Goal: Information Seeking & Learning: Learn about a topic

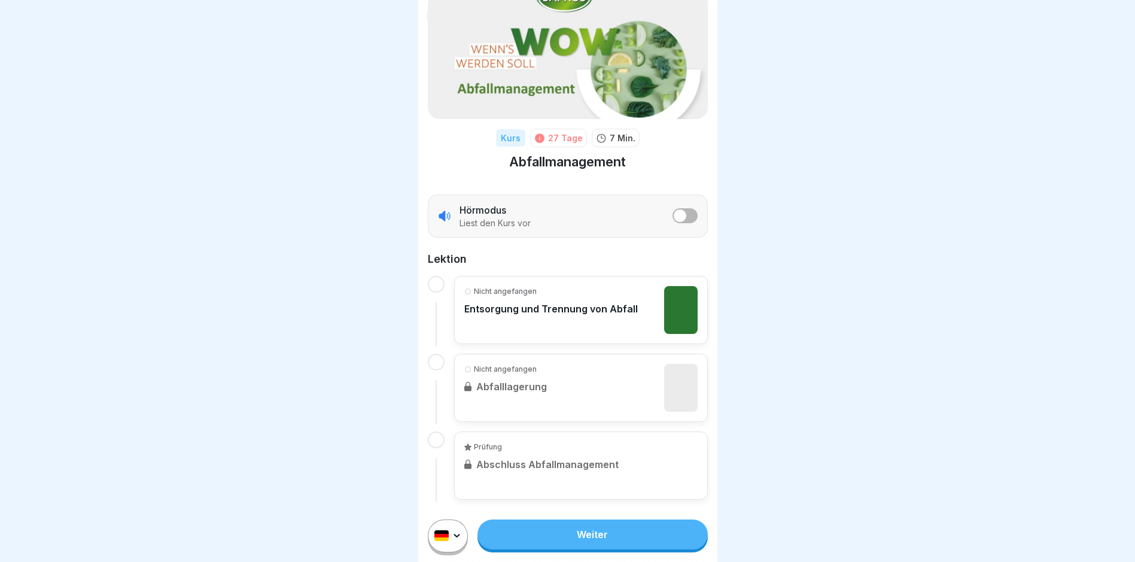
scroll to position [9, 0]
click at [590, 530] on link "Weiter" at bounding box center [592, 534] width 230 height 30
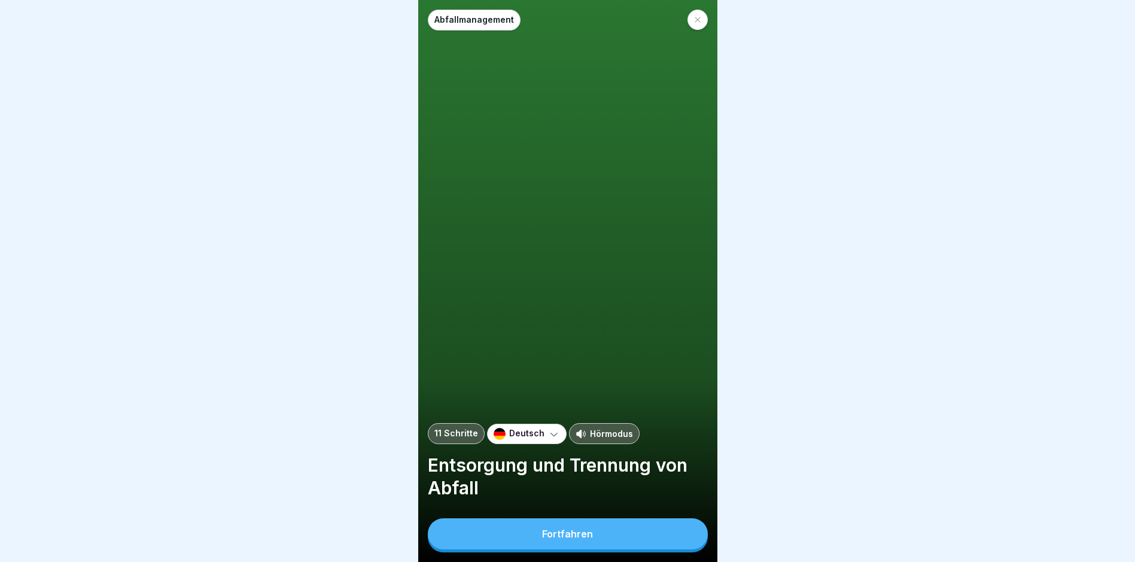
scroll to position [9, 0]
click at [586, 529] on div "Fortfahren" at bounding box center [567, 533] width 51 height 11
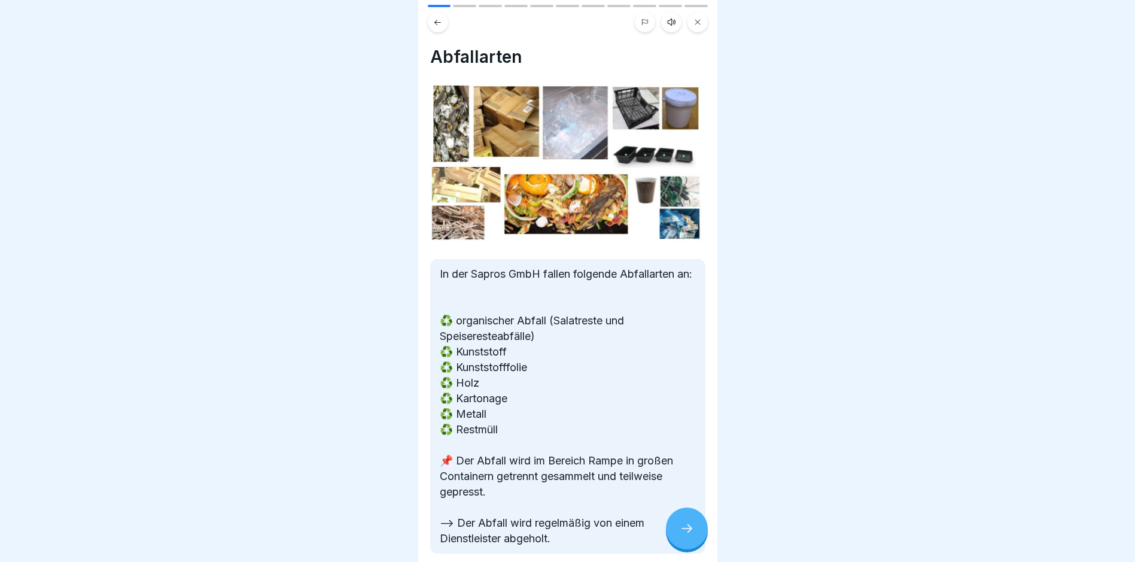
click at [686, 528] on icon at bounding box center [687, 528] width 14 height 14
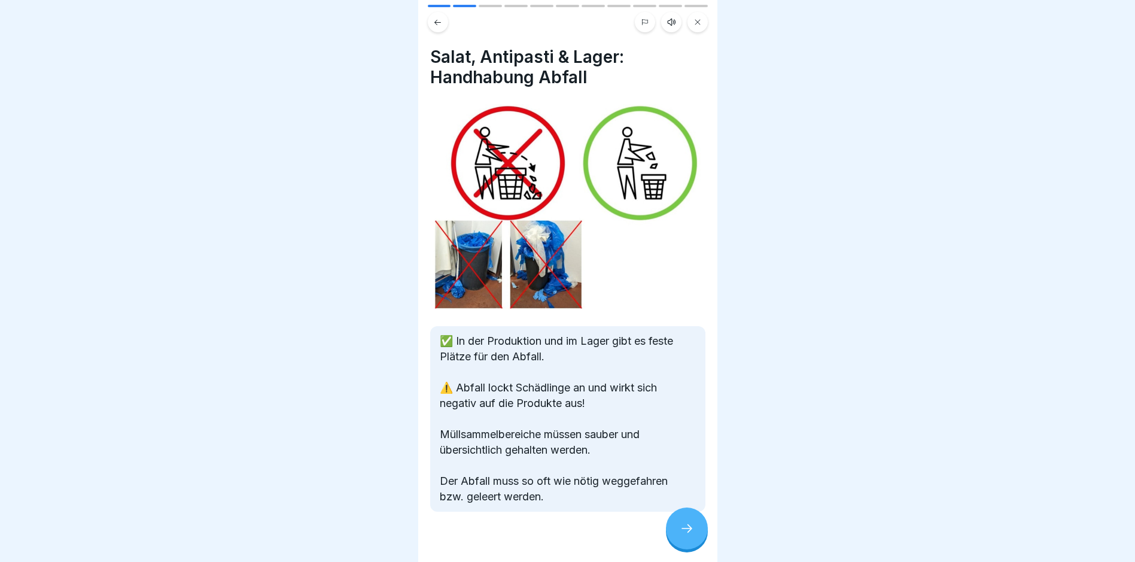
click at [692, 527] on icon at bounding box center [687, 528] width 14 height 14
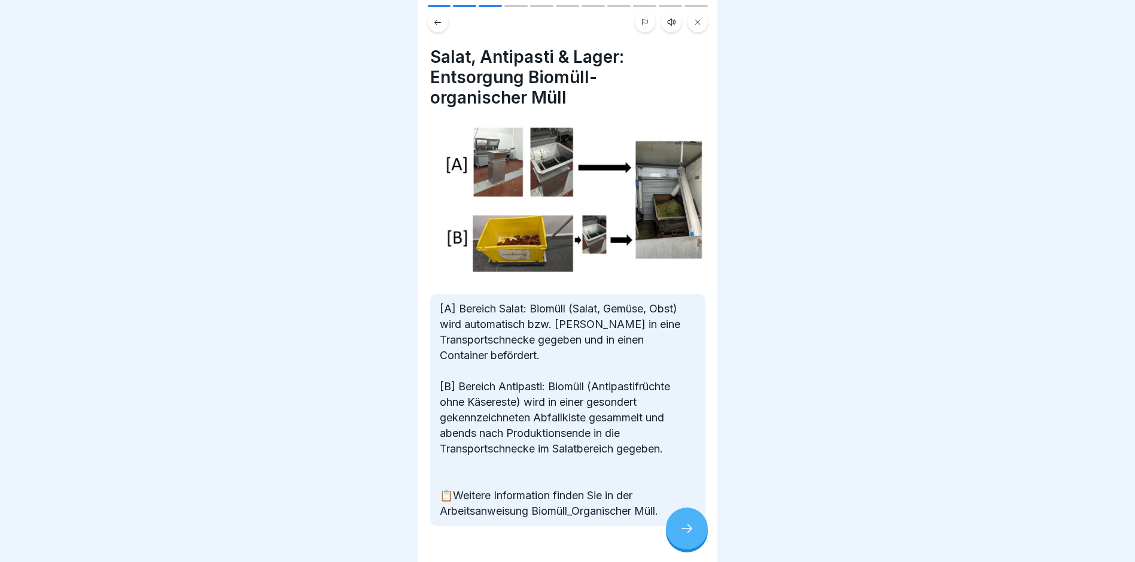
click at [686, 526] on icon at bounding box center [687, 528] width 14 height 14
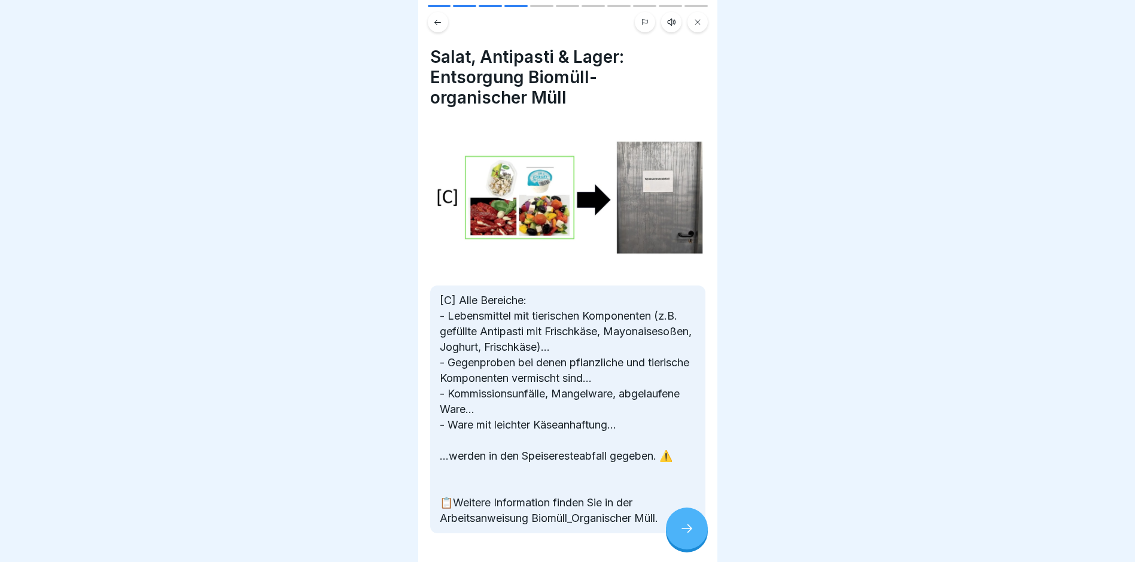
click at [687, 529] on icon at bounding box center [687, 528] width 14 height 14
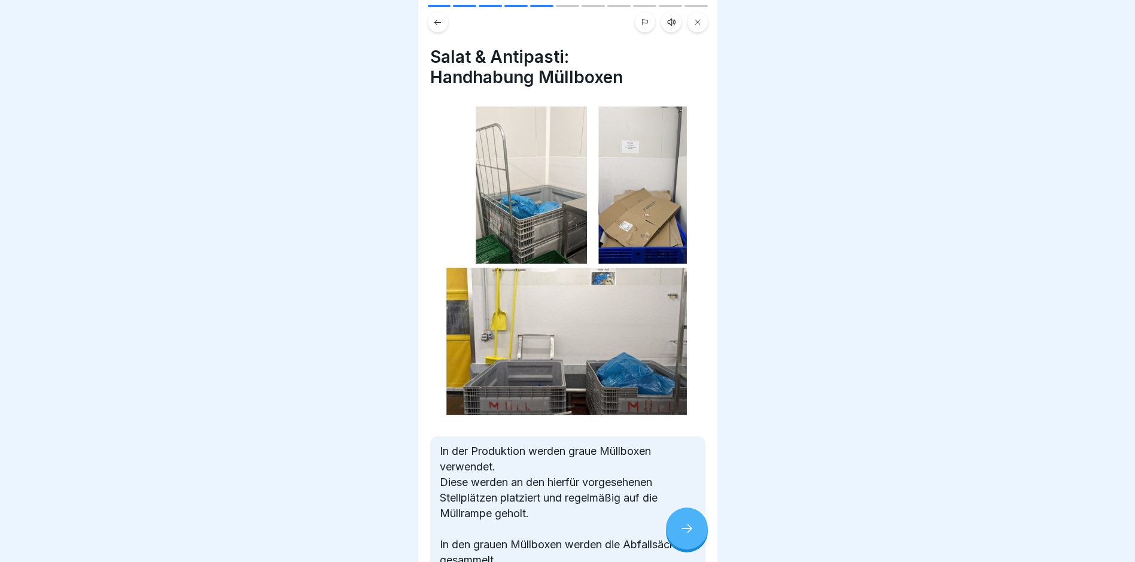
scroll to position [60, 0]
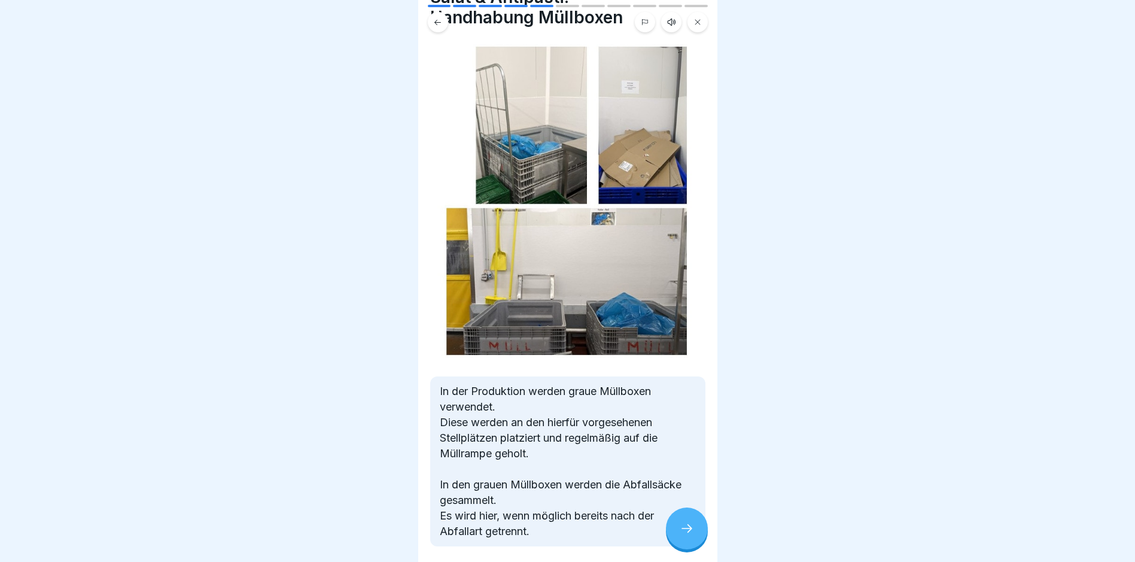
click at [711, 10] on div at bounding box center [567, 19] width 299 height 28
click at [683, 528] on icon at bounding box center [687, 528] width 14 height 14
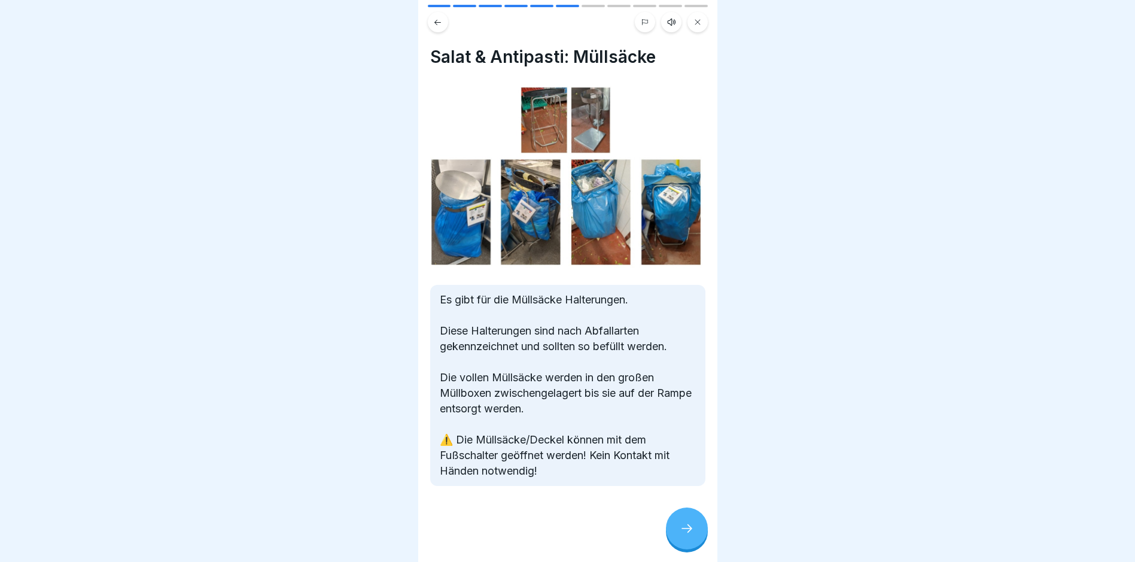
click at [686, 527] on icon at bounding box center [687, 528] width 14 height 14
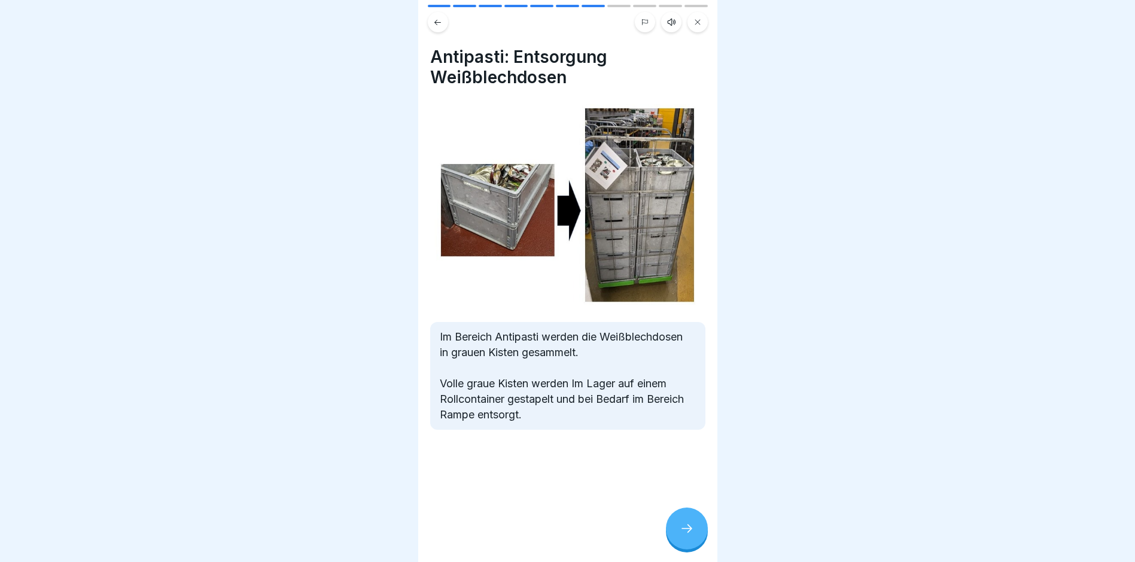
click at [683, 526] on icon at bounding box center [687, 528] width 14 height 14
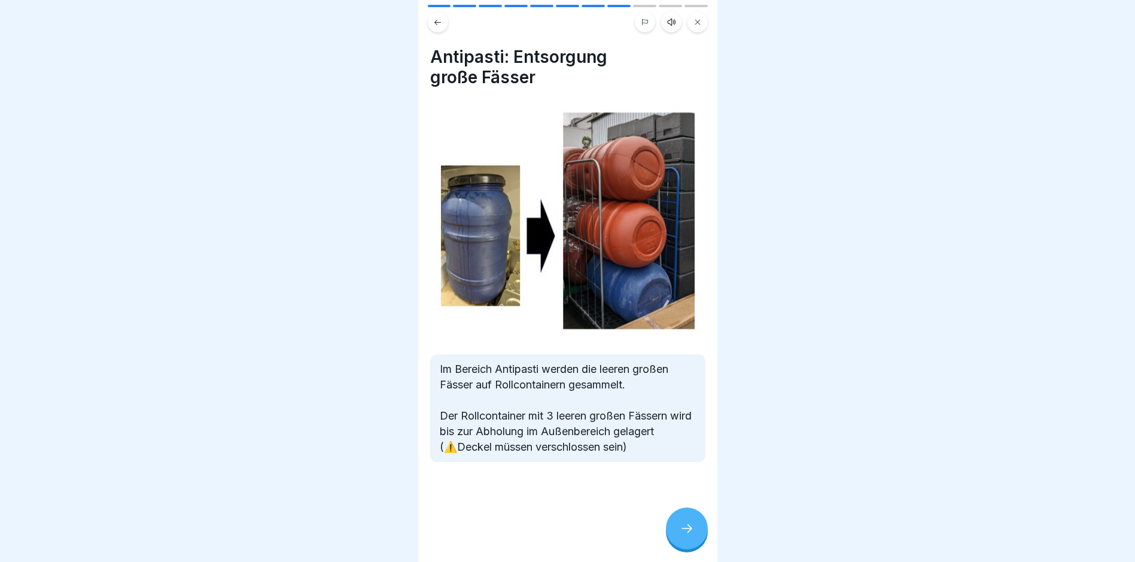
click at [686, 527] on icon at bounding box center [687, 528] width 14 height 14
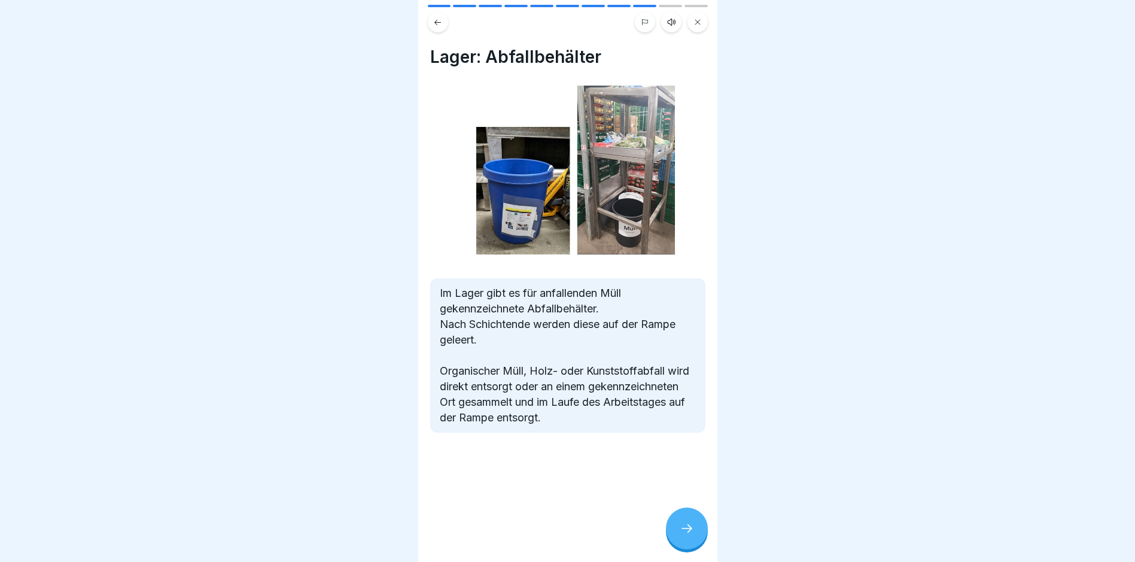
click at [686, 528] on icon at bounding box center [687, 528] width 14 height 14
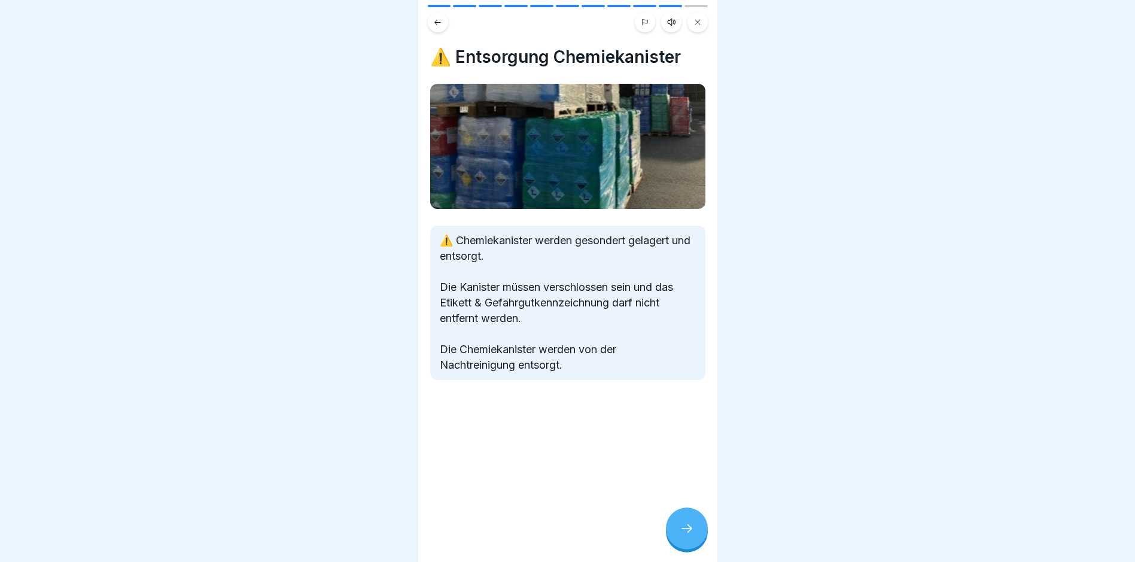
click at [686, 526] on icon at bounding box center [687, 528] width 14 height 14
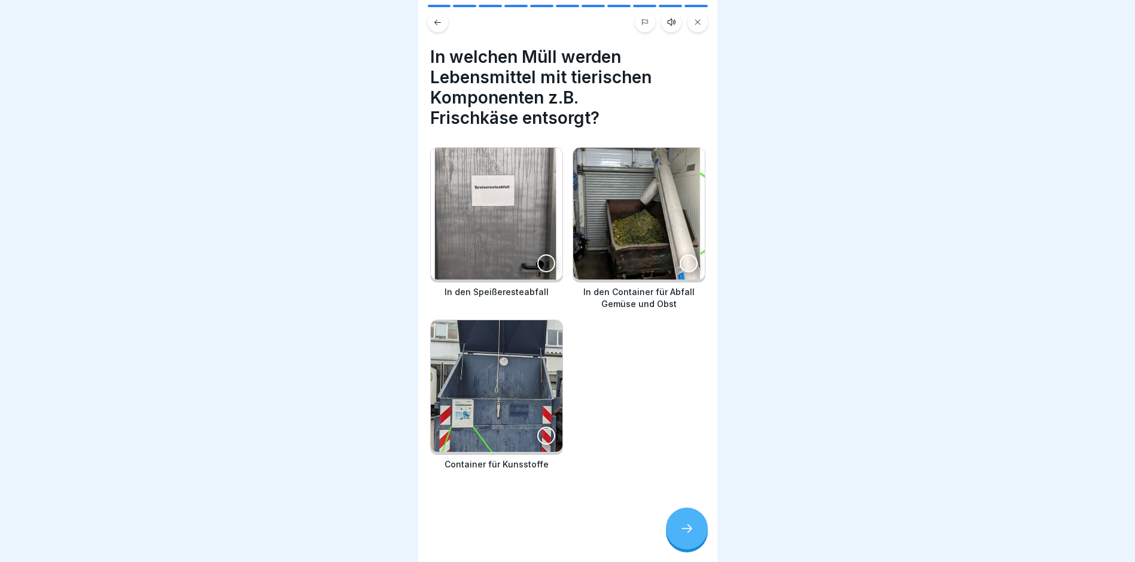
click at [685, 524] on icon at bounding box center [687, 528] width 14 height 14
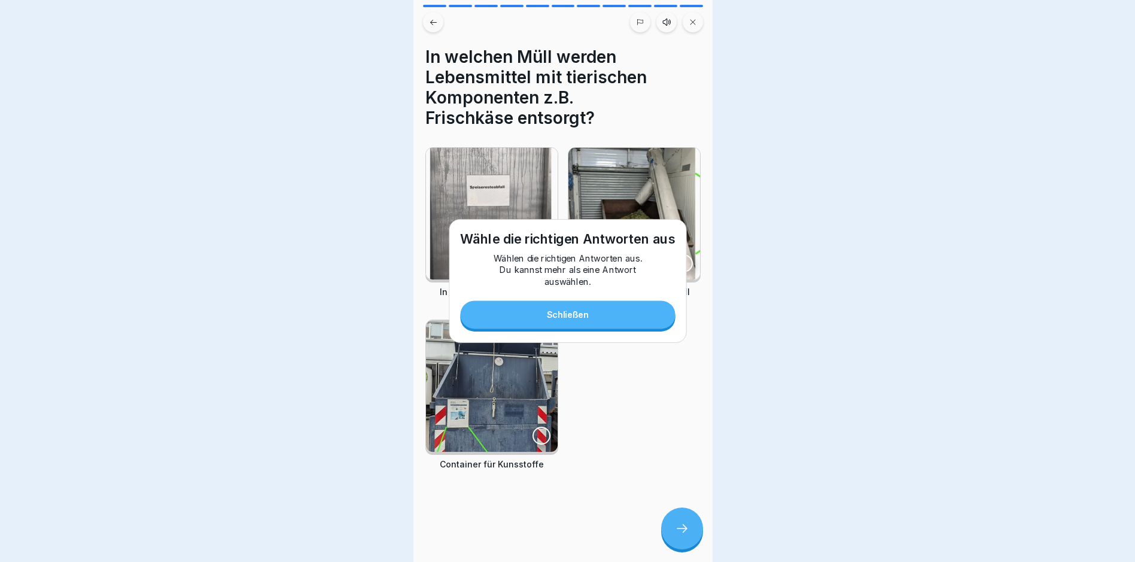
scroll to position [0, 0]
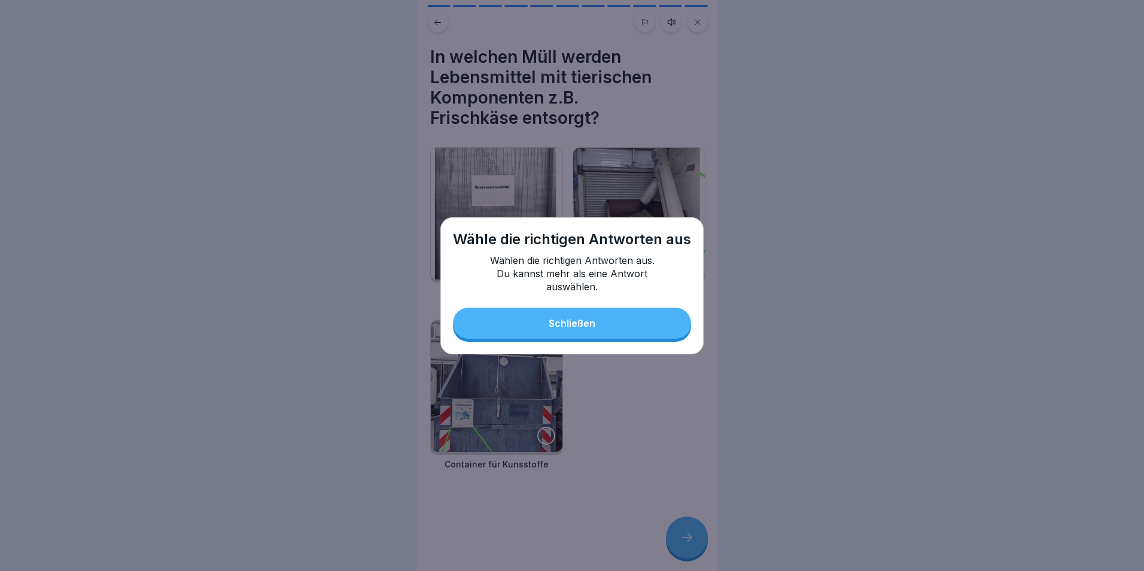
click at [620, 316] on button "Schließen" at bounding box center [572, 323] width 238 height 31
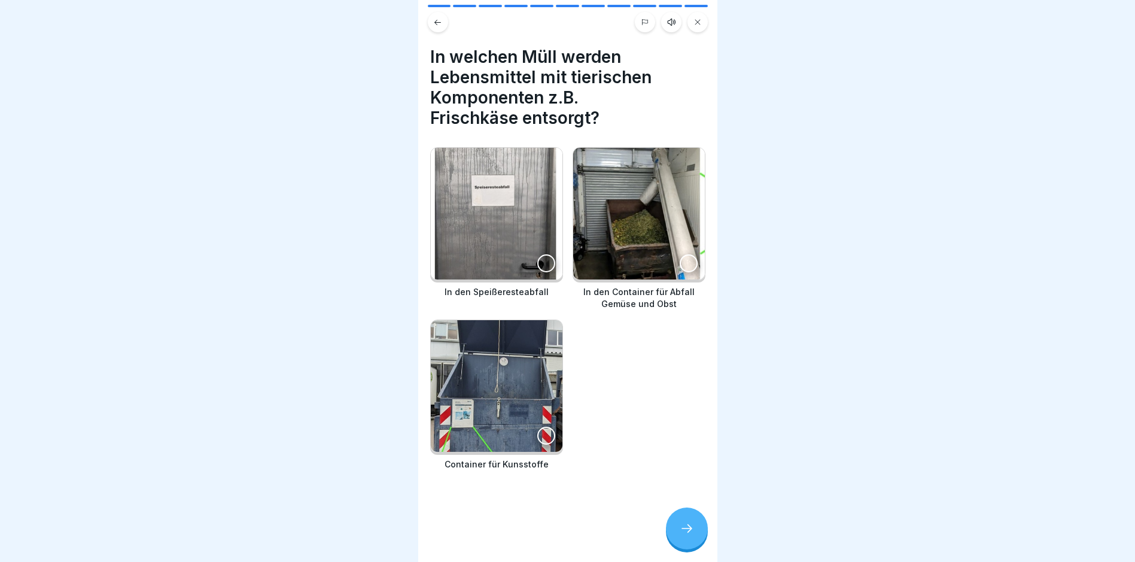
click at [541, 257] on div at bounding box center [546, 263] width 18 height 18
click at [680, 256] on div at bounding box center [689, 263] width 18 height 18
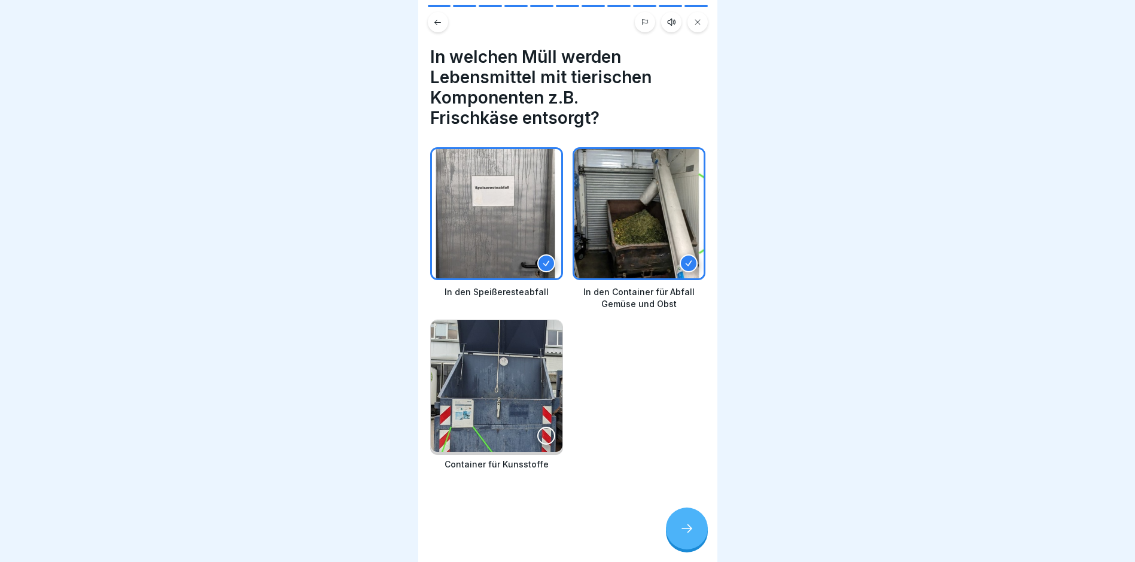
click at [682, 536] on icon at bounding box center [687, 528] width 14 height 14
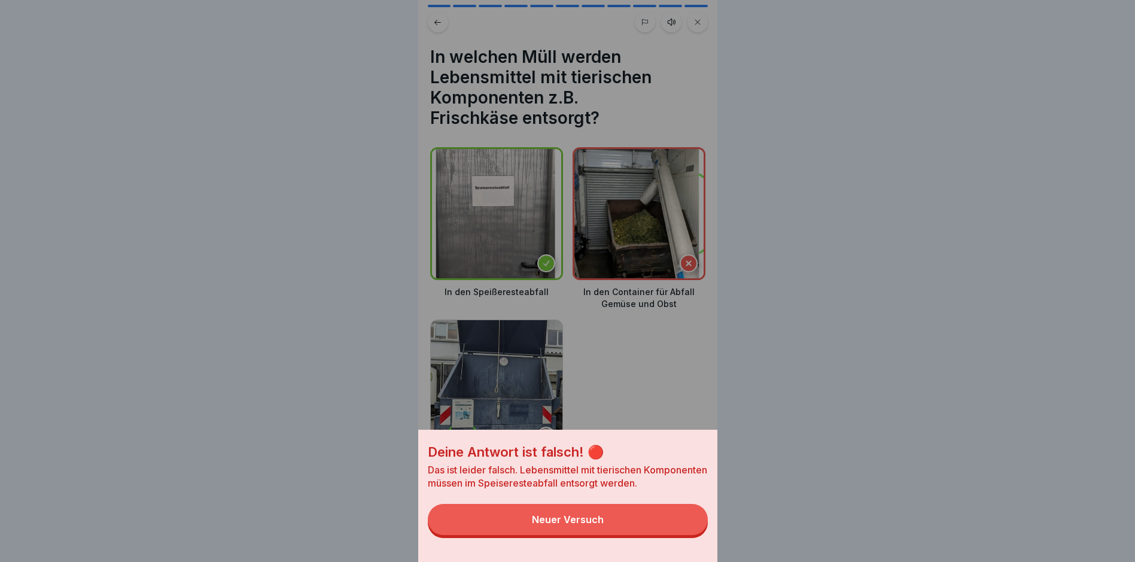
click at [682, 535] on button "Neuer Versuch" at bounding box center [568, 519] width 280 height 31
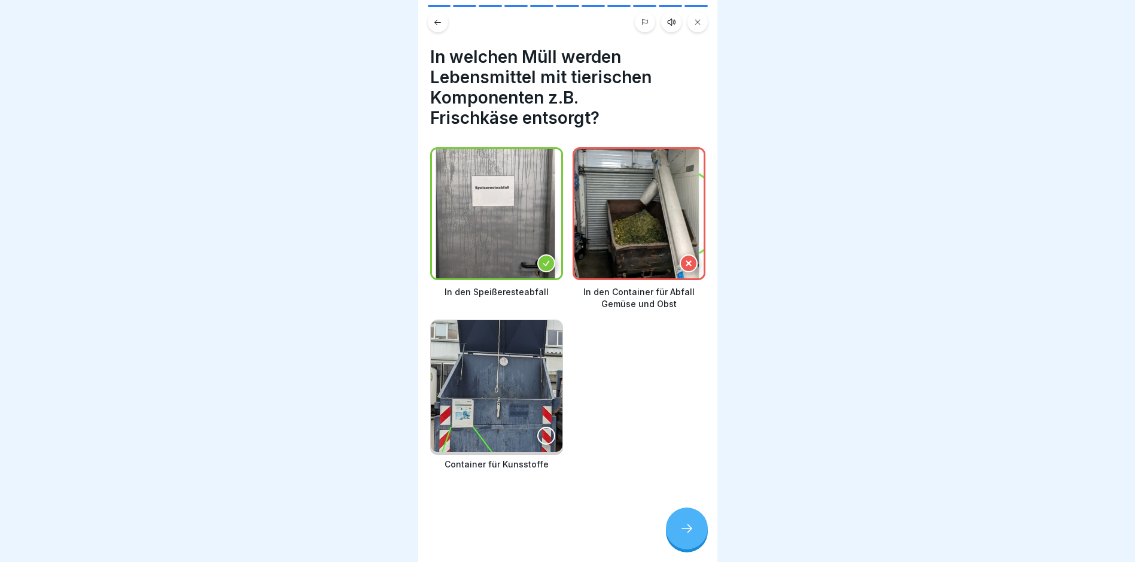
click at [685, 259] on icon at bounding box center [689, 263] width 8 height 8
click at [685, 532] on icon at bounding box center [687, 528] width 14 height 14
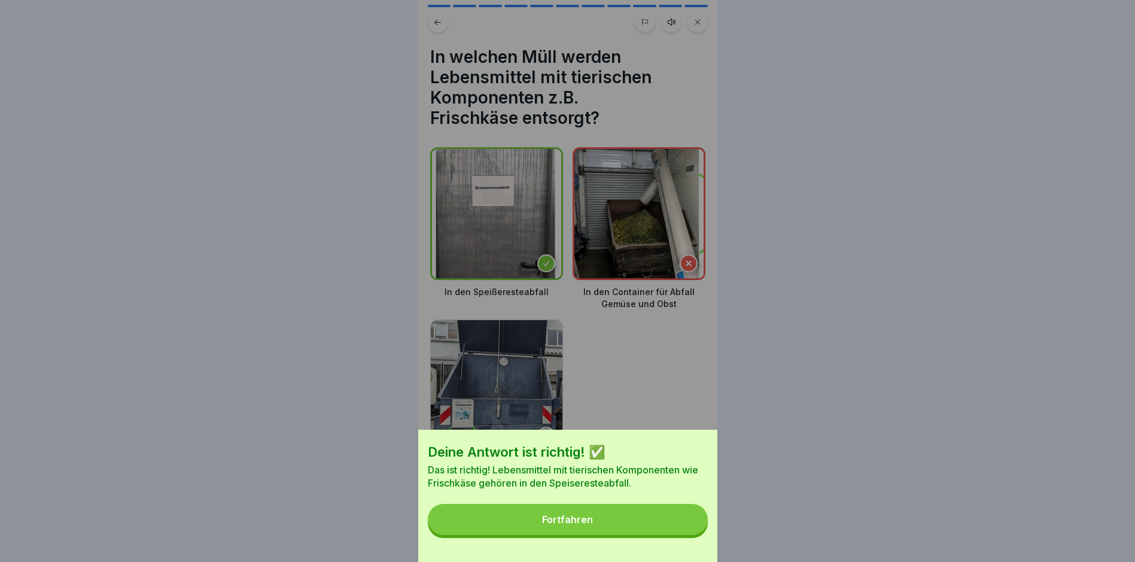
click at [588, 525] on div "Fortfahren" at bounding box center [567, 519] width 51 height 11
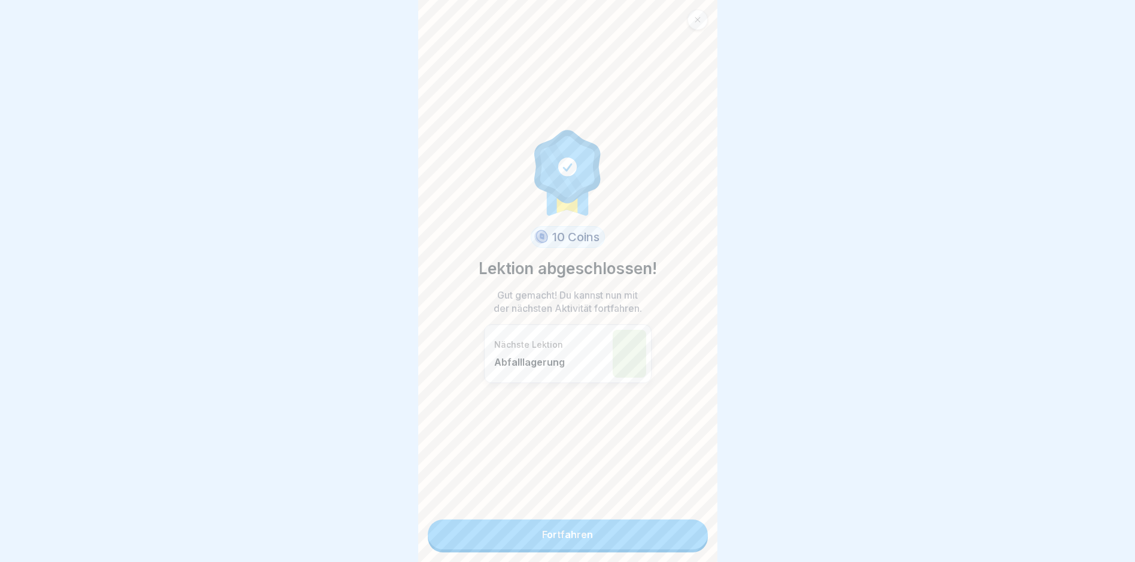
click at [548, 534] on link "Fortfahren" at bounding box center [568, 534] width 280 height 30
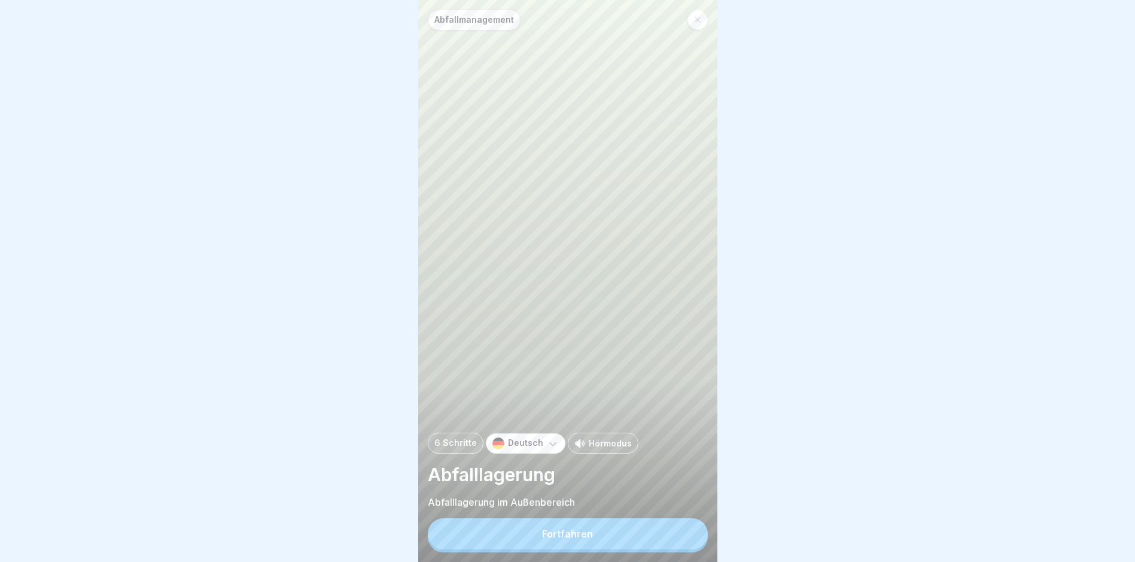
click at [576, 539] on div "Fortfahren" at bounding box center [567, 533] width 51 height 11
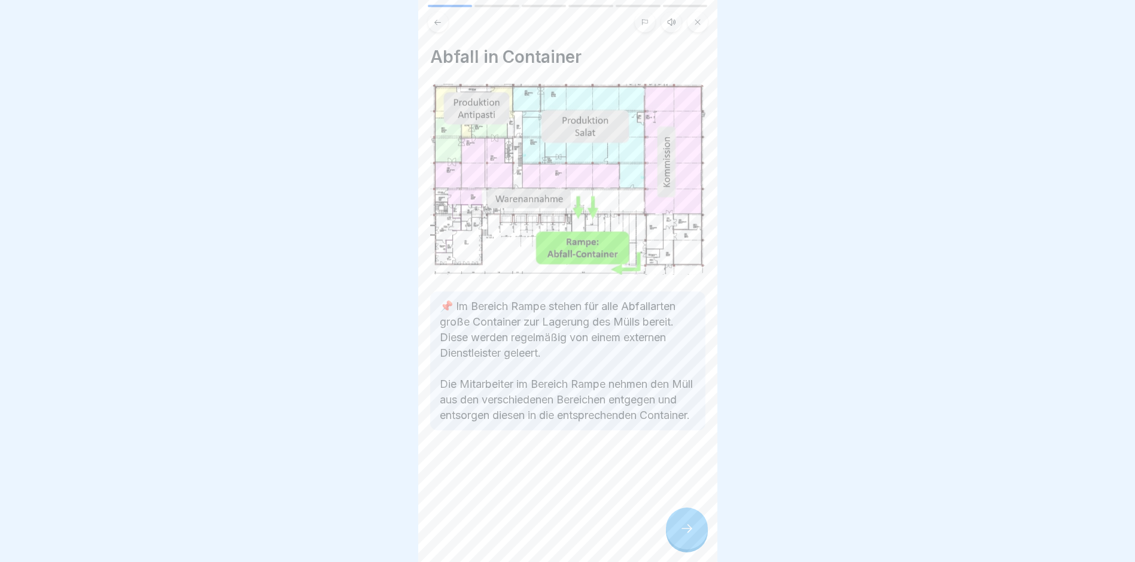
click at [692, 535] on icon at bounding box center [687, 528] width 14 height 14
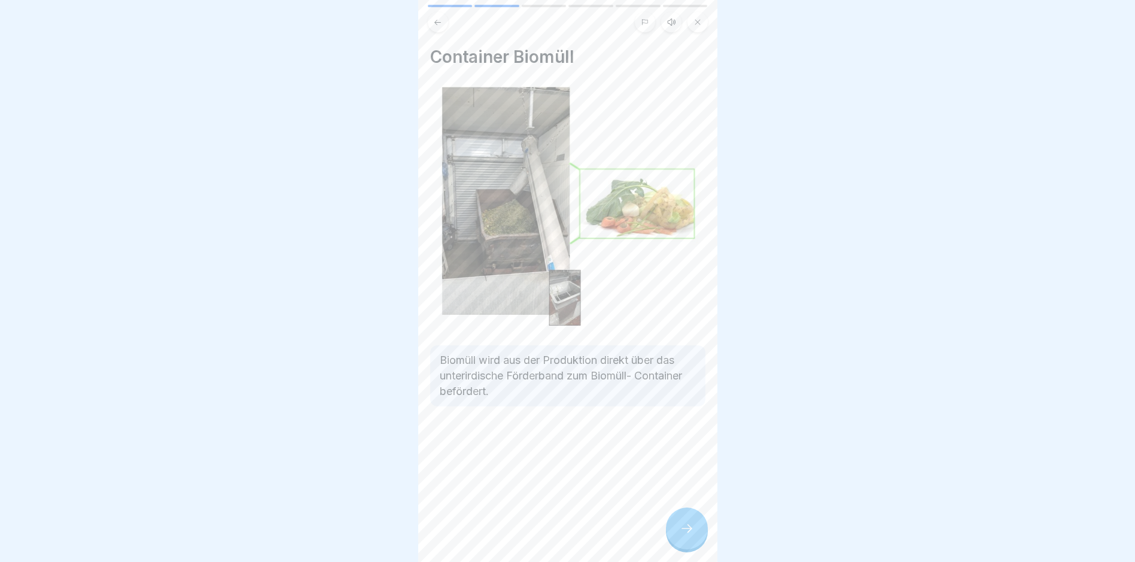
click at [686, 529] on div at bounding box center [687, 528] width 42 height 42
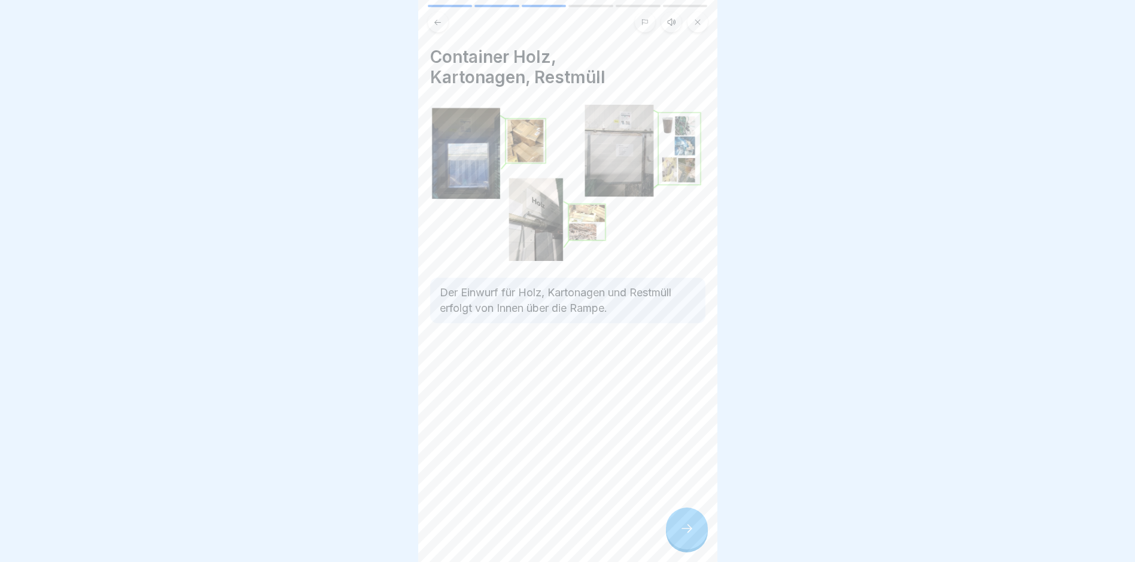
click at [689, 536] on icon at bounding box center [687, 528] width 14 height 14
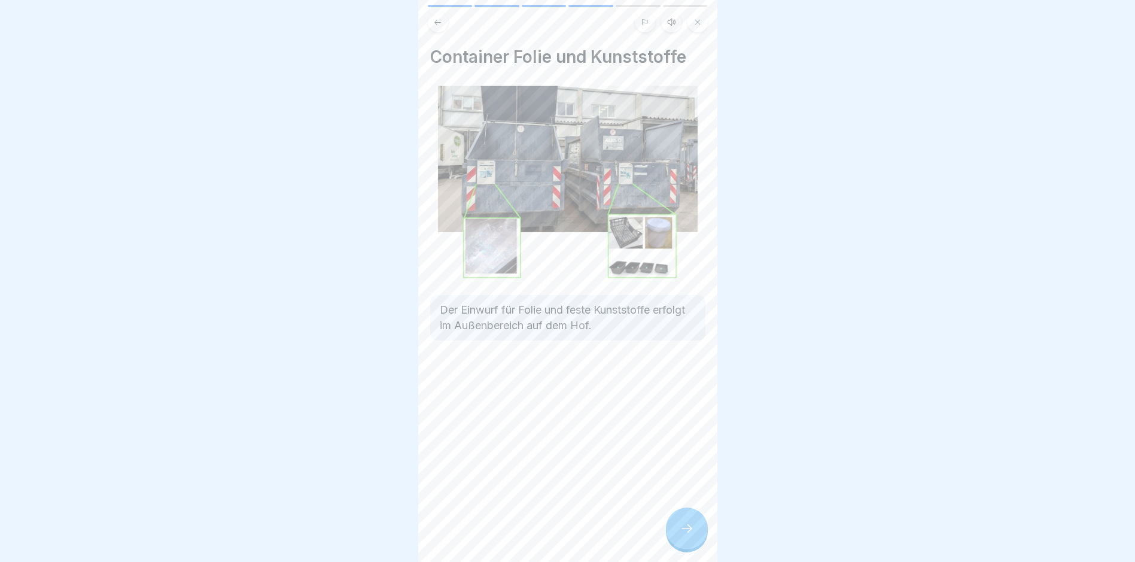
click at [688, 536] on icon at bounding box center [687, 528] width 14 height 14
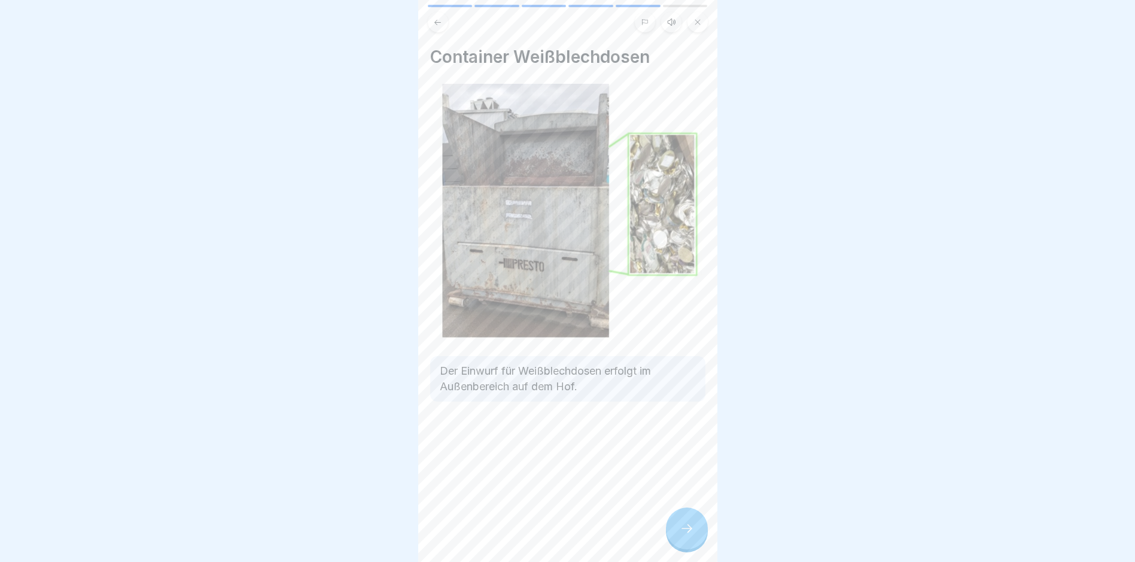
click at [688, 536] on icon at bounding box center [687, 528] width 14 height 14
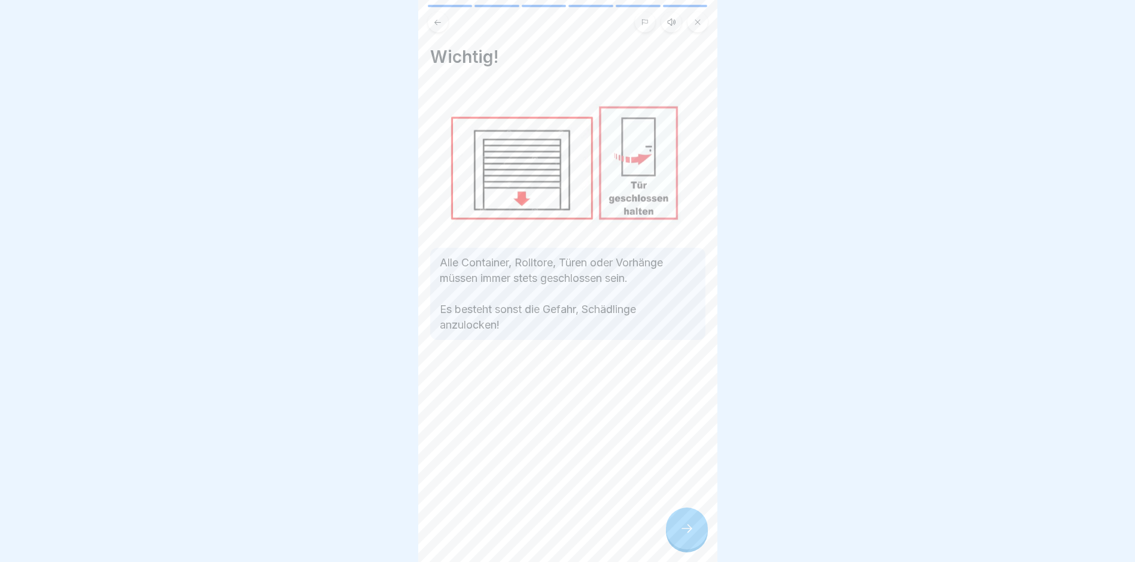
click at [687, 536] on icon at bounding box center [687, 528] width 14 height 14
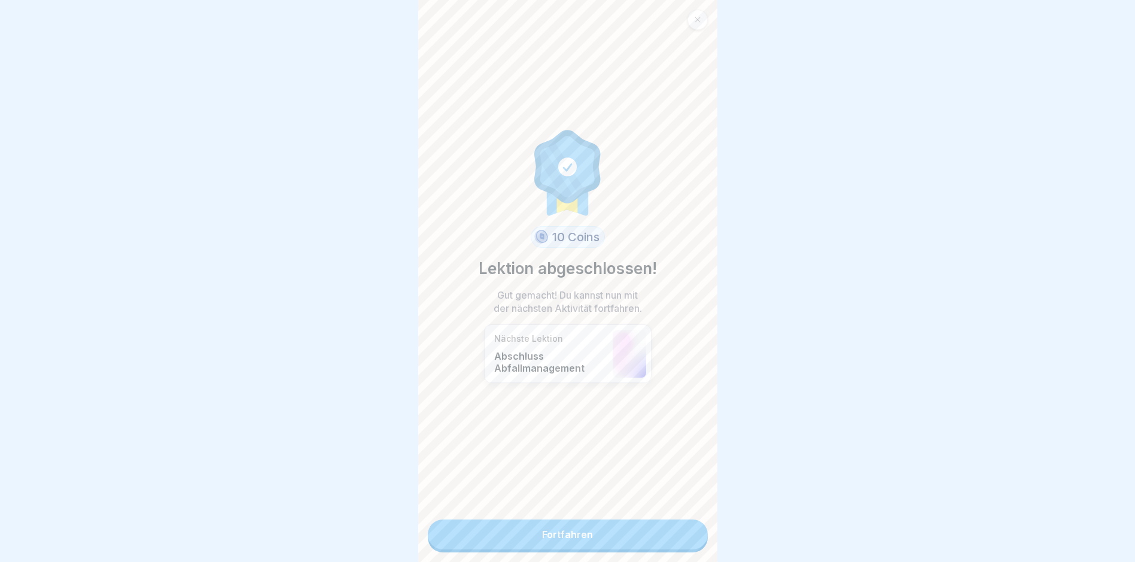
click at [573, 533] on link "Fortfahren" at bounding box center [568, 534] width 280 height 30
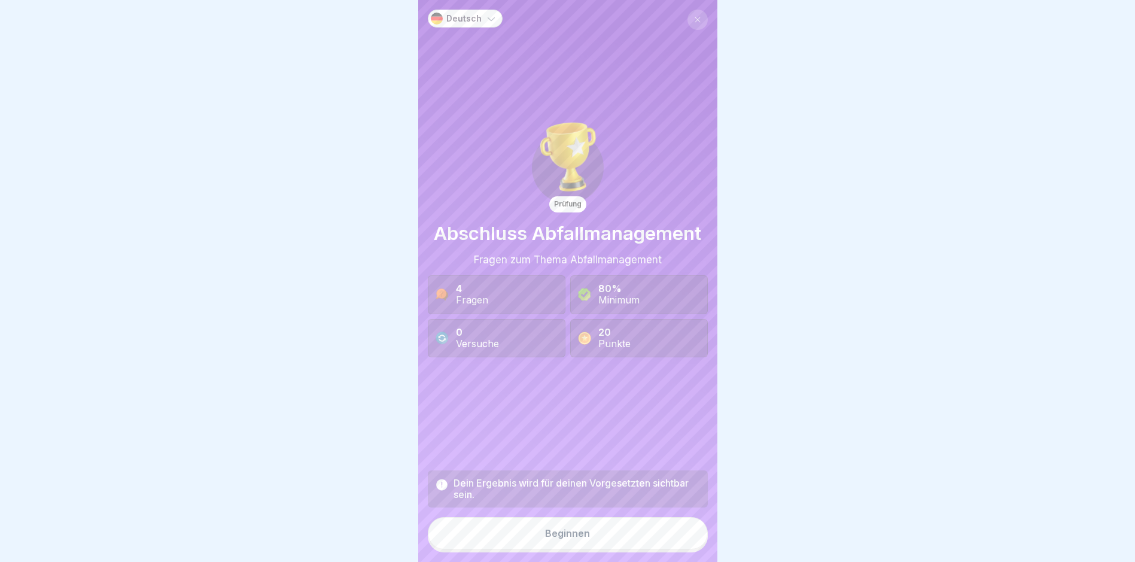
scroll to position [9, 0]
click at [577, 532] on div "Beginnen" at bounding box center [567, 533] width 45 height 11
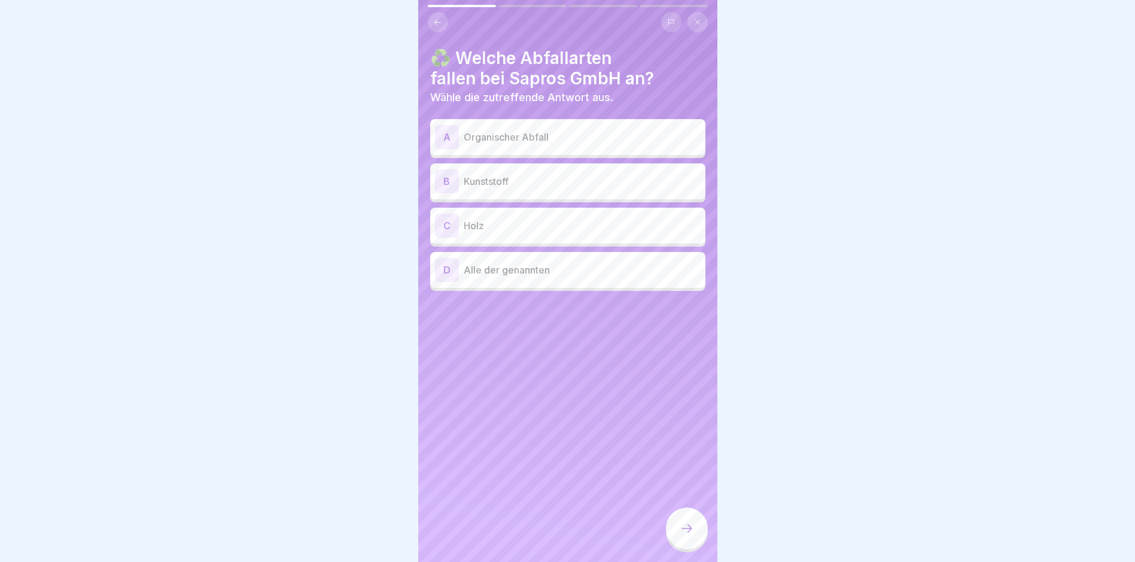
click at [528, 130] on p "Organischer Abfall" at bounding box center [582, 137] width 237 height 14
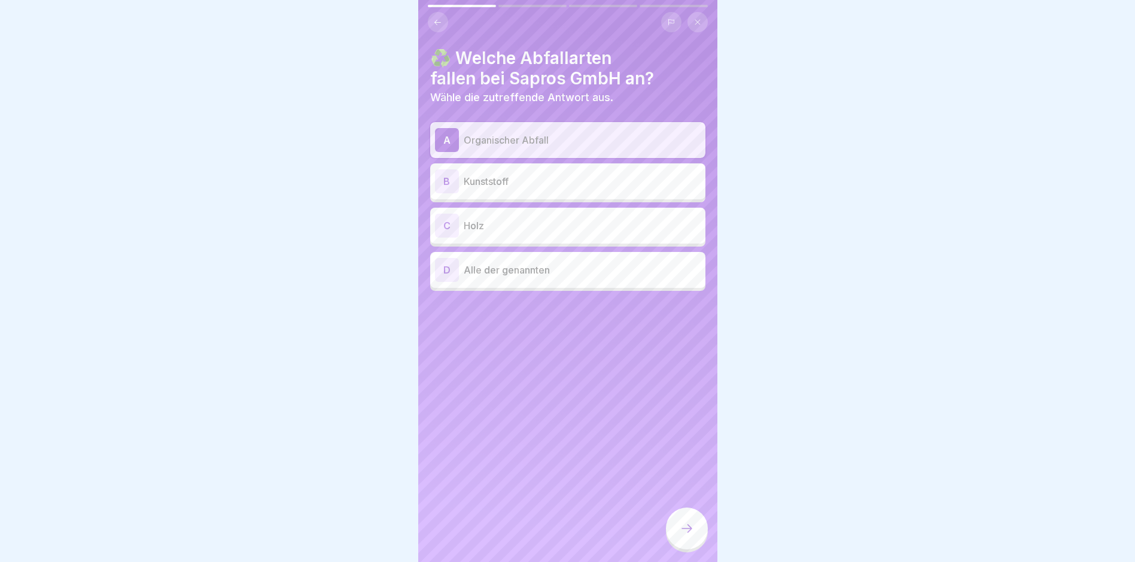
click at [521, 174] on p "Kunststoff" at bounding box center [582, 181] width 237 height 14
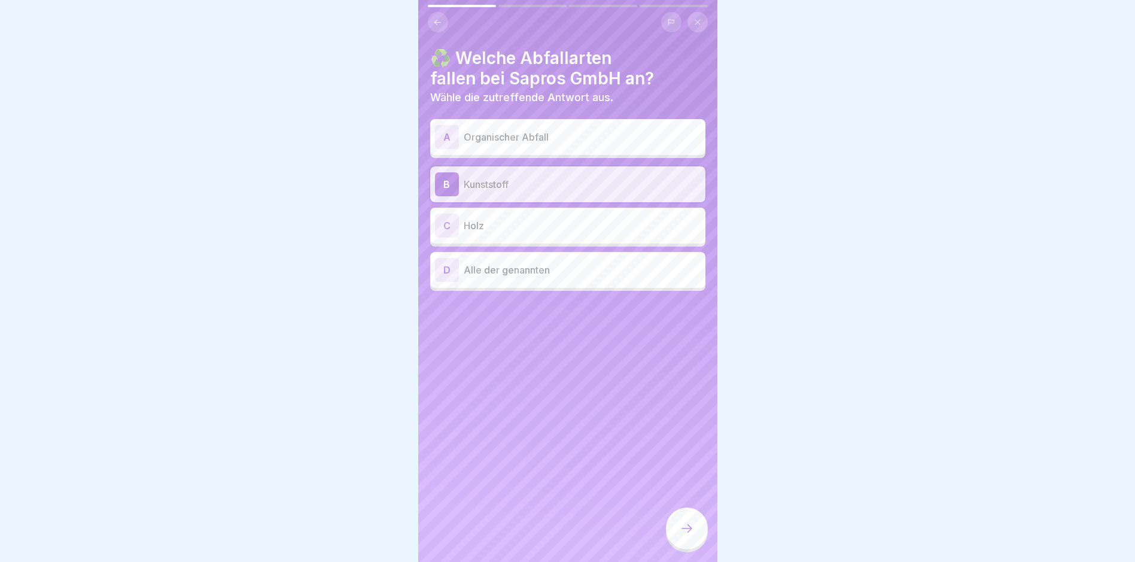
click at [510, 218] on p "Holz" at bounding box center [582, 225] width 237 height 14
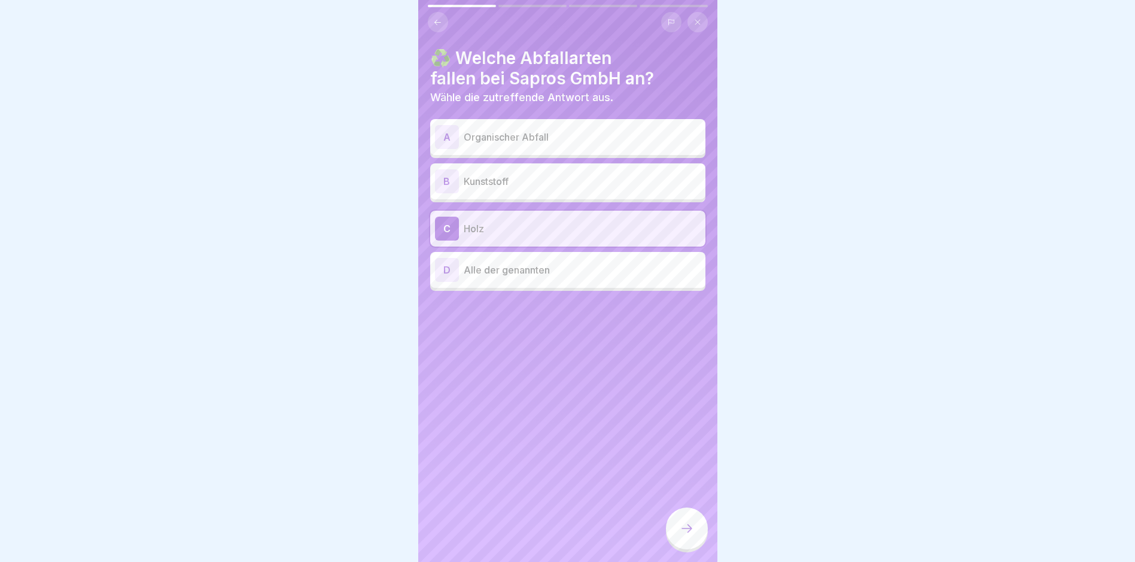
click at [476, 132] on p "Organischer Abfall" at bounding box center [582, 137] width 237 height 14
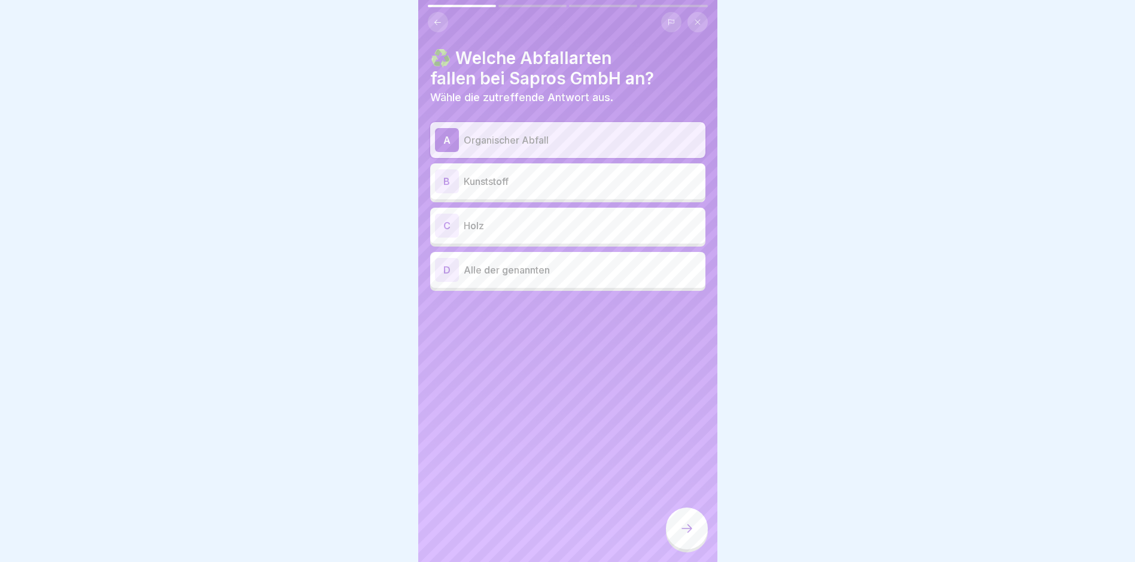
click at [476, 174] on p "Kunststoff" at bounding box center [582, 181] width 237 height 14
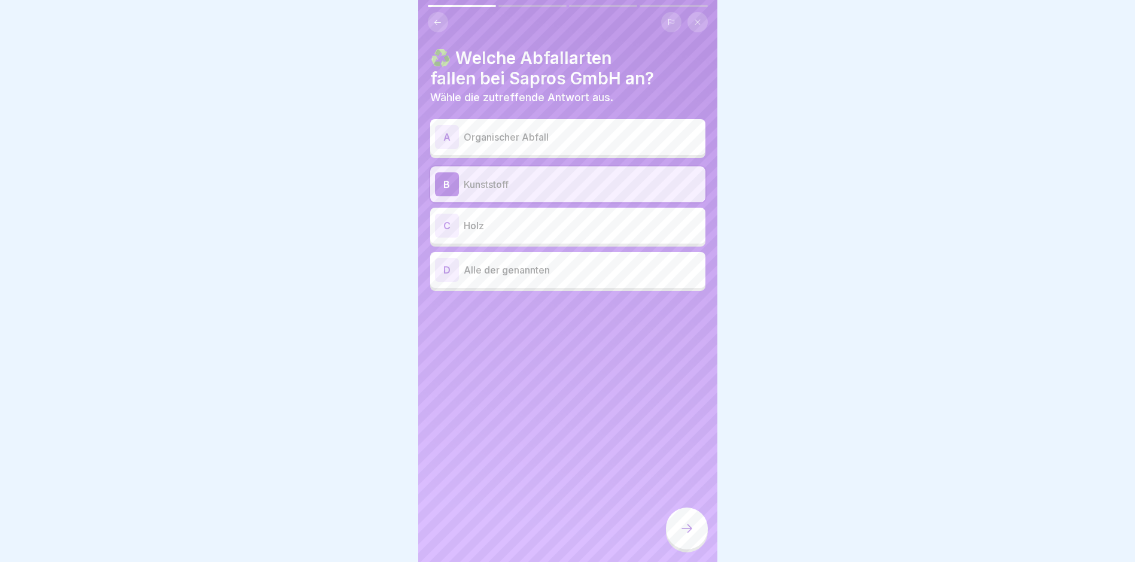
click at [477, 177] on p "Kunststoff" at bounding box center [582, 184] width 237 height 14
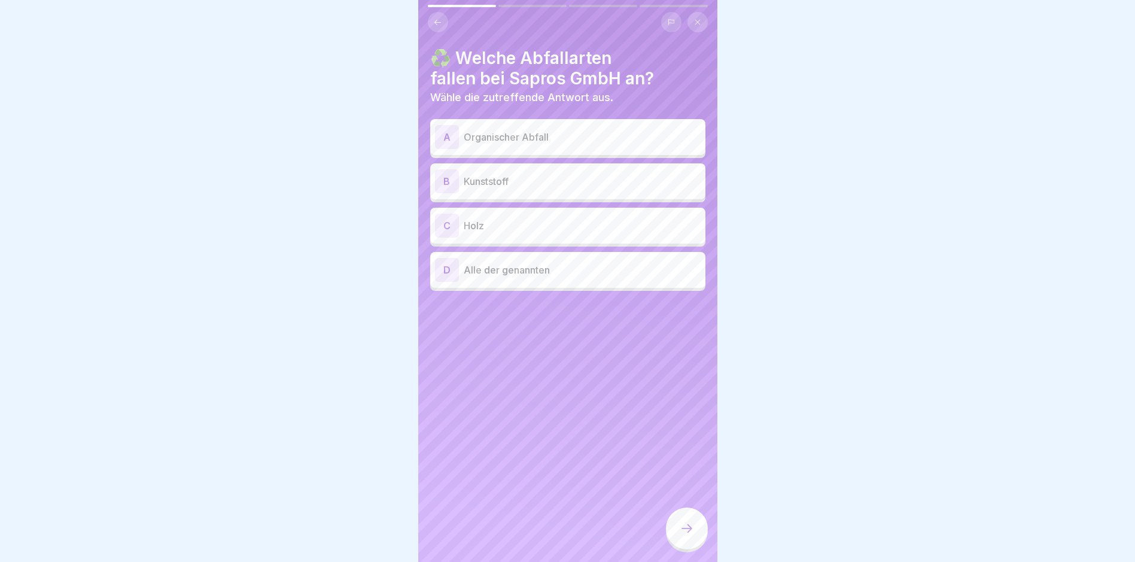
click at [497, 263] on p "Alle der genannten" at bounding box center [582, 270] width 237 height 14
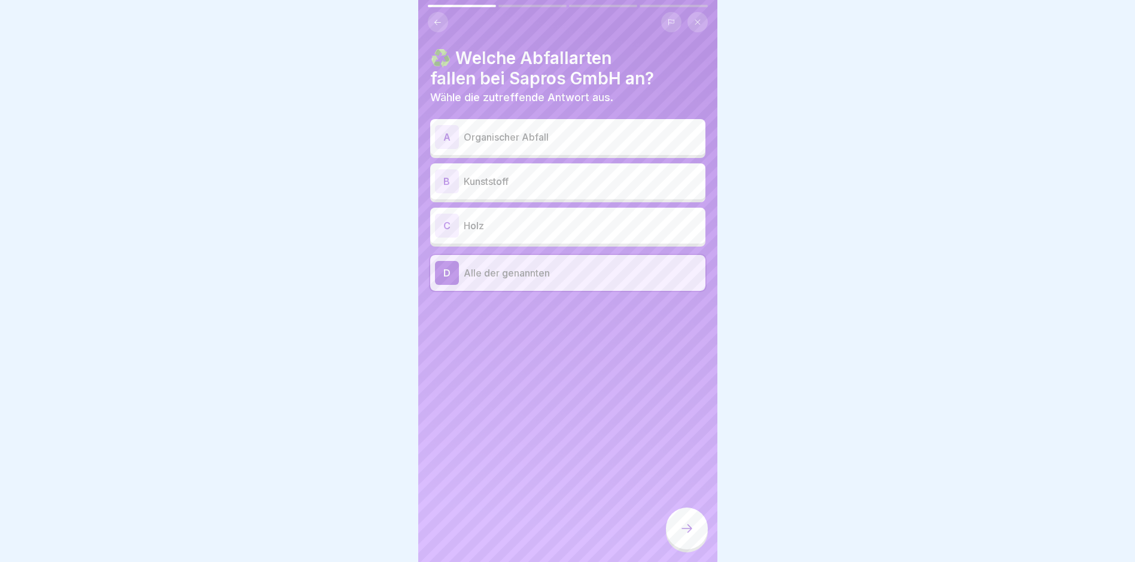
drag, startPoint x: 686, startPoint y: 528, endPoint x: 679, endPoint y: 522, distance: 9.3
click at [685, 530] on icon at bounding box center [687, 528] width 14 height 14
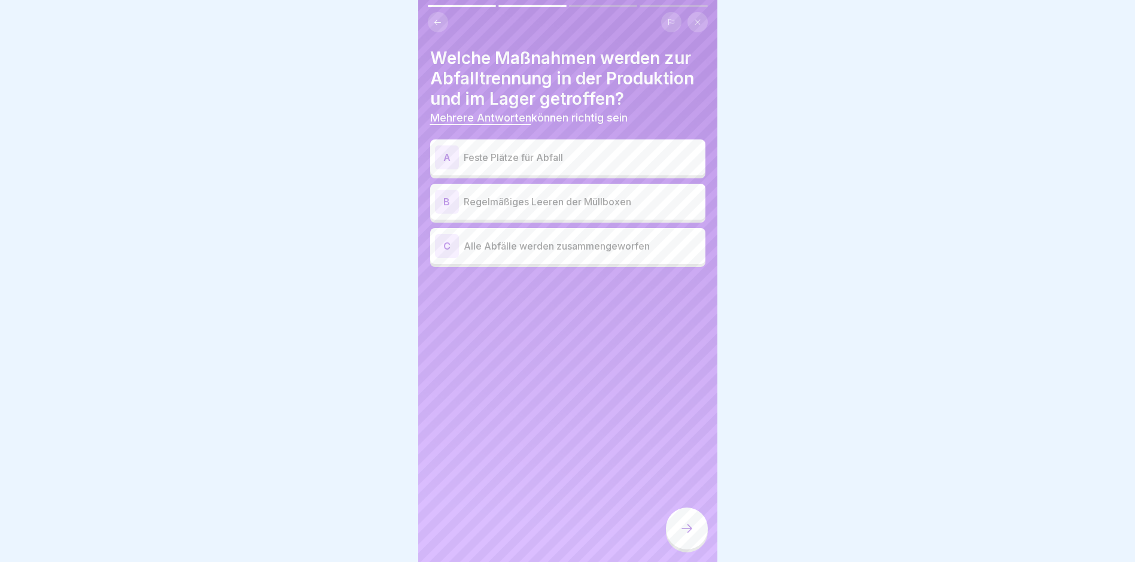
click at [446, 148] on div "A" at bounding box center [447, 157] width 24 height 24
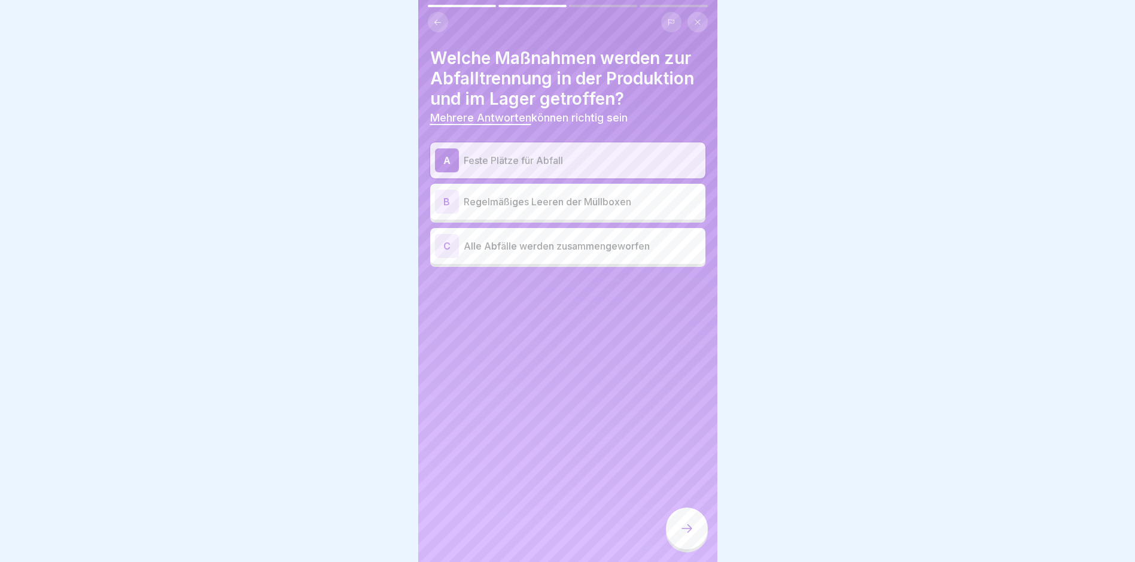
click at [446, 190] on div "B" at bounding box center [447, 202] width 24 height 24
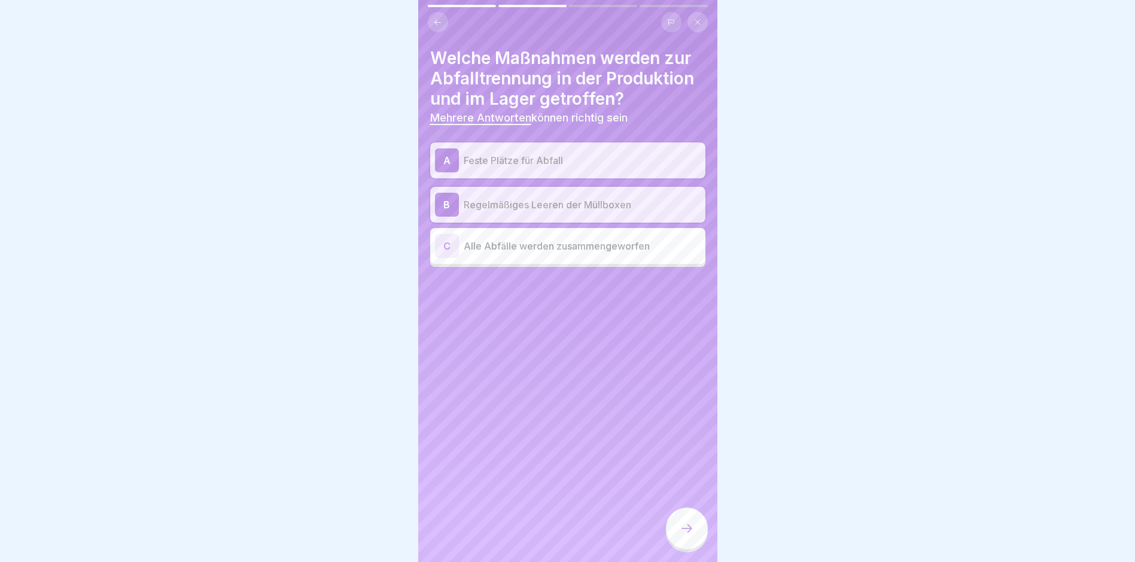
click at [689, 524] on icon at bounding box center [687, 528] width 14 height 14
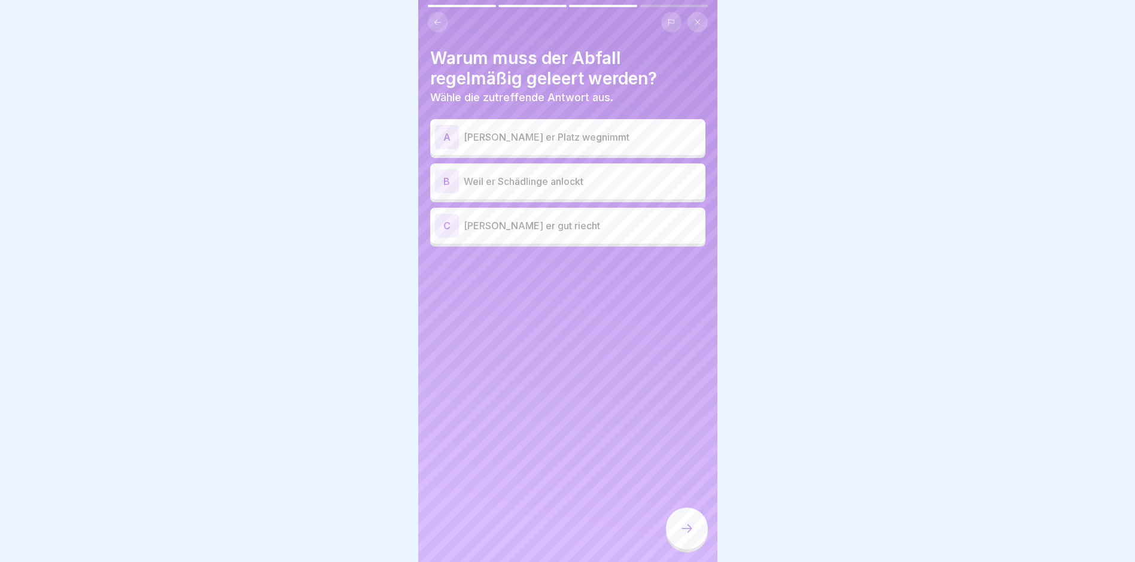
click at [447, 172] on div "B" at bounding box center [447, 181] width 24 height 24
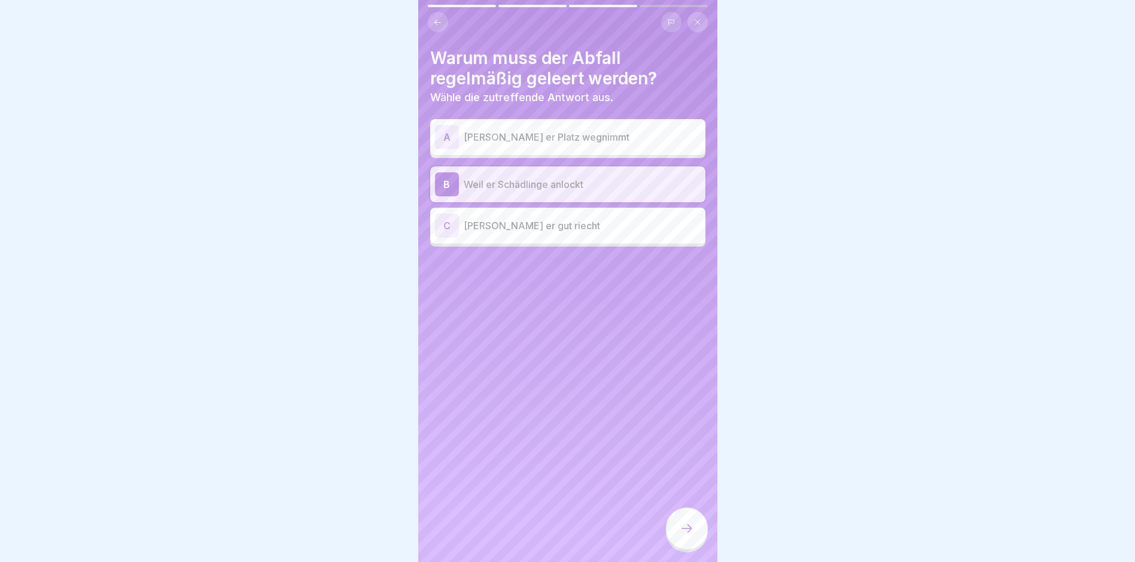
click at [687, 525] on icon at bounding box center [687, 528] width 14 height 14
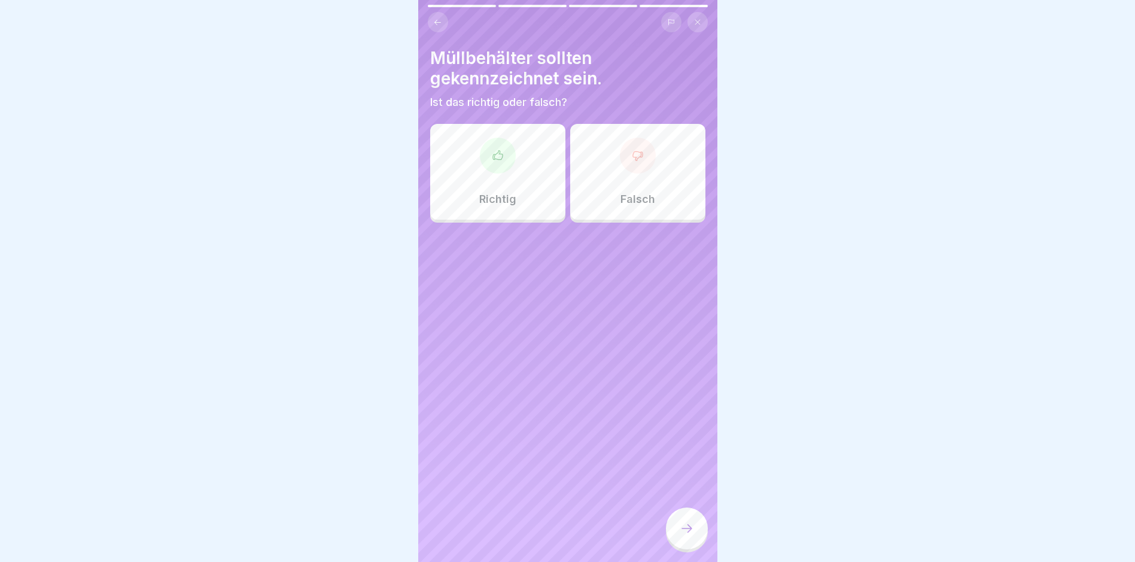
click at [495, 138] on div at bounding box center [498, 156] width 36 height 36
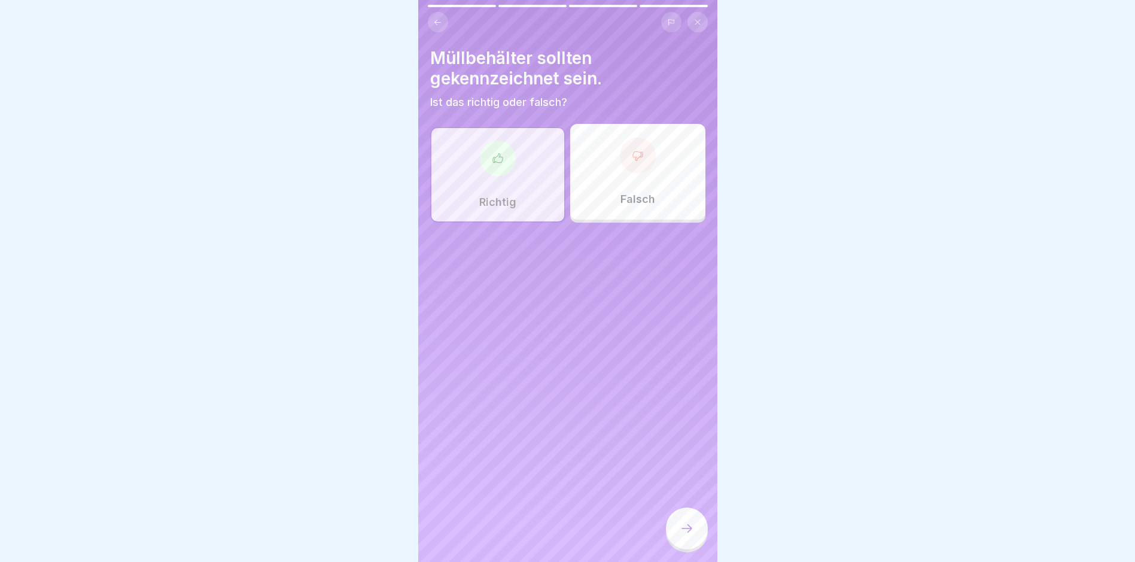
click at [689, 530] on icon at bounding box center [687, 528] width 14 height 14
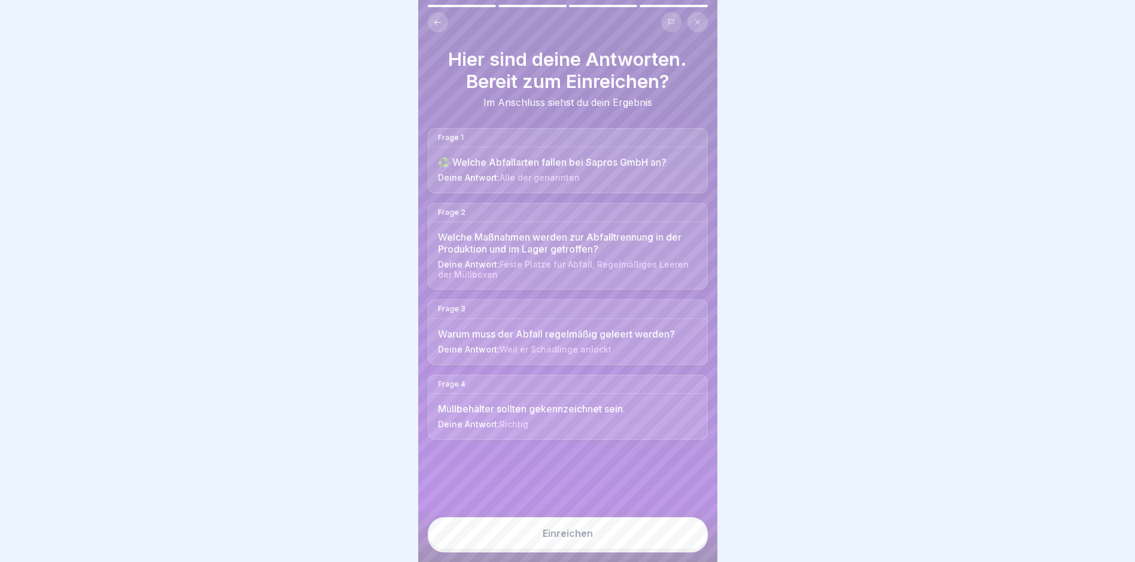
click at [576, 533] on div "Einreichen" at bounding box center [568, 533] width 50 height 11
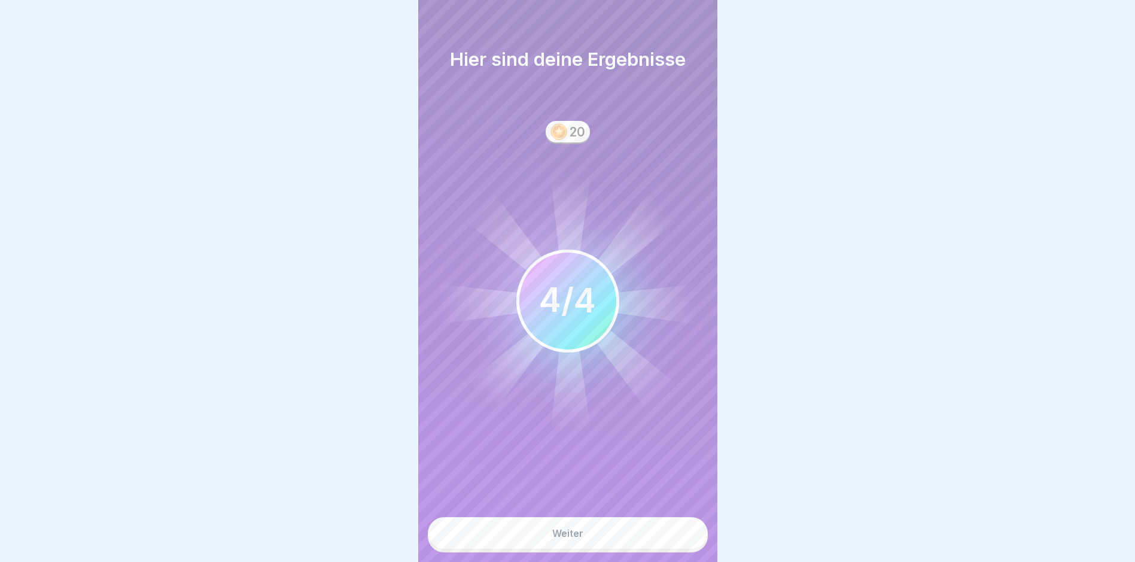
click at [576, 533] on div "Weiter" at bounding box center [567, 533] width 31 height 11
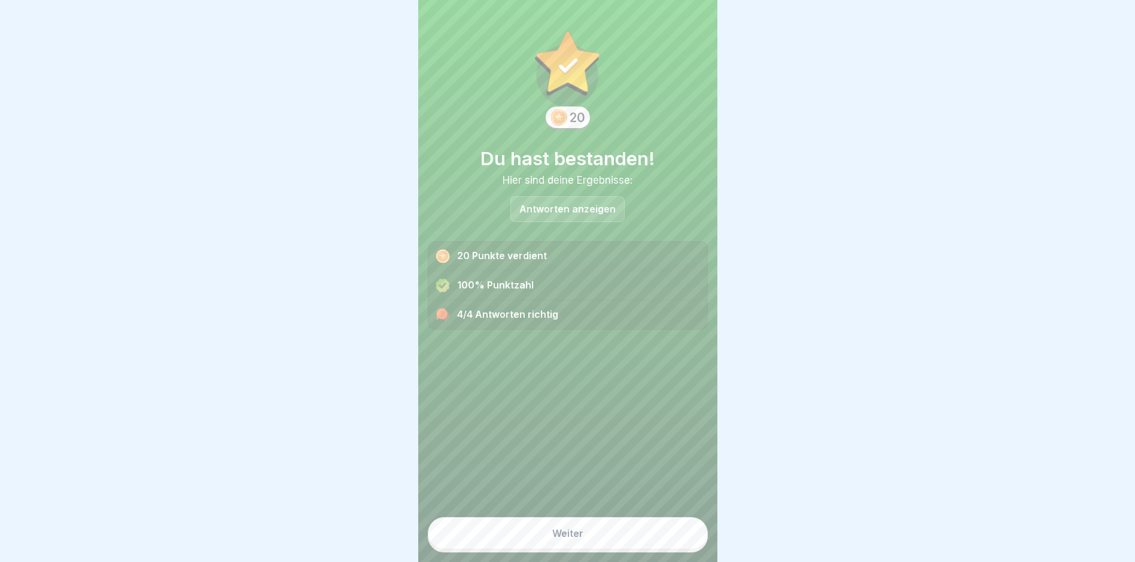
click at [544, 204] on p "Antworten anzeigen" at bounding box center [567, 209] width 96 height 10
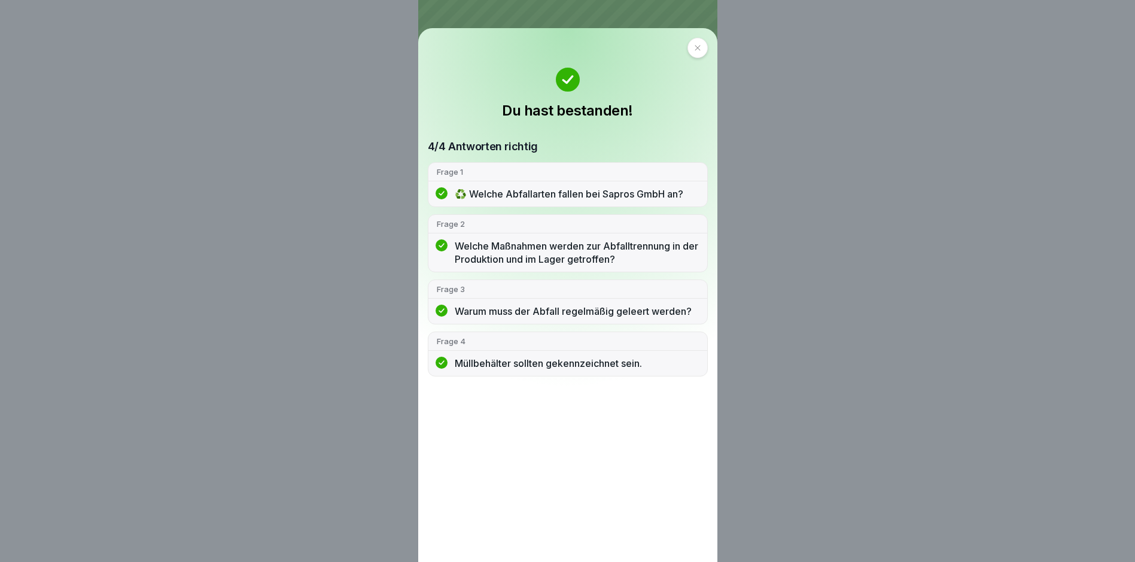
click at [701, 48] on icon at bounding box center [697, 47] width 7 height 7
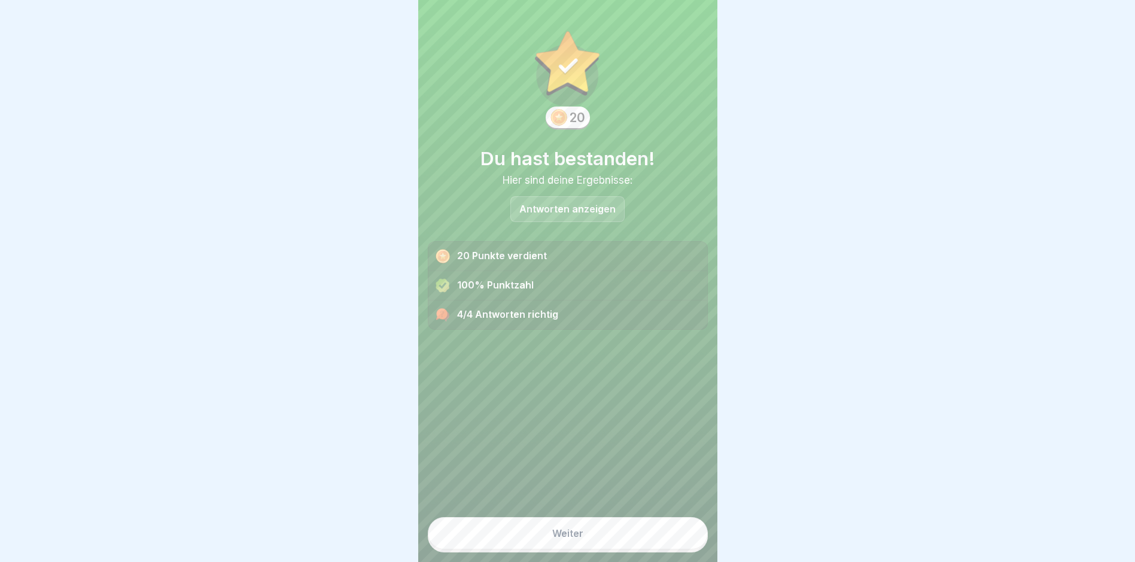
click at [543, 204] on p "Antworten anzeigen" at bounding box center [567, 209] width 96 height 10
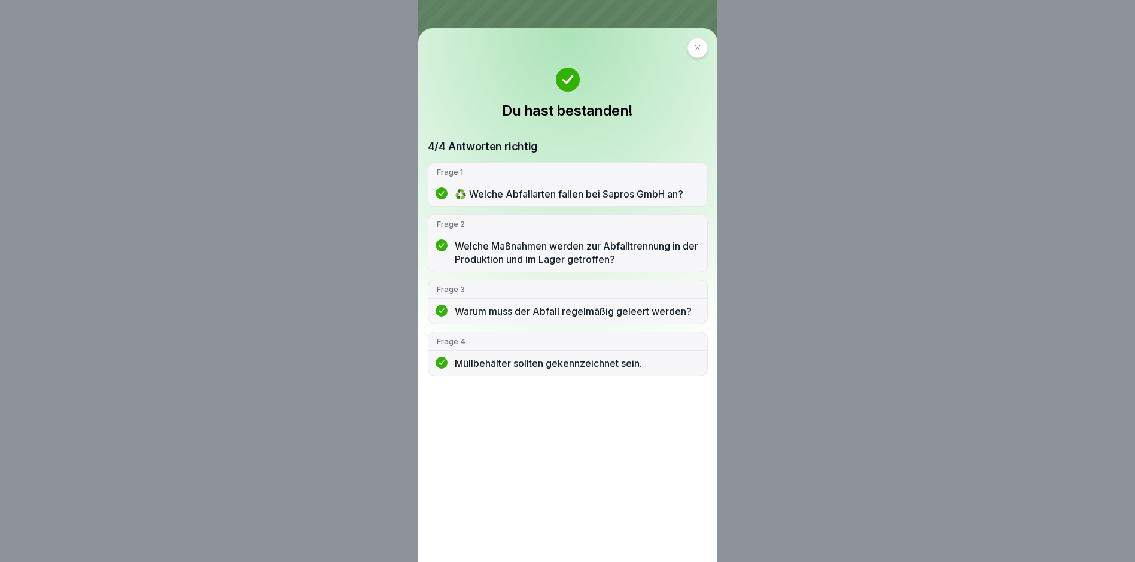
click at [699, 47] on icon at bounding box center [697, 47] width 7 height 7
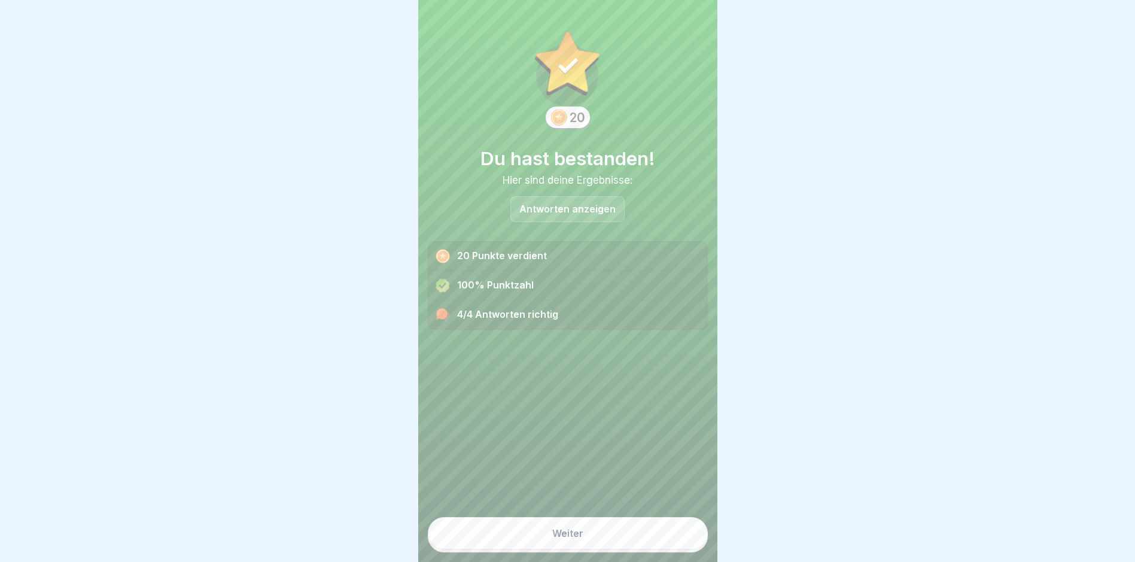
click at [561, 535] on div "Weiter" at bounding box center [567, 533] width 31 height 11
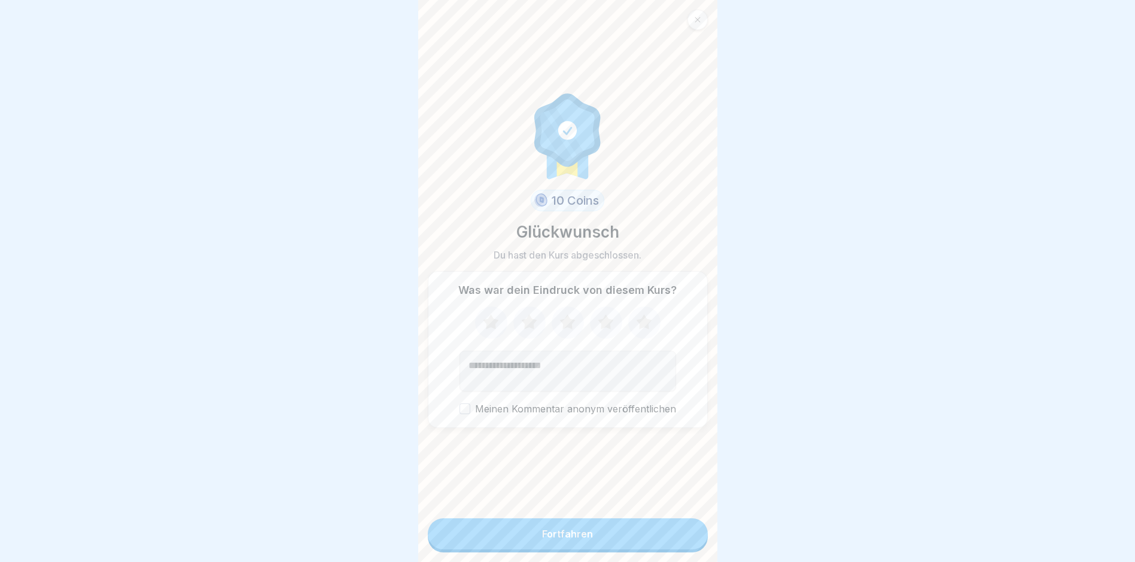
click at [638, 314] on icon at bounding box center [644, 321] width 16 height 15
click at [559, 531] on div "Fortfahren" at bounding box center [567, 533] width 51 height 11
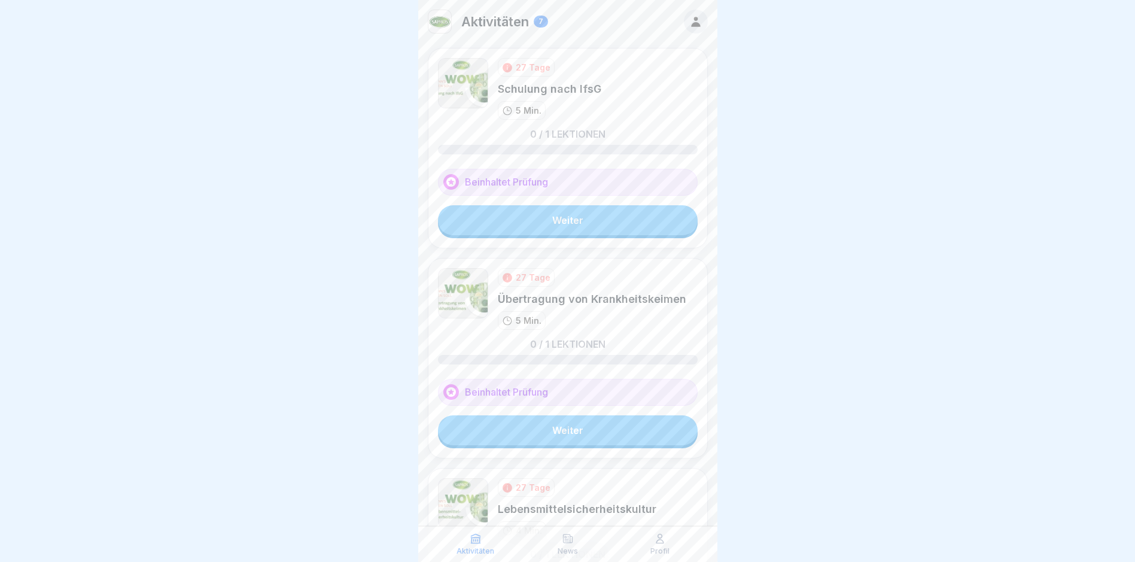
click at [553, 223] on link "Weiter" at bounding box center [568, 220] width 260 height 30
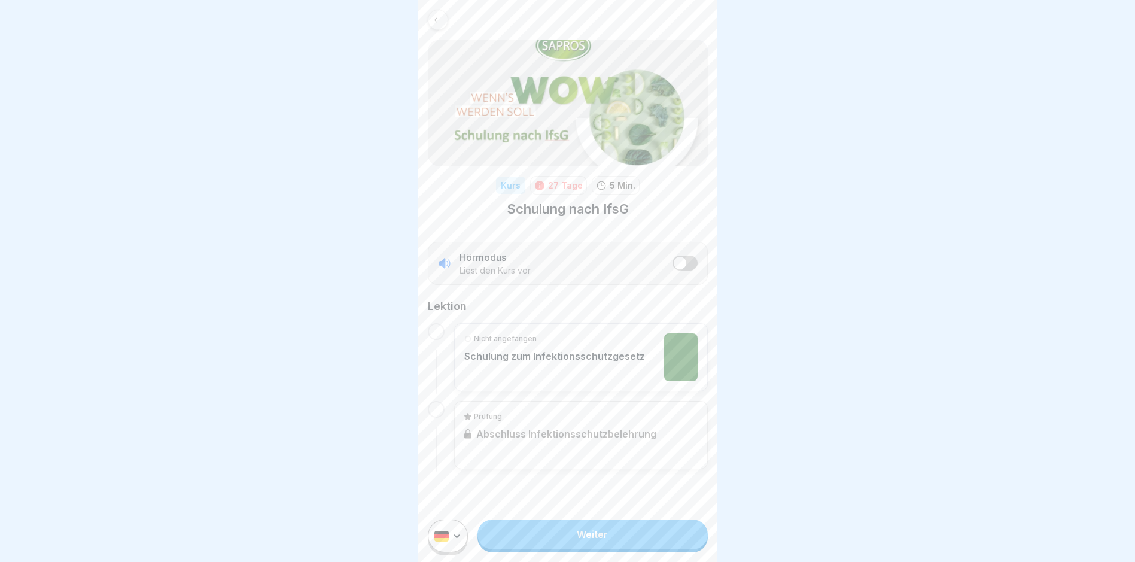
click at [597, 542] on link "Weiter" at bounding box center [592, 534] width 230 height 30
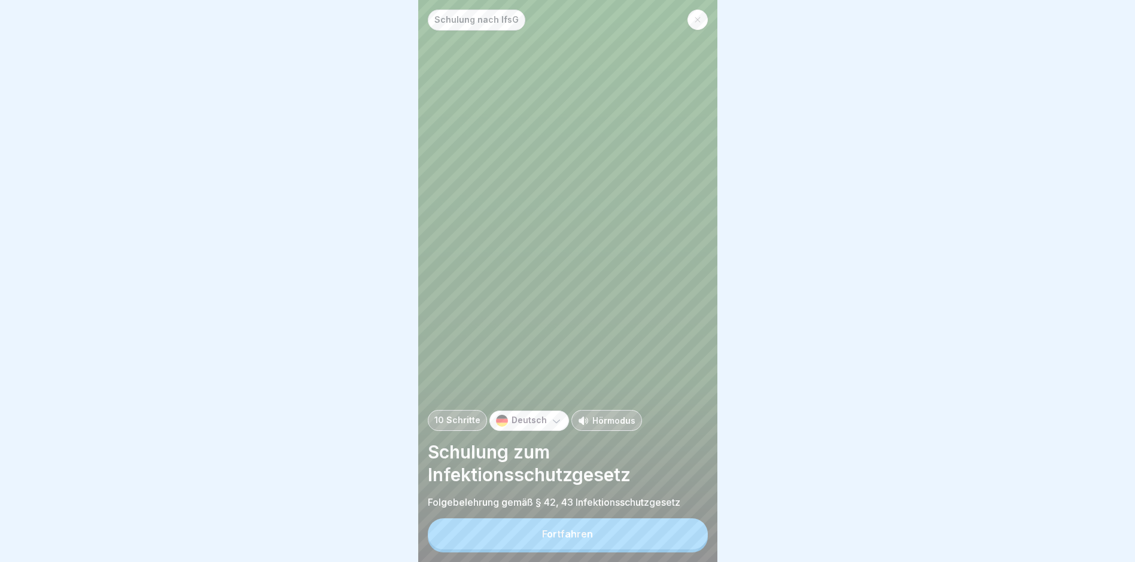
scroll to position [9, 0]
click at [585, 533] on div "Fortfahren" at bounding box center [567, 533] width 51 height 11
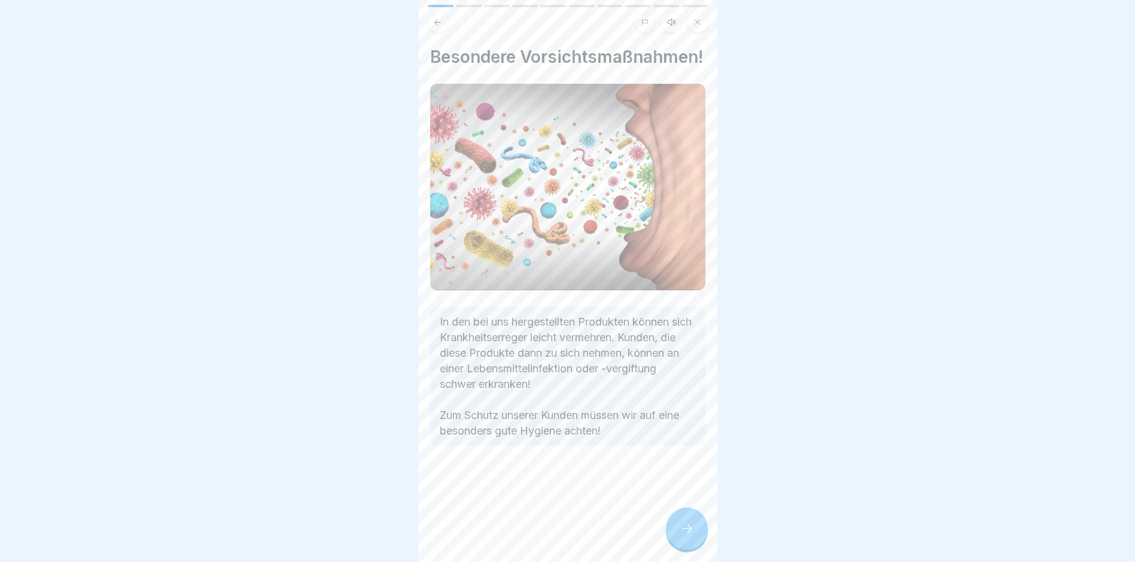
click at [683, 527] on icon at bounding box center [687, 528] width 14 height 14
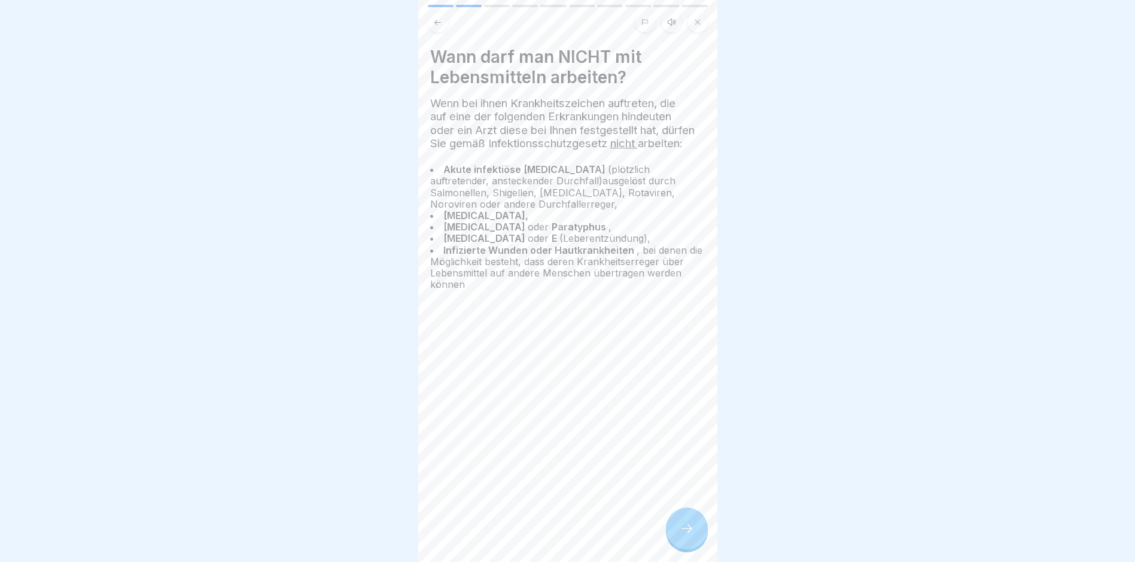
click at [687, 527] on icon at bounding box center [687, 528] width 14 height 14
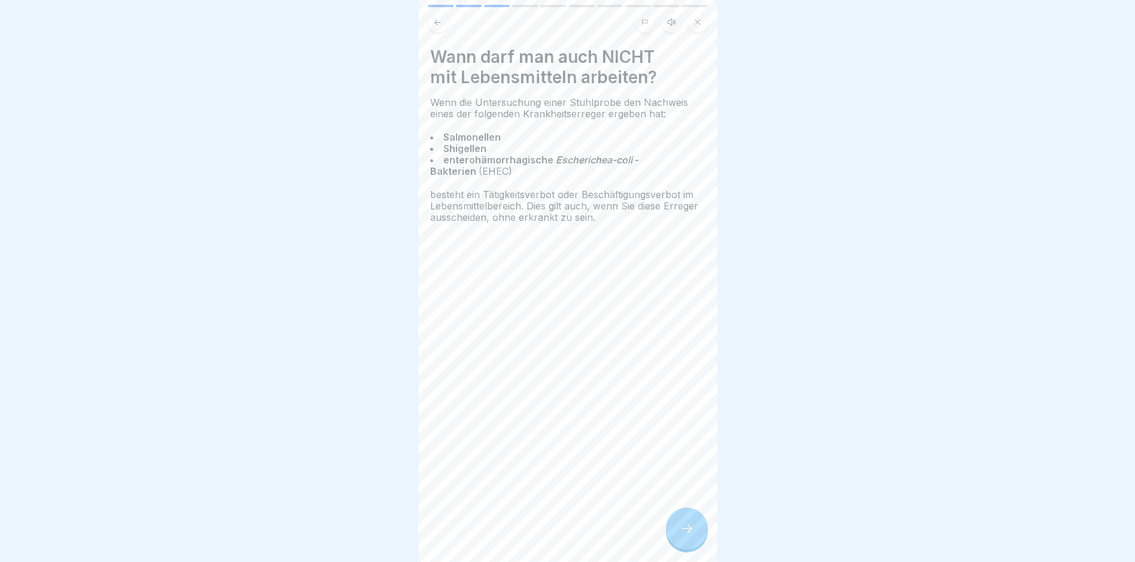
click at [683, 526] on icon at bounding box center [687, 528] width 14 height 14
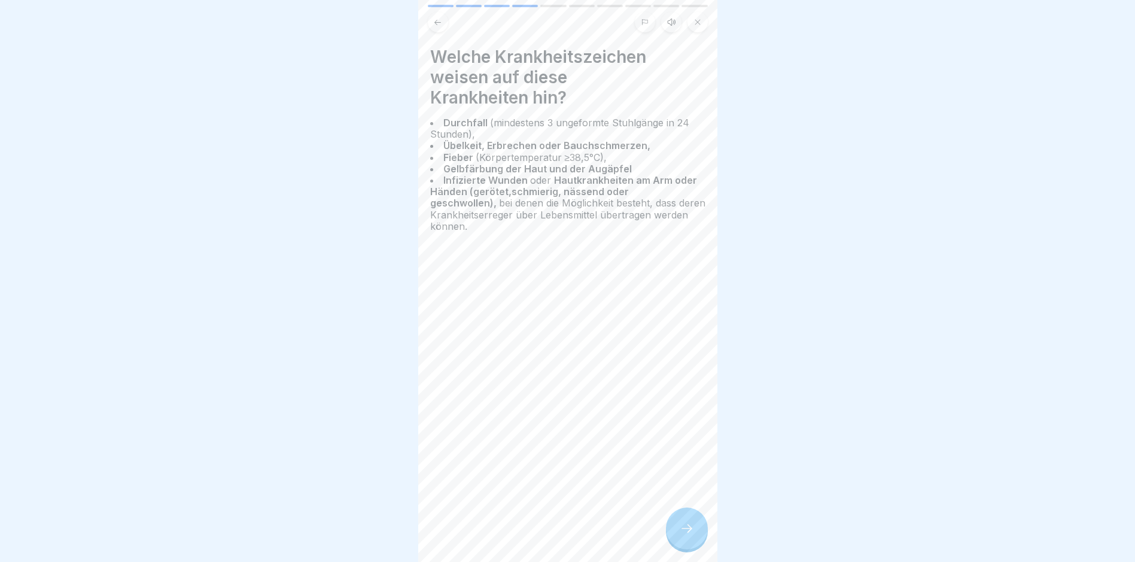
click at [687, 532] on icon at bounding box center [687, 528] width 14 height 14
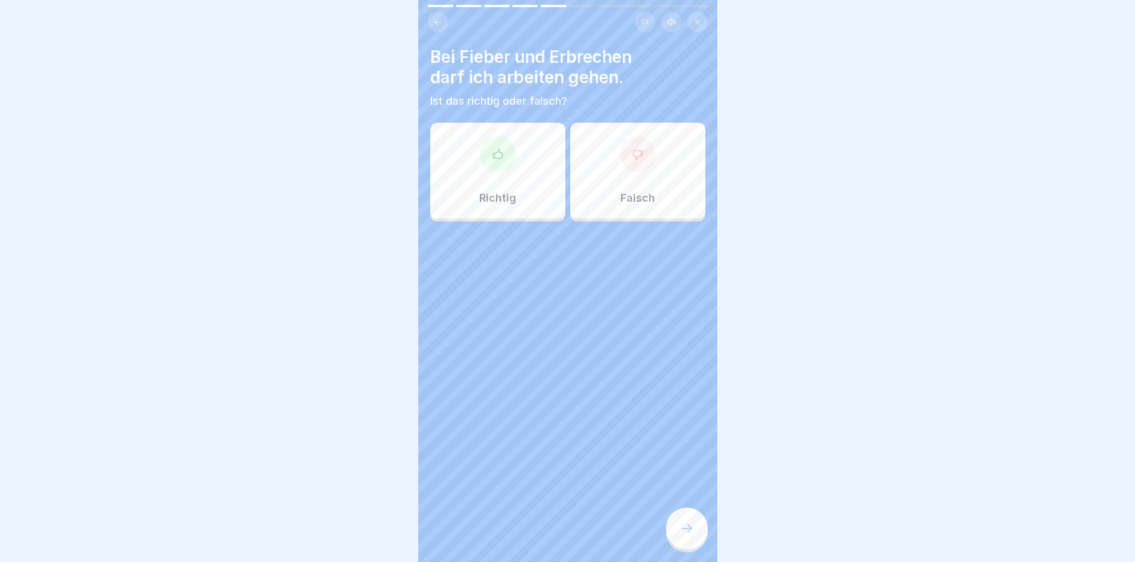
click at [632, 148] on icon at bounding box center [638, 154] width 12 height 12
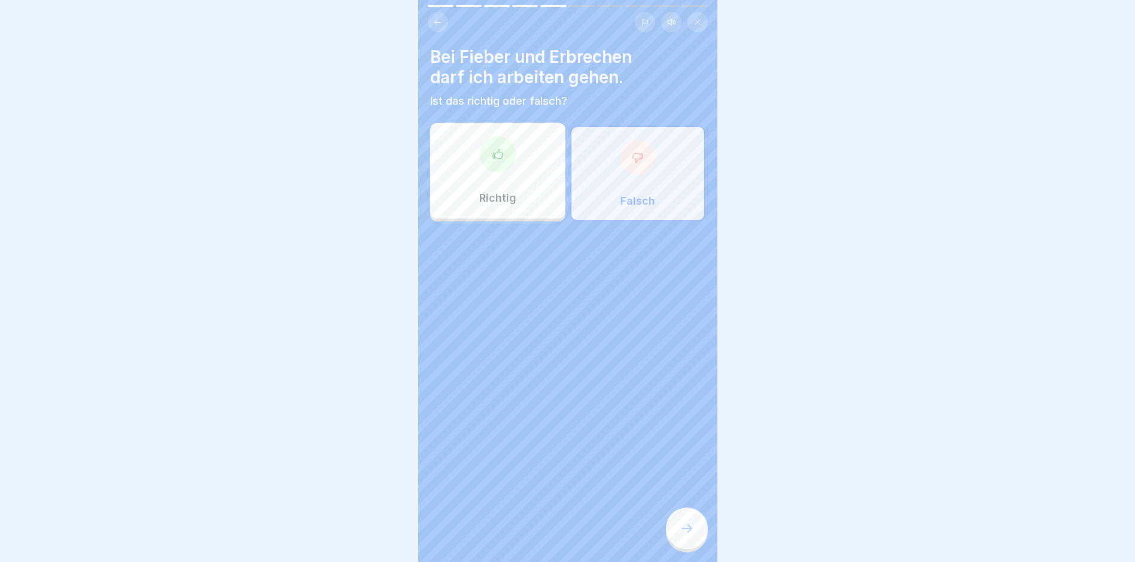
click at [692, 527] on icon at bounding box center [687, 528] width 14 height 14
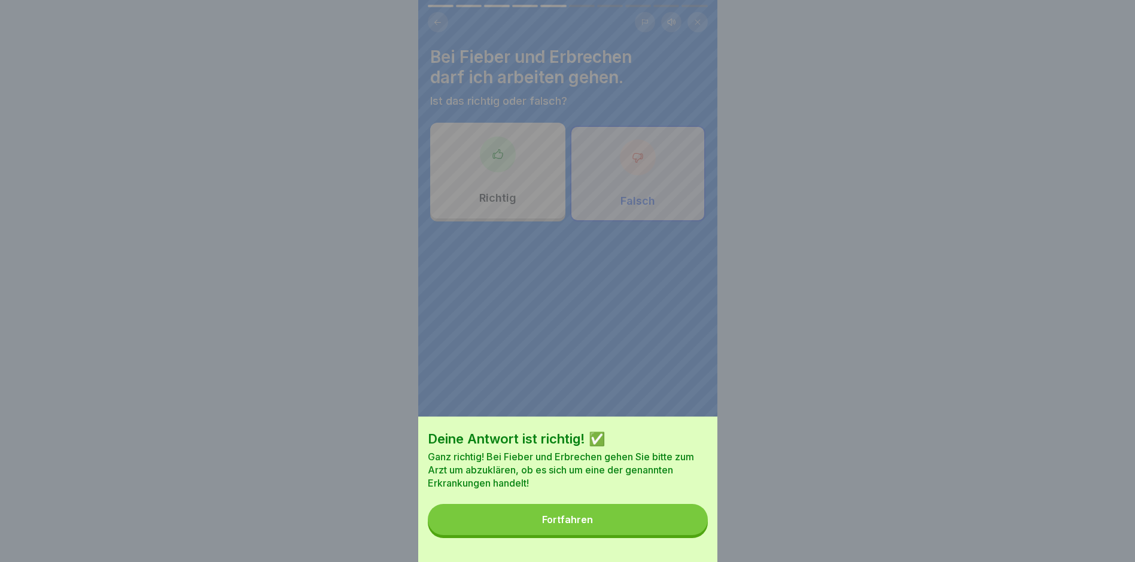
click at [588, 525] on div "Fortfahren" at bounding box center [567, 519] width 51 height 11
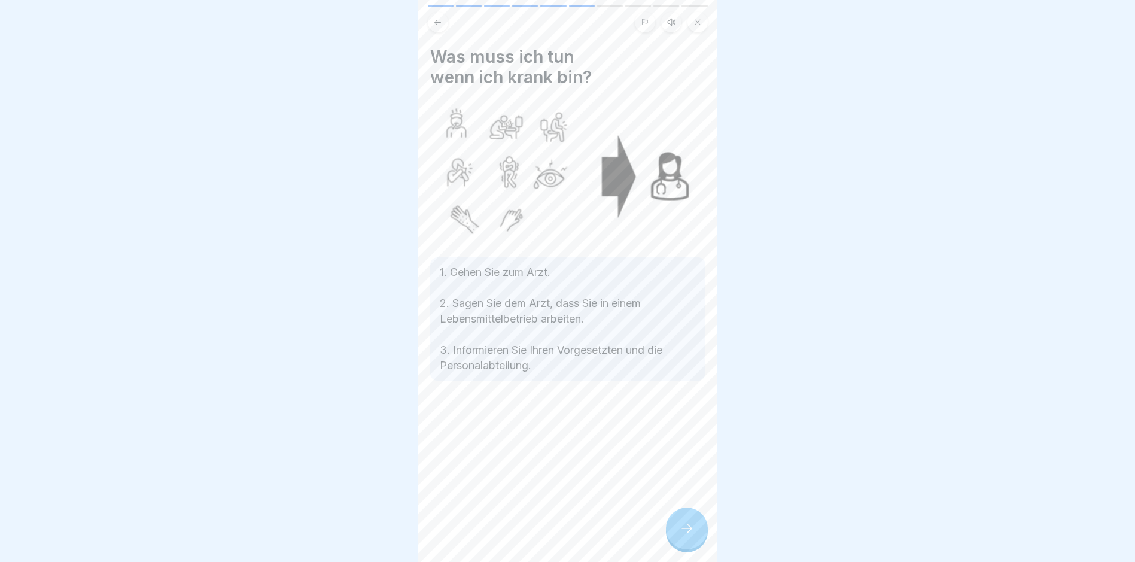
click at [688, 525] on icon at bounding box center [687, 528] width 14 height 14
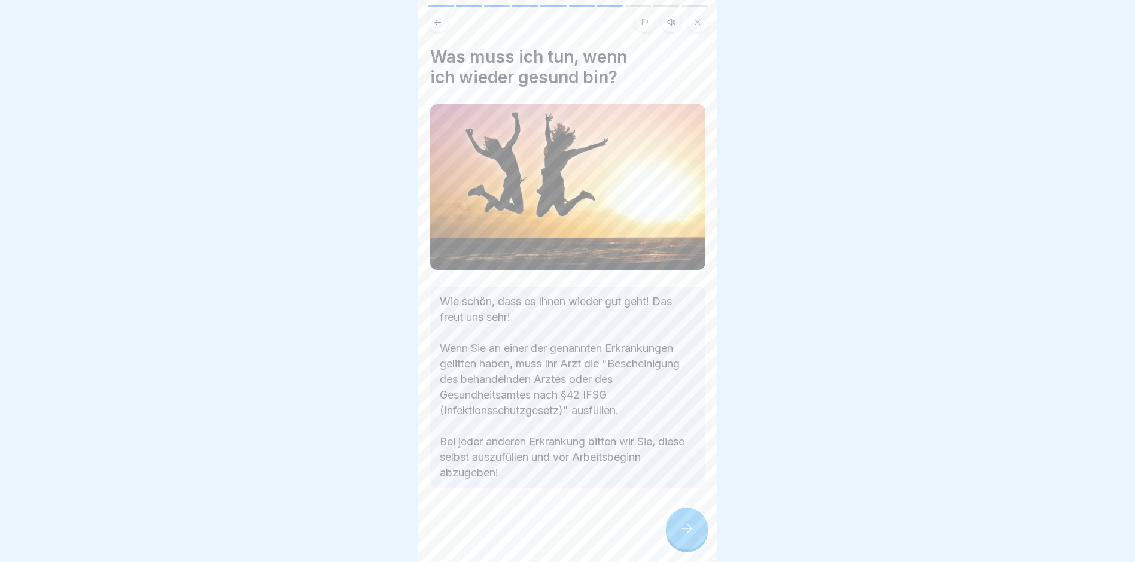
click at [686, 527] on icon at bounding box center [687, 528] width 14 height 14
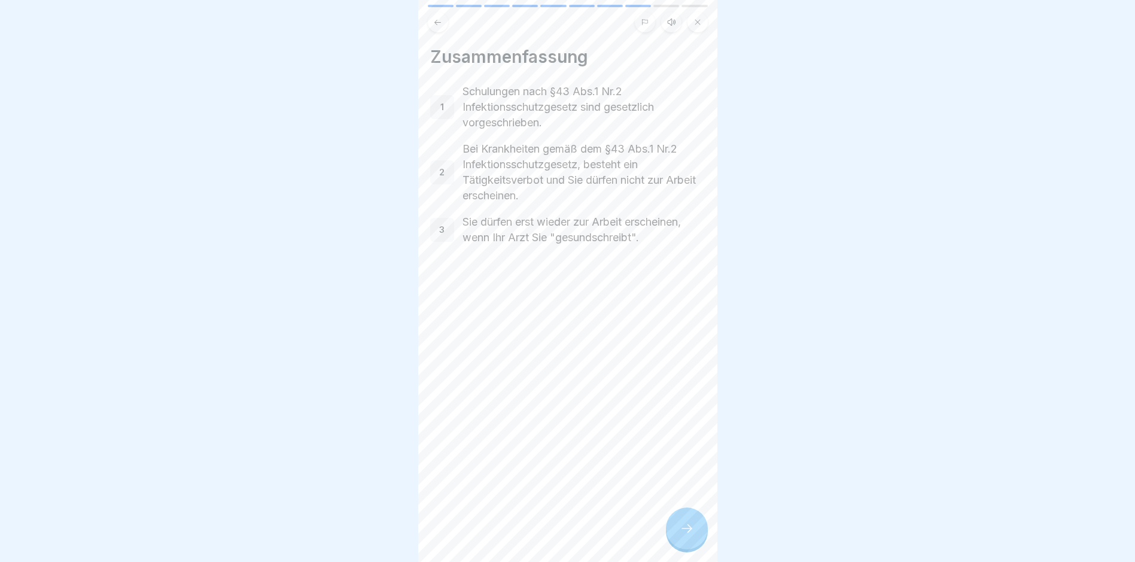
click at [689, 528] on icon at bounding box center [687, 528] width 14 height 14
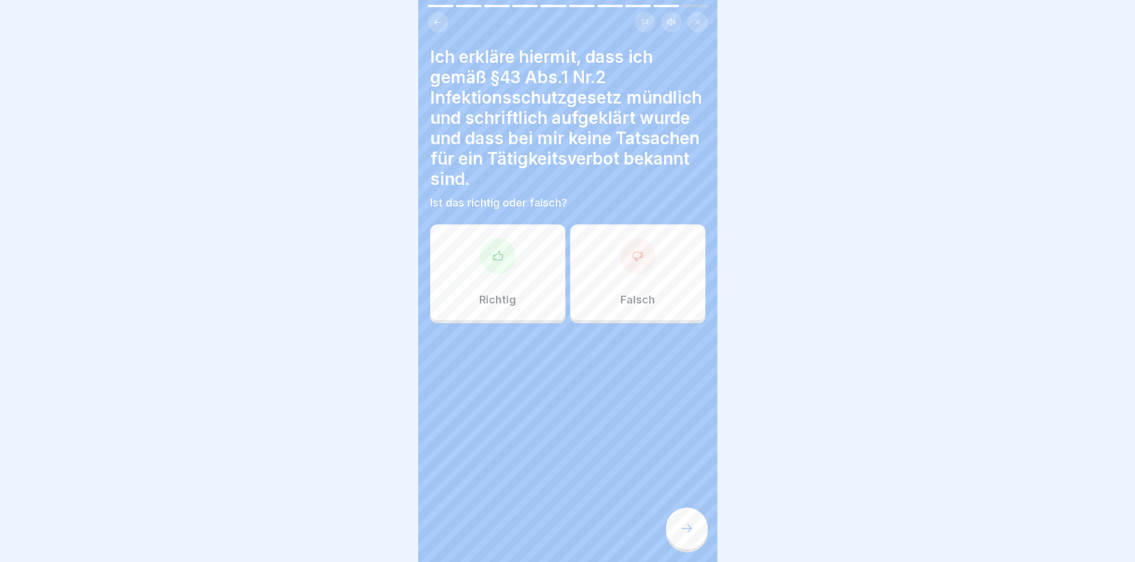
click at [632, 250] on icon at bounding box center [638, 256] width 12 height 12
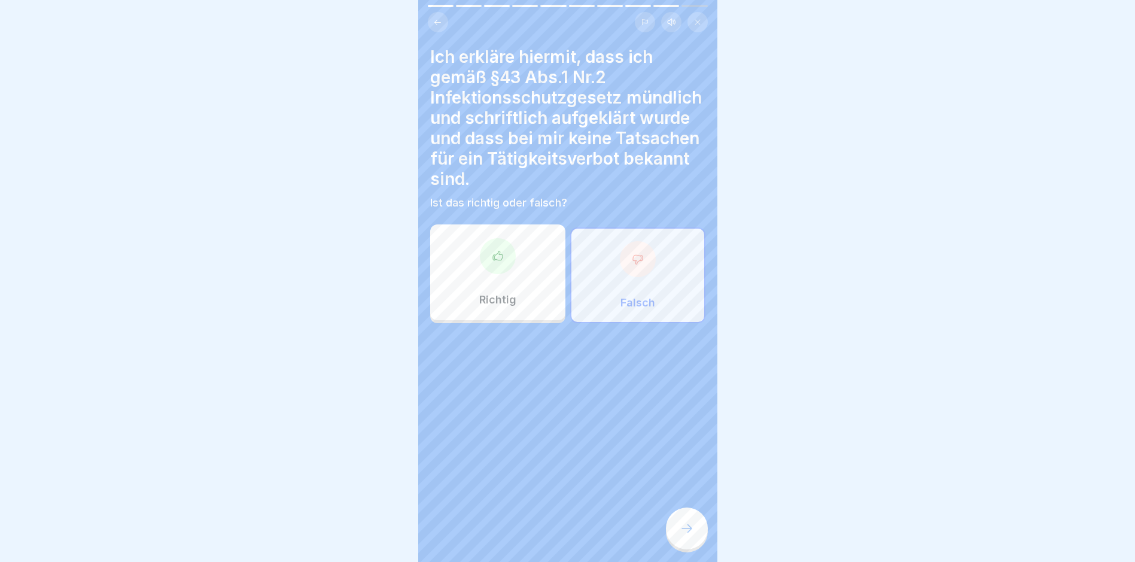
click at [686, 526] on icon at bounding box center [687, 528] width 14 height 14
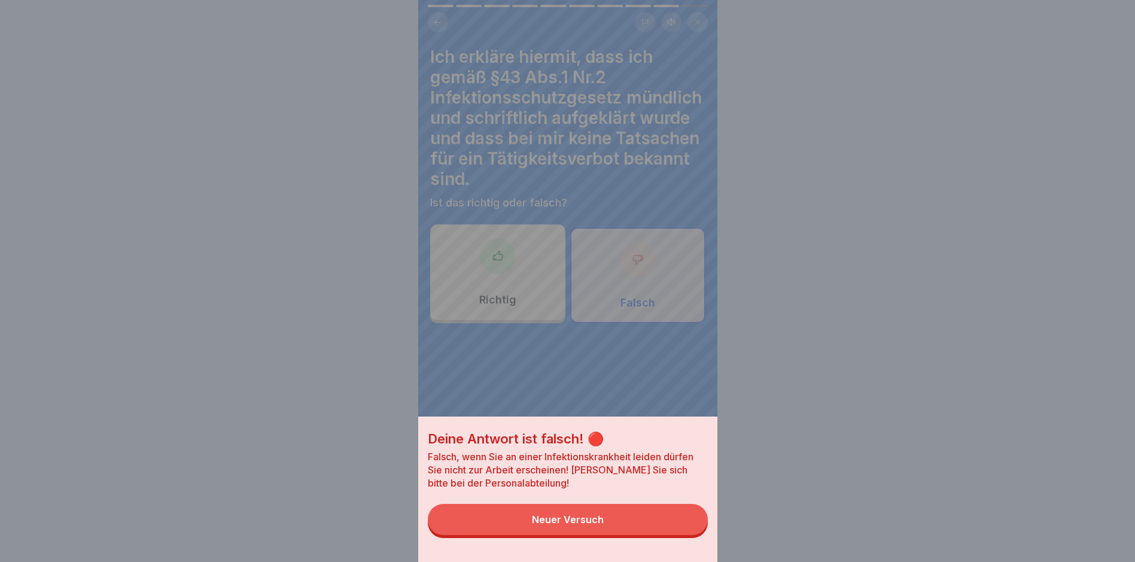
click at [598, 525] on div "Neuer Versuch" at bounding box center [568, 519] width 72 height 11
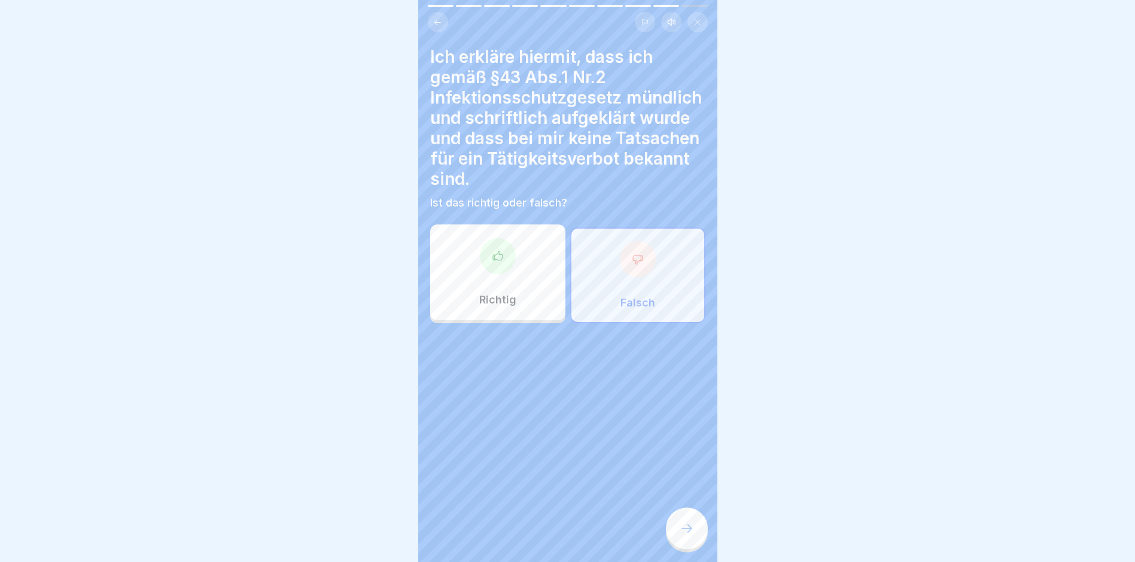
click at [504, 249] on div at bounding box center [498, 256] width 36 height 36
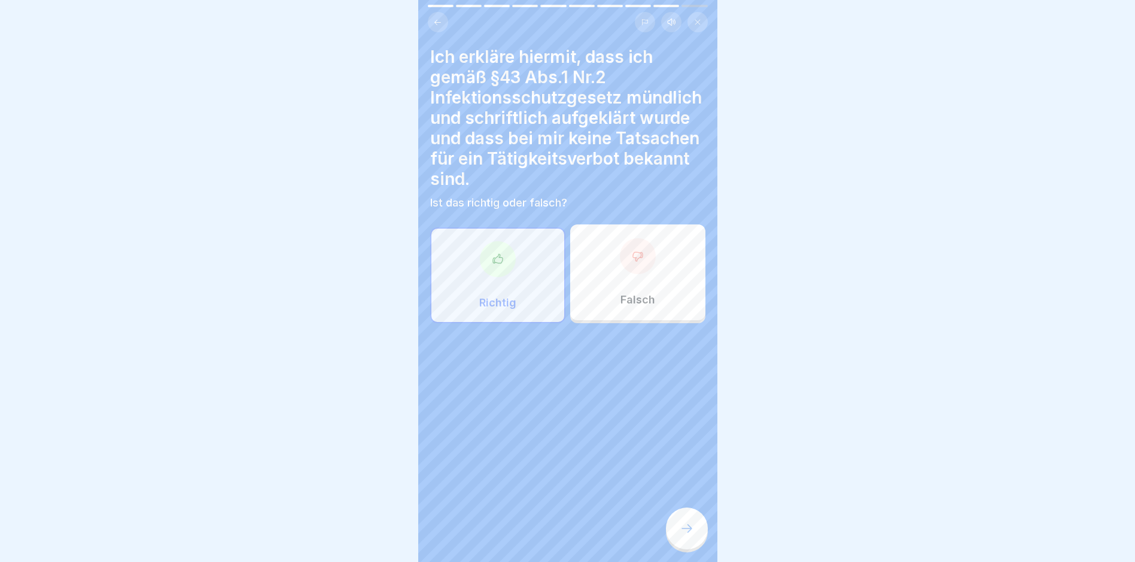
click at [686, 527] on icon at bounding box center [687, 528] width 14 height 14
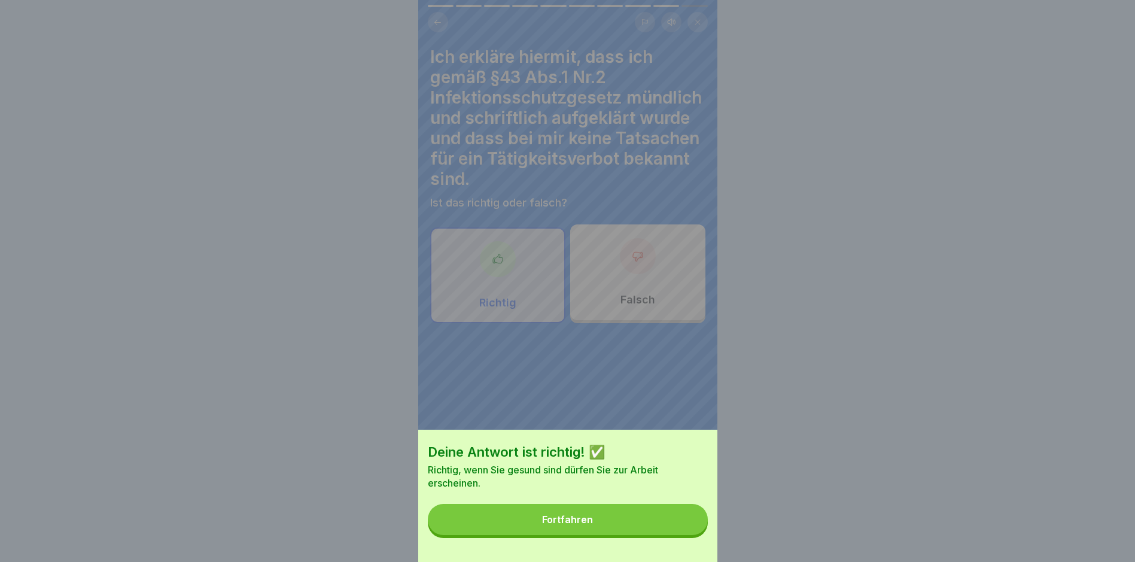
click at [577, 525] on div "Fortfahren" at bounding box center [567, 519] width 51 height 11
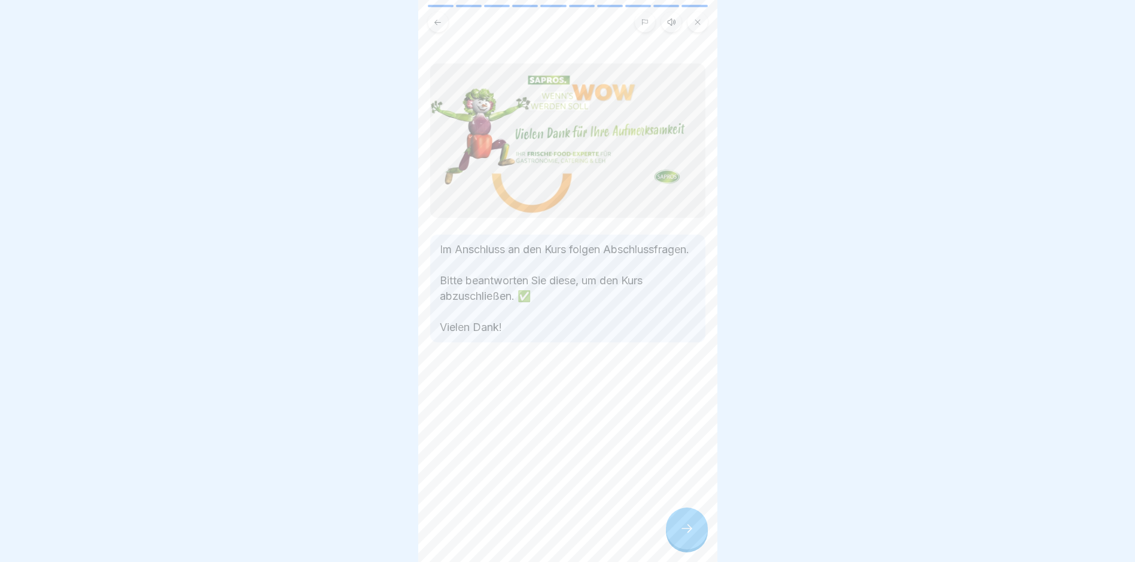
click at [685, 528] on icon at bounding box center [687, 528] width 14 height 14
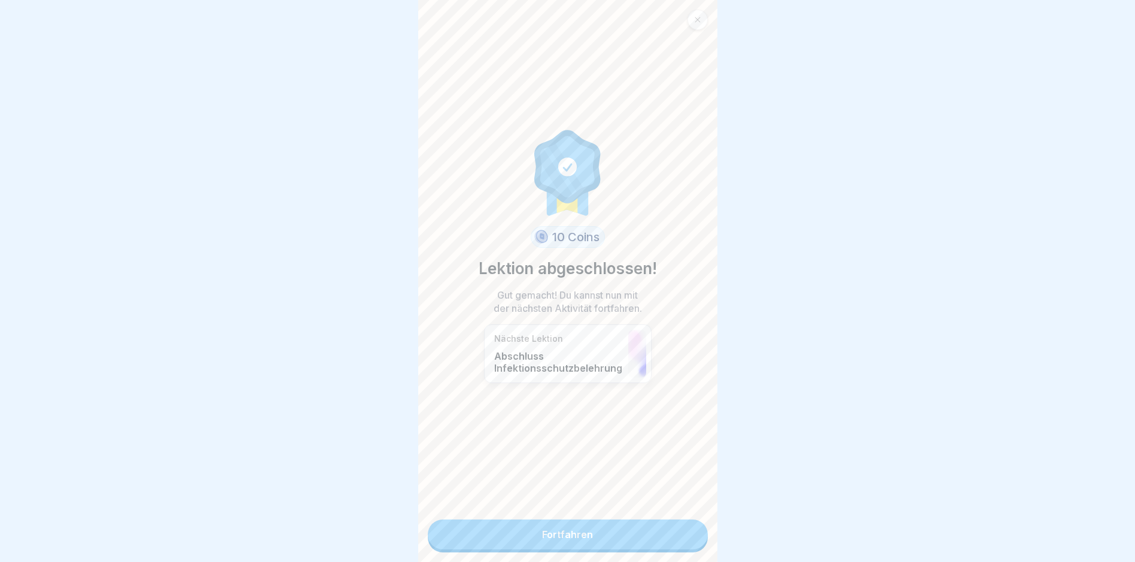
click at [565, 529] on link "Fortfahren" at bounding box center [568, 534] width 280 height 30
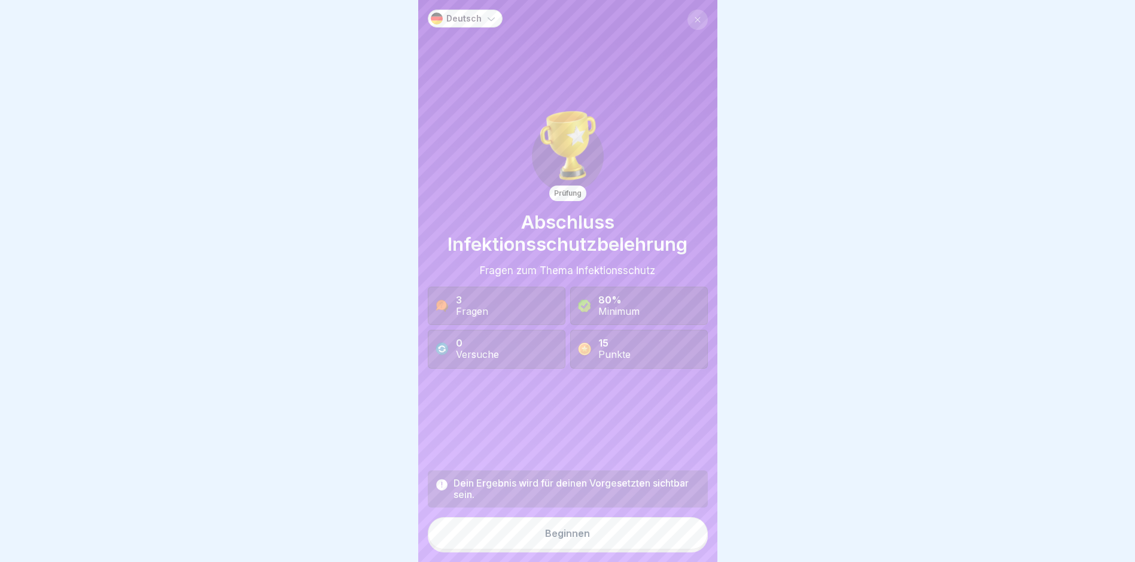
click at [562, 539] on div "Beginnen" at bounding box center [567, 533] width 45 height 11
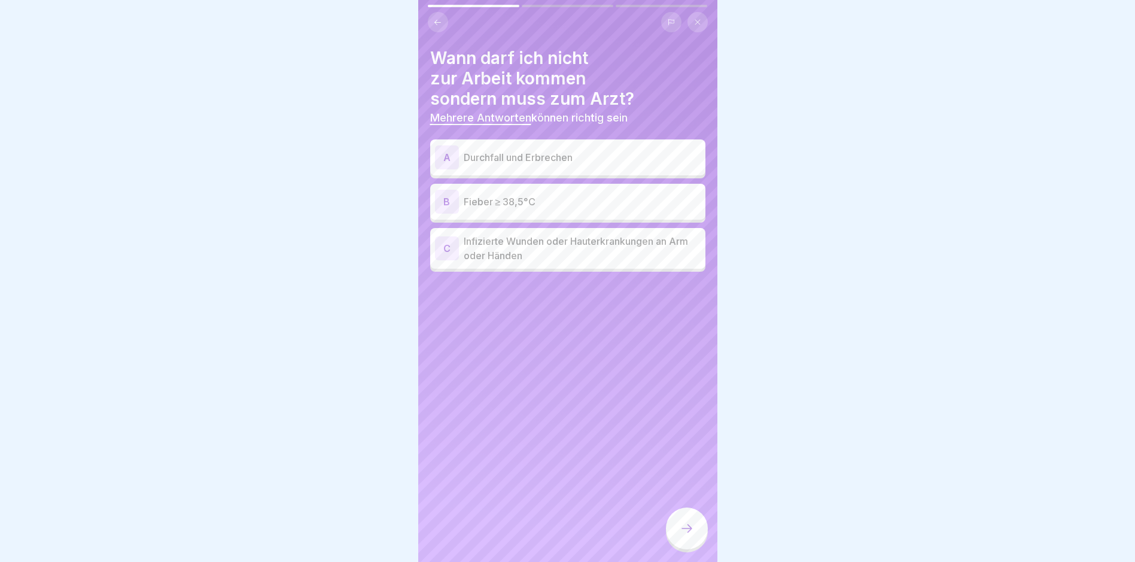
click at [581, 157] on p "Durchfall und Erbrechen" at bounding box center [582, 157] width 237 height 14
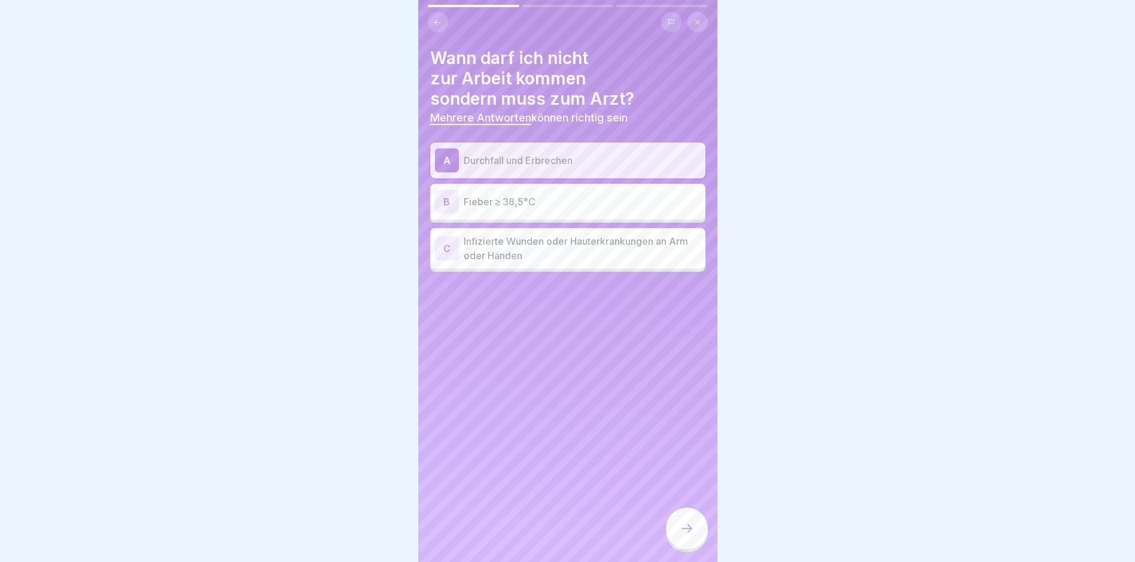
click at [600, 200] on p "Fieber ≥ 38,5°C" at bounding box center [582, 201] width 237 height 14
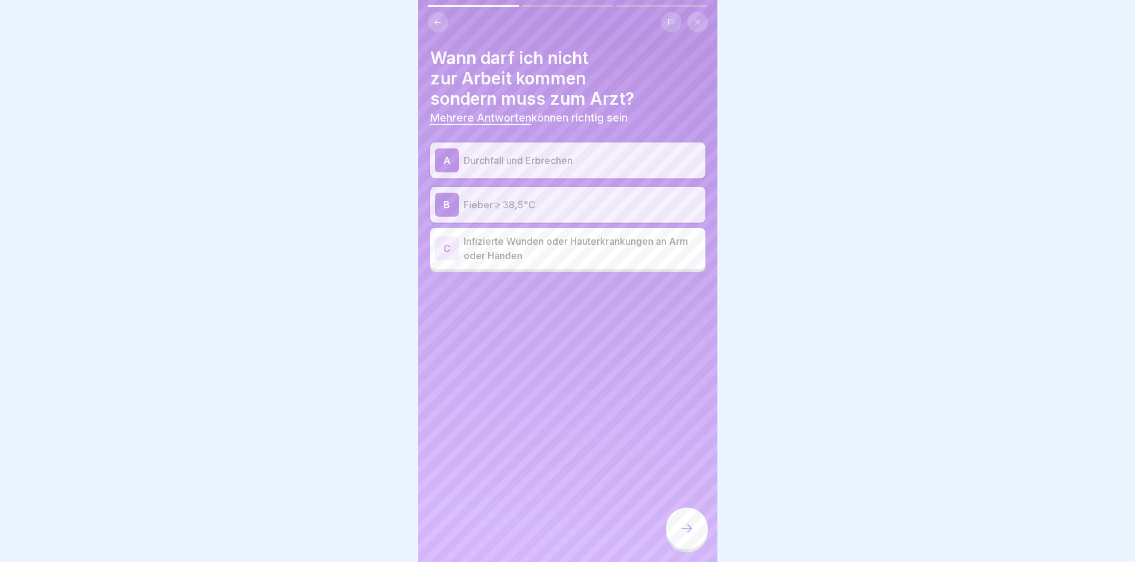
click at [617, 247] on p "Infizierte Wunden oder Hauterkrankungen an Arm oder Händen" at bounding box center [582, 248] width 237 height 29
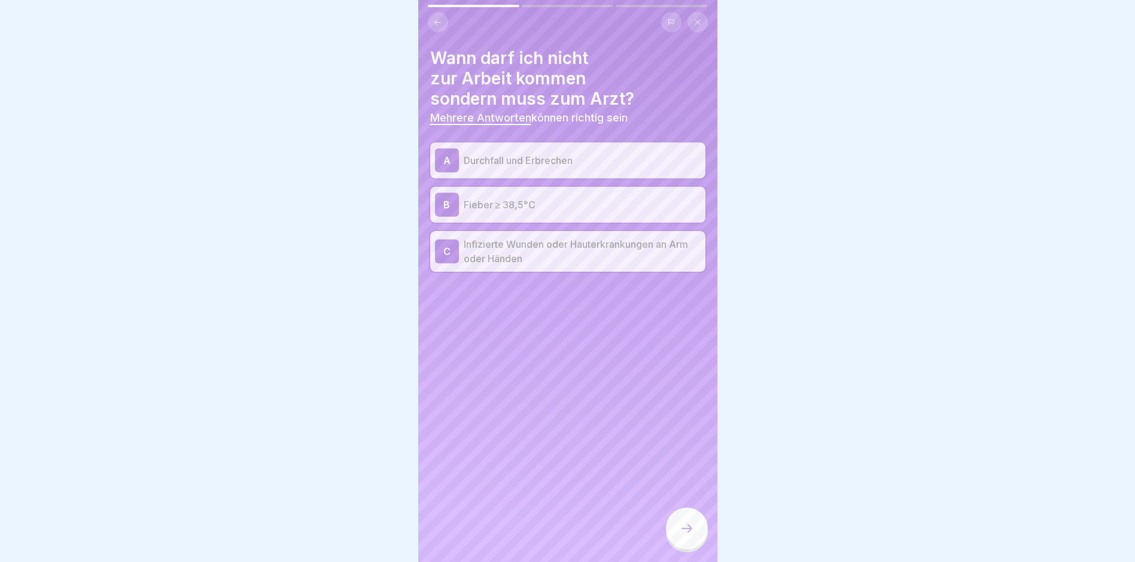
click at [689, 536] on icon at bounding box center [687, 528] width 14 height 14
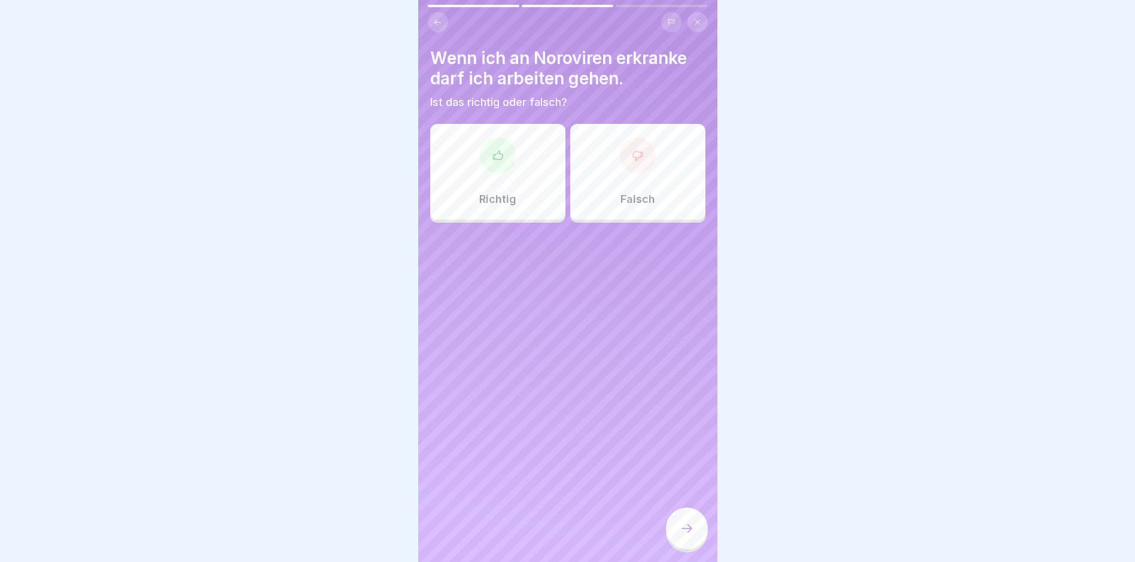
click at [637, 162] on div at bounding box center [638, 156] width 36 height 36
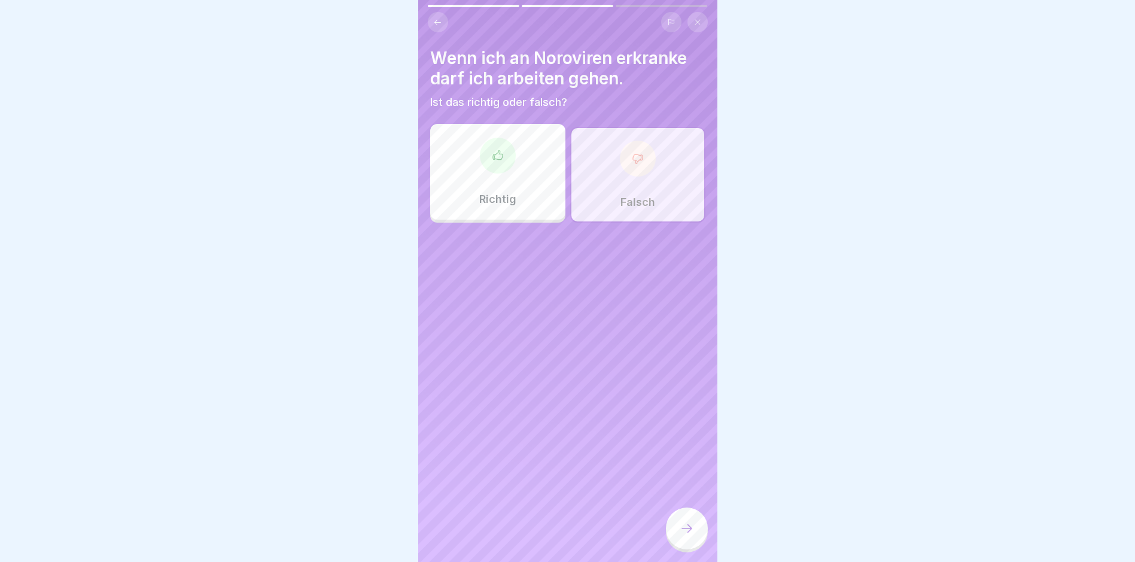
click at [688, 534] on icon at bounding box center [687, 528] width 14 height 14
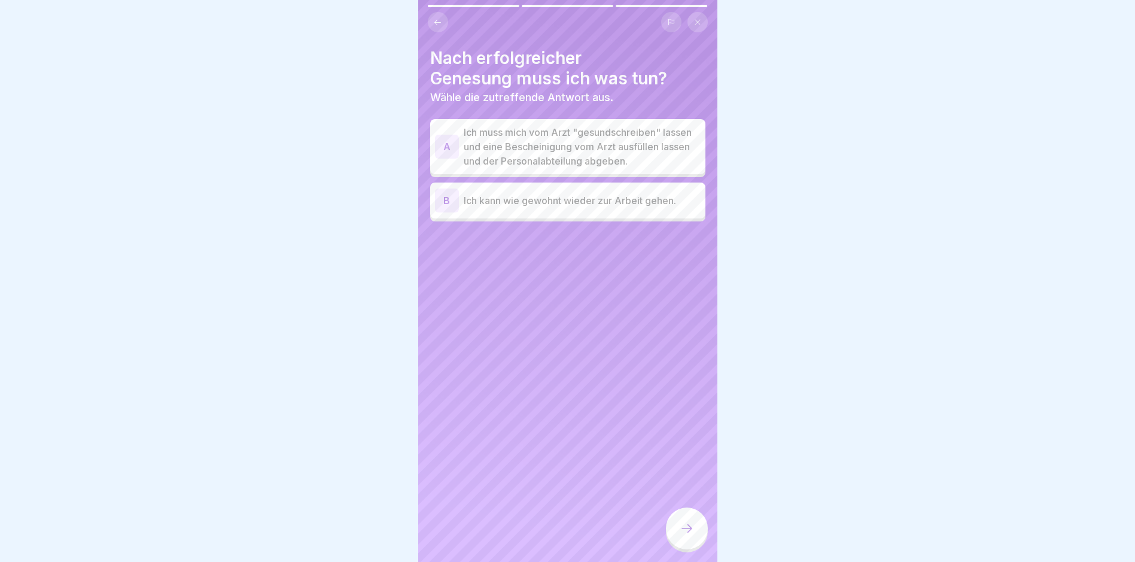
click at [613, 146] on p "Ich muss mich vom Arzt "gesundschreiben" lassen und eine Bescheinigung vom Arzt…" at bounding box center [582, 146] width 237 height 43
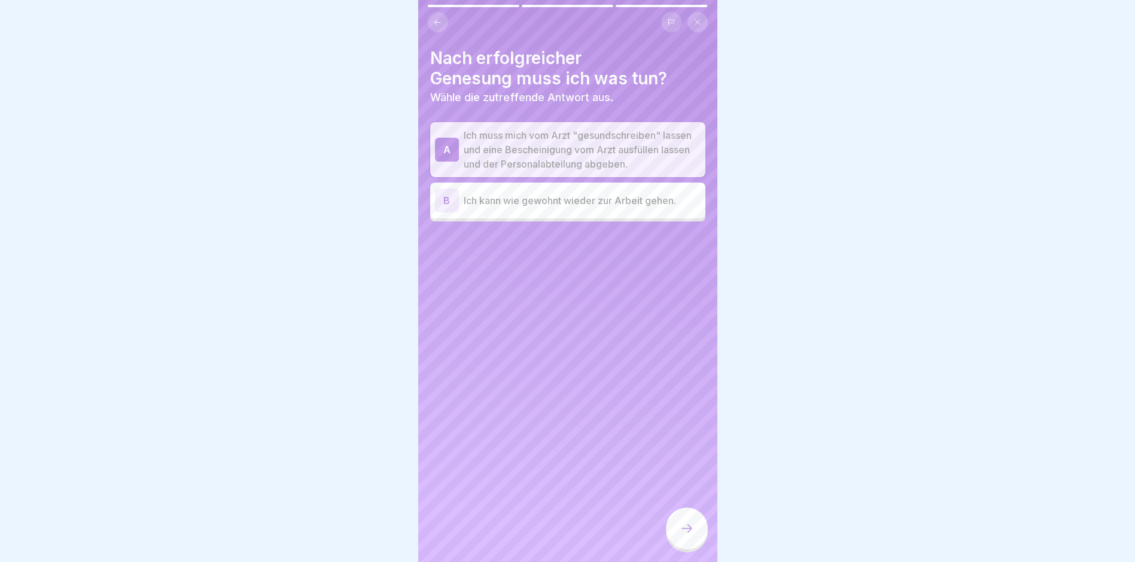
click at [685, 536] on icon at bounding box center [687, 528] width 14 height 14
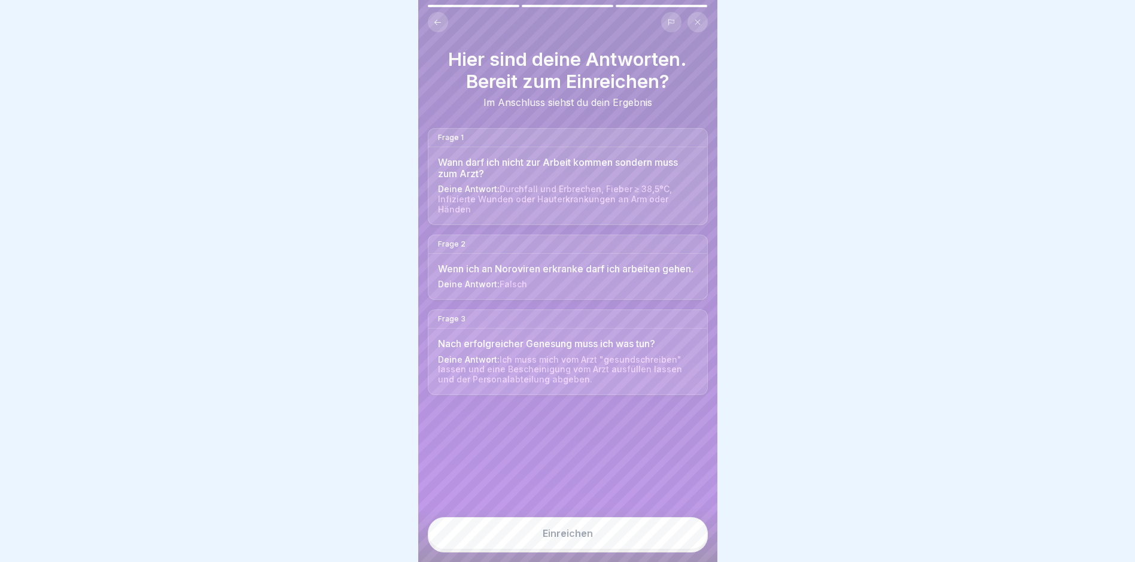
click at [585, 539] on div "Einreichen" at bounding box center [568, 533] width 50 height 11
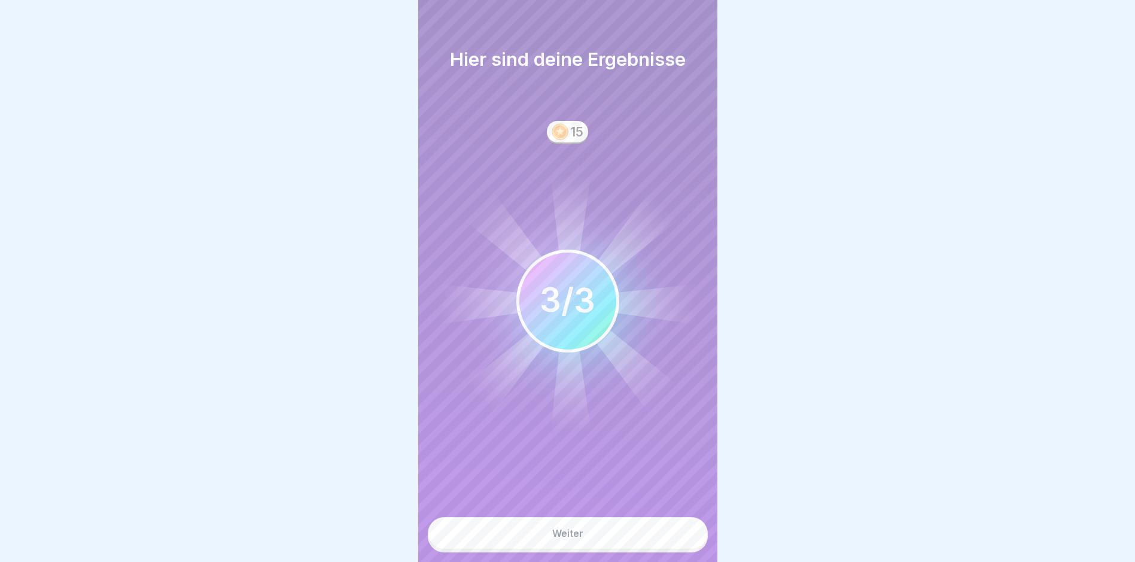
click at [580, 539] on div "Weiter" at bounding box center [567, 533] width 31 height 11
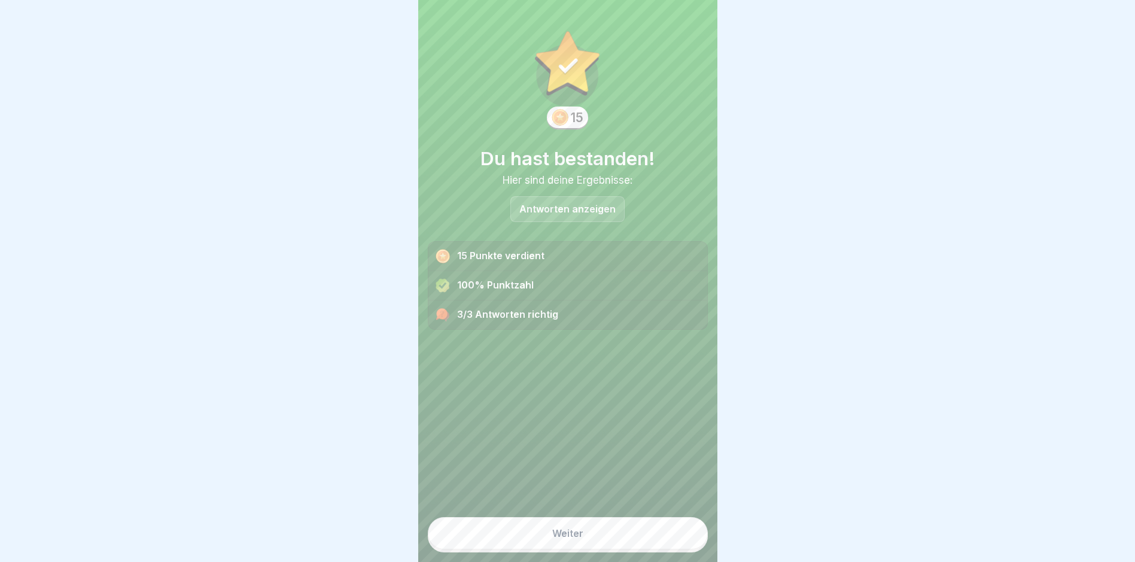
click at [579, 541] on button "Weiter" at bounding box center [568, 533] width 280 height 32
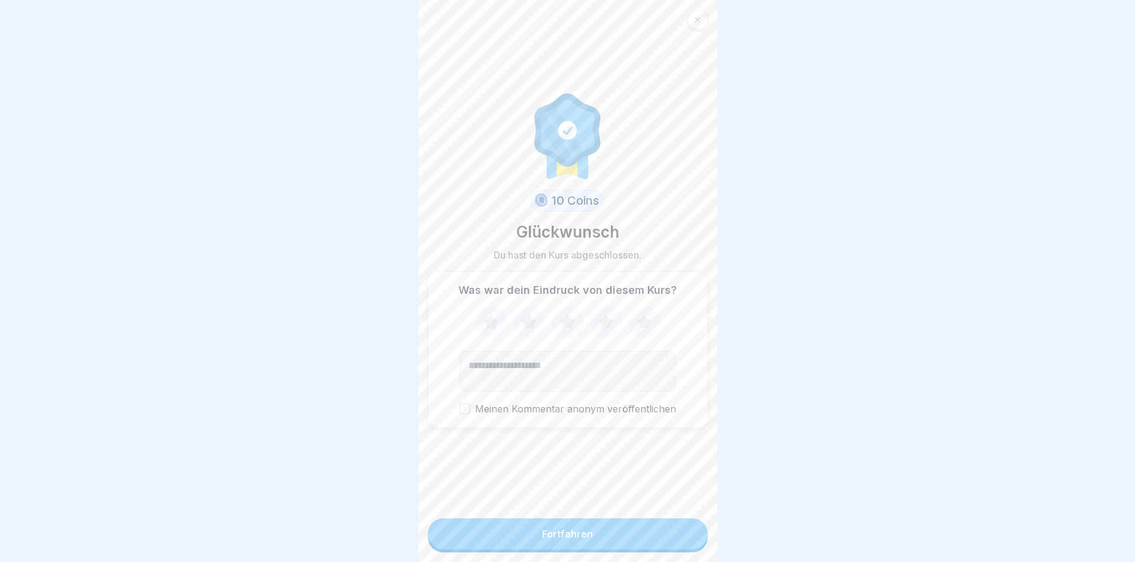
click at [641, 323] on icon at bounding box center [644, 321] width 16 height 15
click at [550, 539] on div "Fortfahren" at bounding box center [567, 533] width 51 height 11
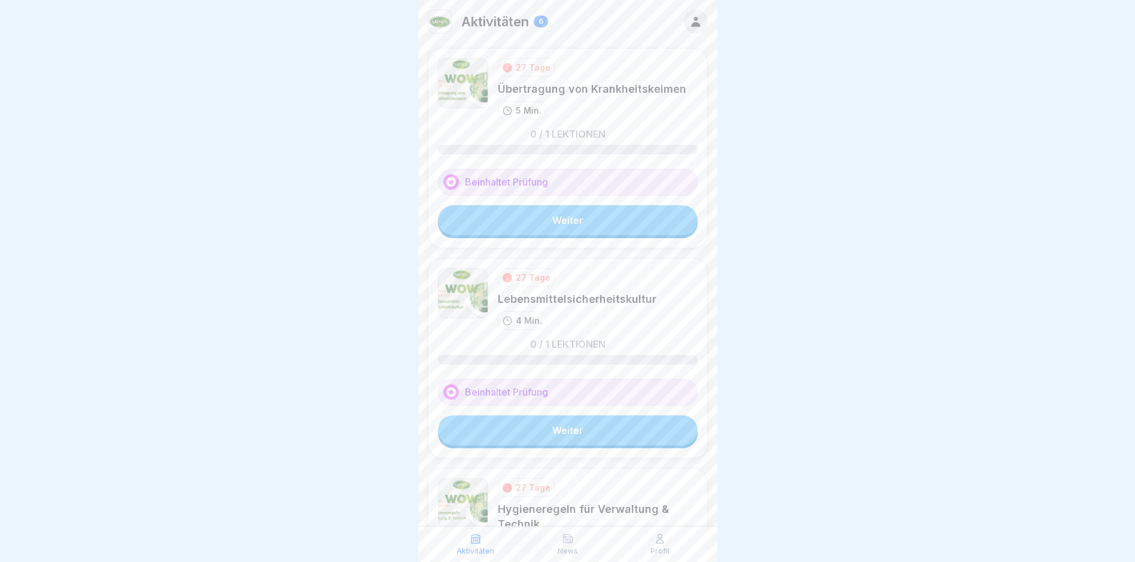
click at [559, 220] on link "Weiter" at bounding box center [568, 220] width 260 height 30
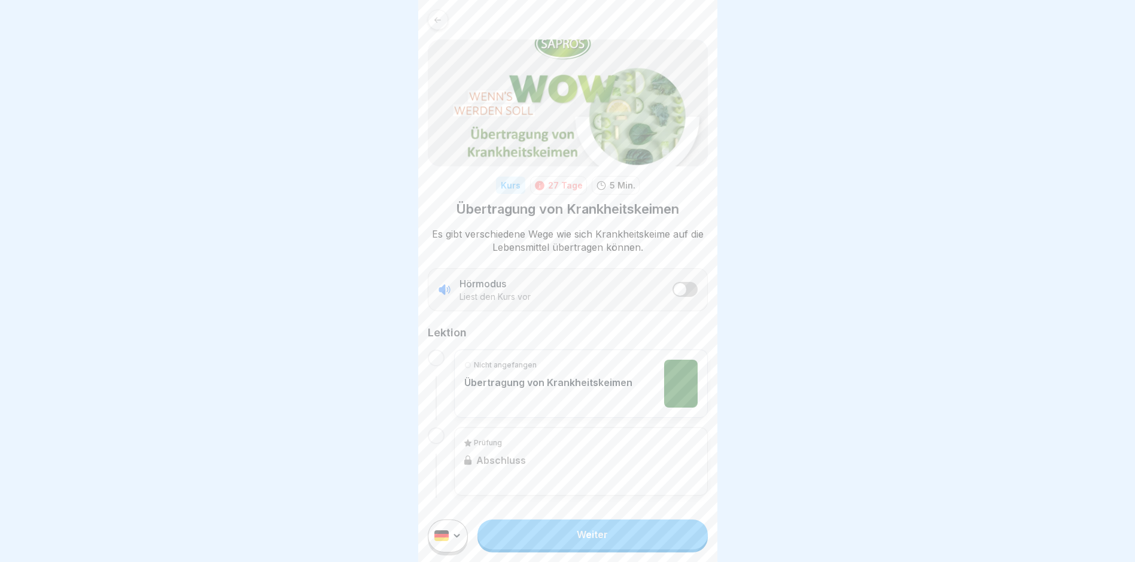
click at [598, 541] on link "Weiter" at bounding box center [592, 534] width 230 height 30
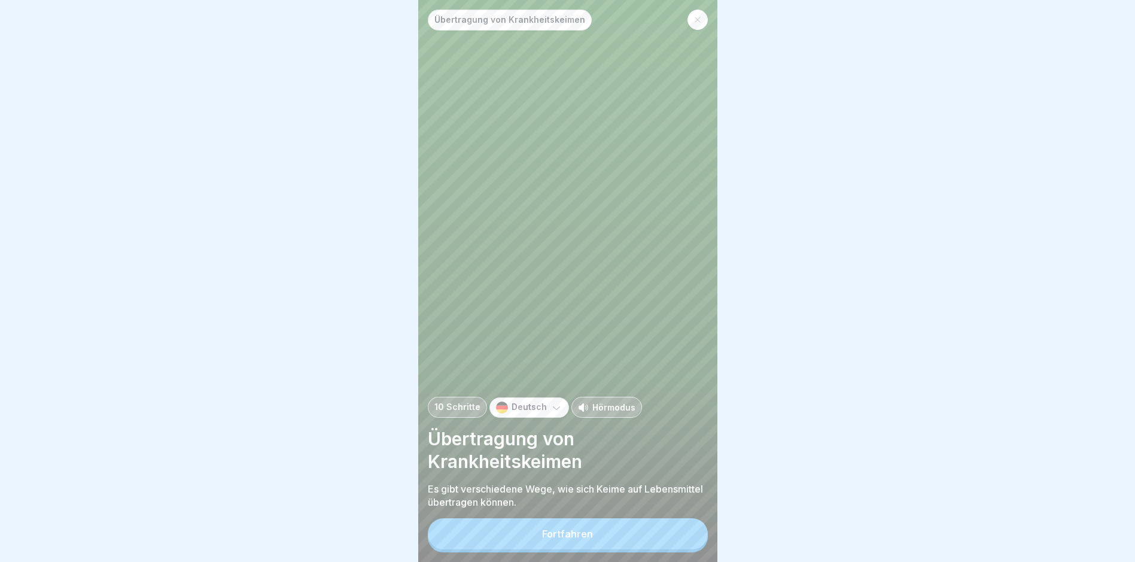
click at [574, 539] on div "Fortfahren" at bounding box center [567, 533] width 51 height 11
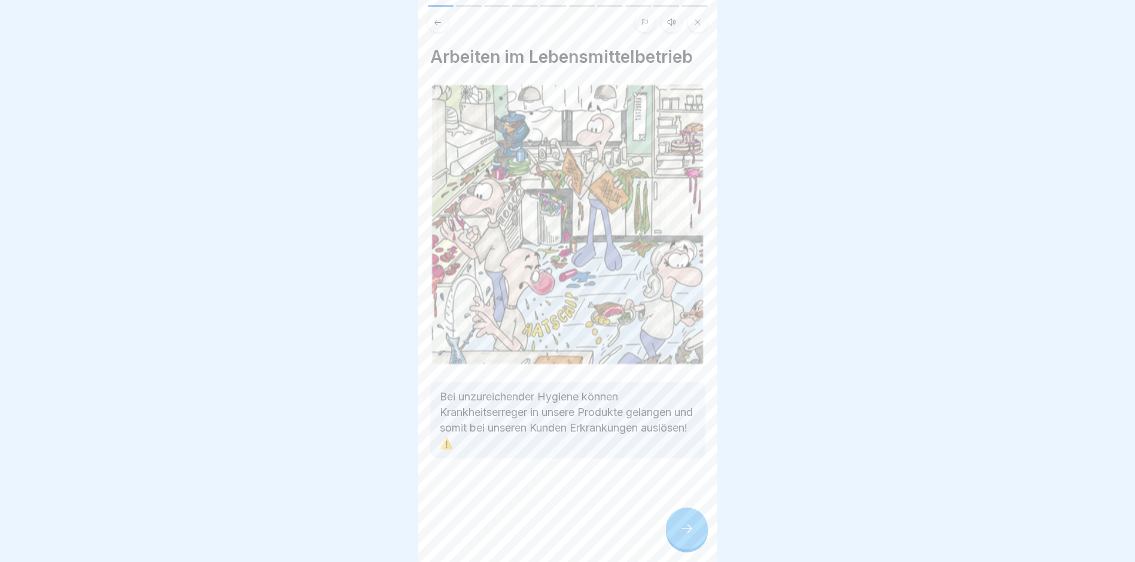
click at [690, 534] on icon at bounding box center [687, 528] width 14 height 14
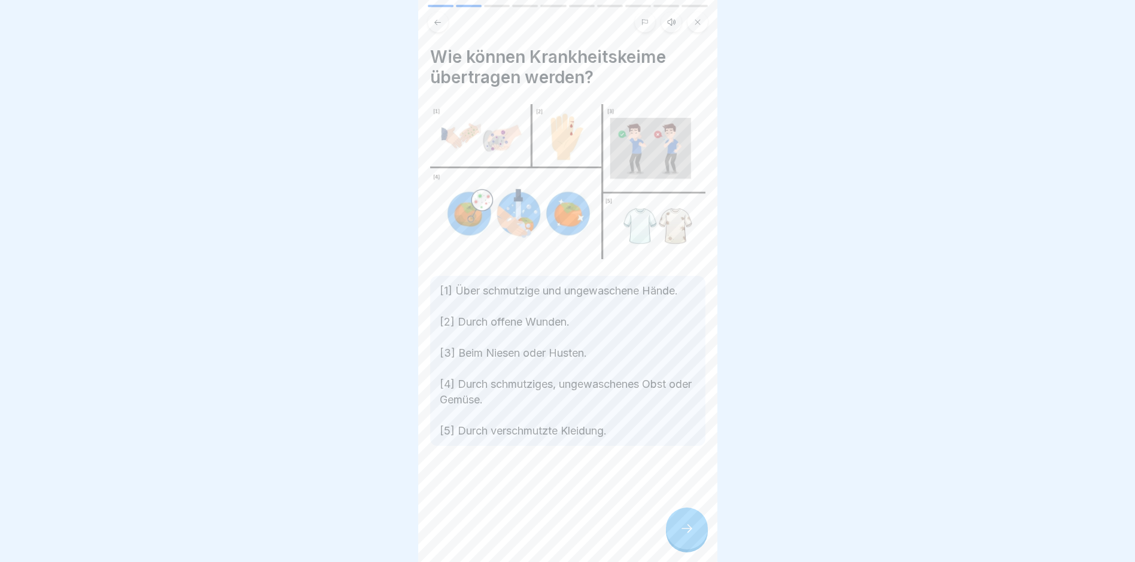
click at [685, 534] on icon at bounding box center [687, 528] width 14 height 14
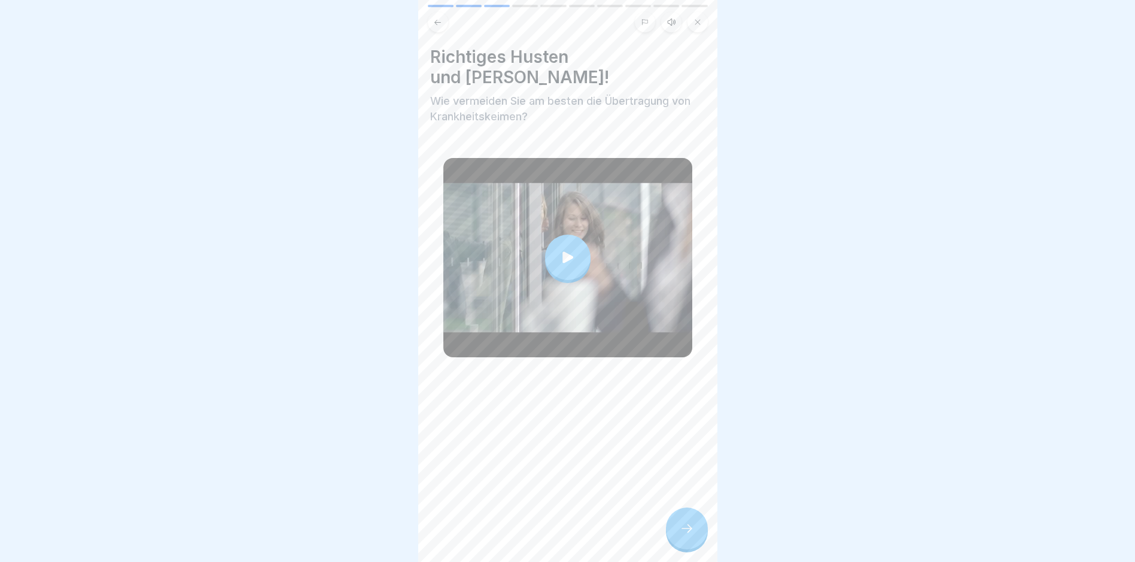
click at [686, 533] on icon at bounding box center [687, 528] width 14 height 14
click at [686, 536] on icon at bounding box center [687, 528] width 14 height 14
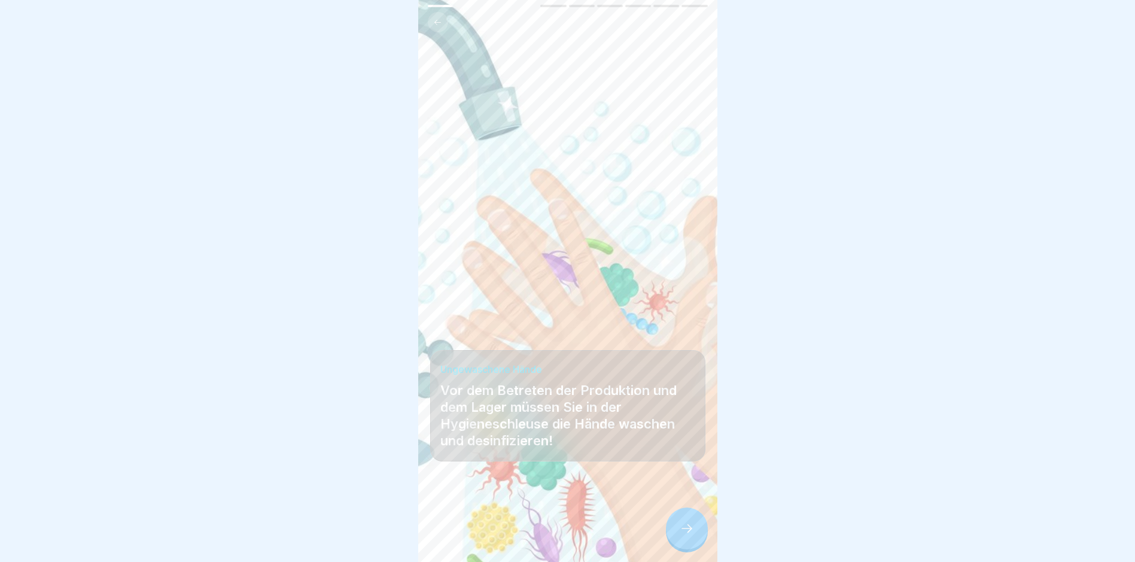
click at [690, 536] on icon at bounding box center [687, 528] width 14 height 14
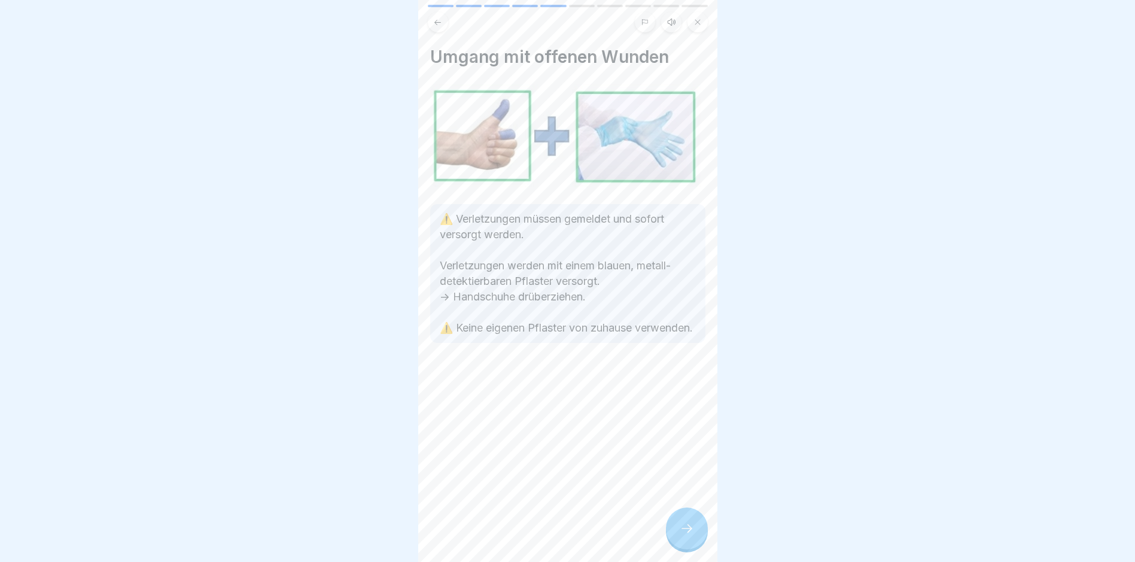
click at [693, 530] on div at bounding box center [687, 528] width 42 height 42
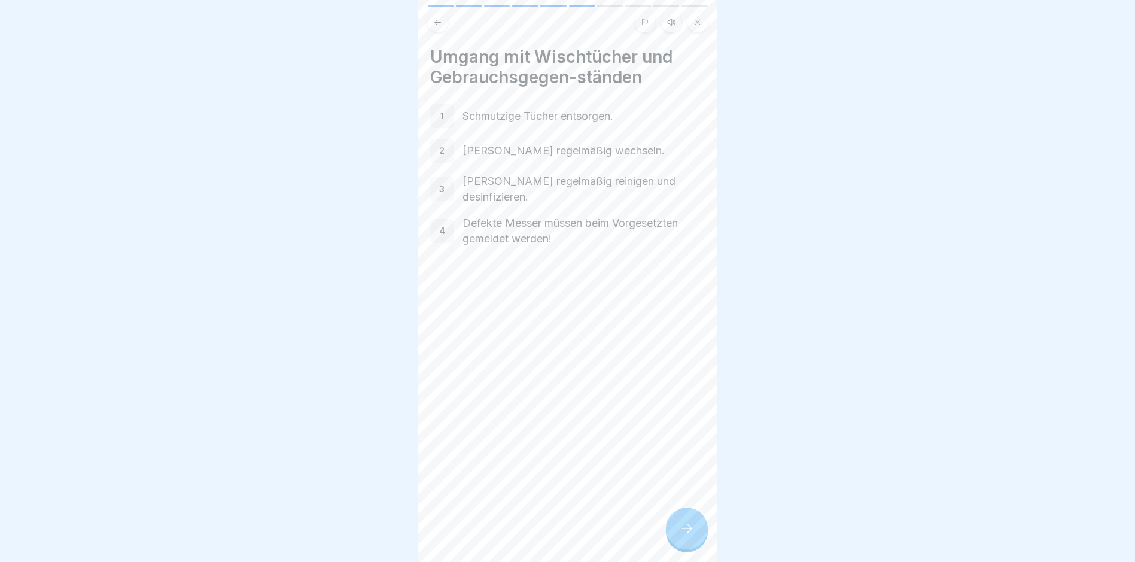
click at [683, 536] on icon at bounding box center [687, 528] width 14 height 14
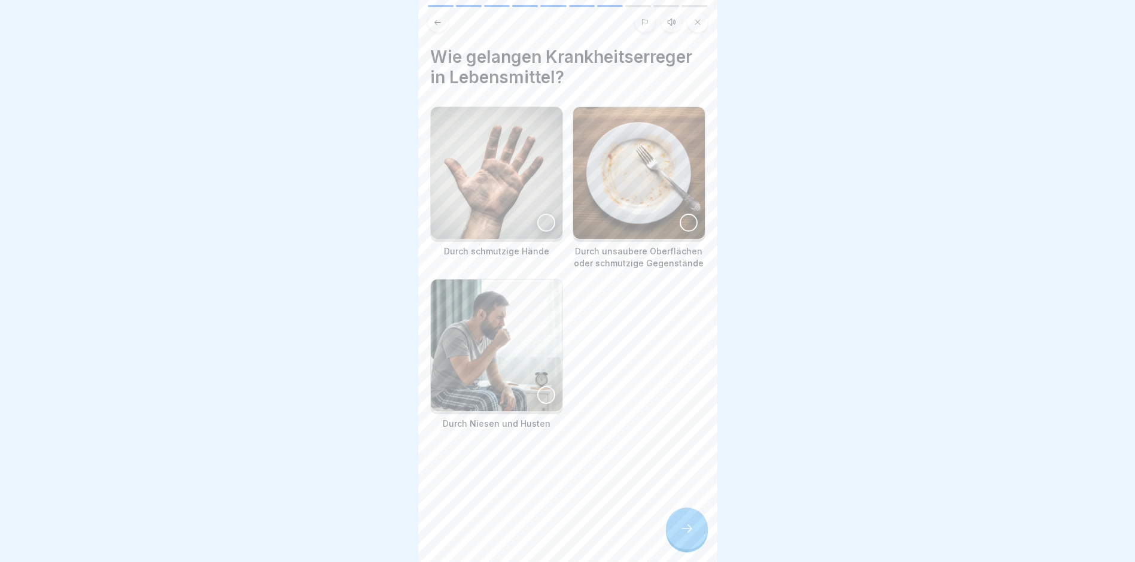
click at [541, 218] on div at bounding box center [546, 223] width 18 height 18
click at [680, 218] on div at bounding box center [689, 223] width 18 height 18
click at [540, 387] on div at bounding box center [546, 395] width 18 height 18
click at [681, 536] on icon at bounding box center [687, 528] width 14 height 14
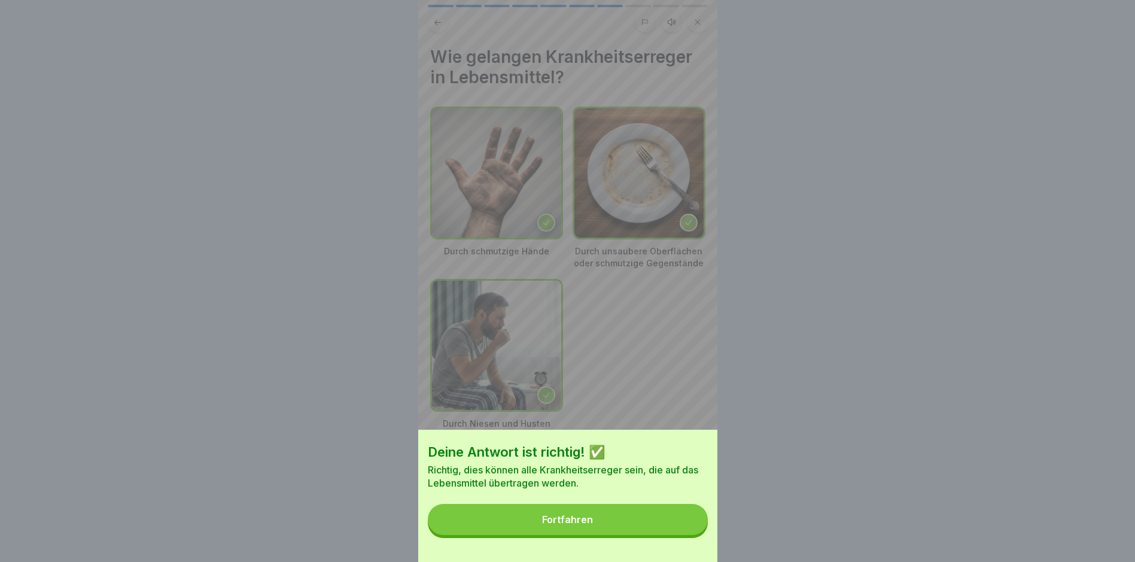
click at [569, 525] on div "Fortfahren" at bounding box center [567, 519] width 51 height 11
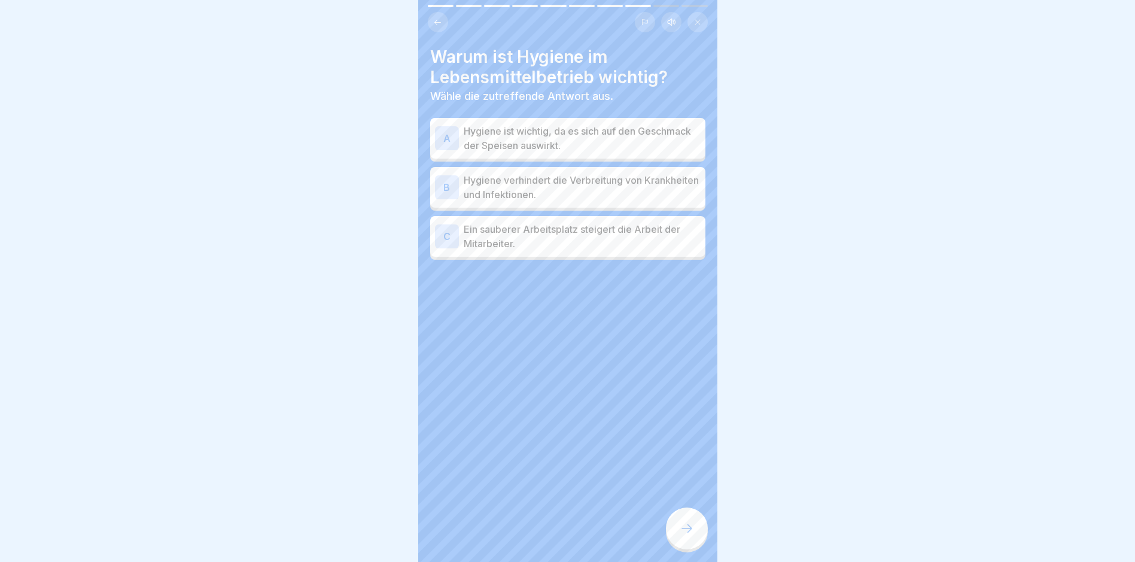
click at [505, 187] on p "Hygiene verhindert die Verbreitung von Krankheiten und Infektionen." at bounding box center [582, 187] width 237 height 29
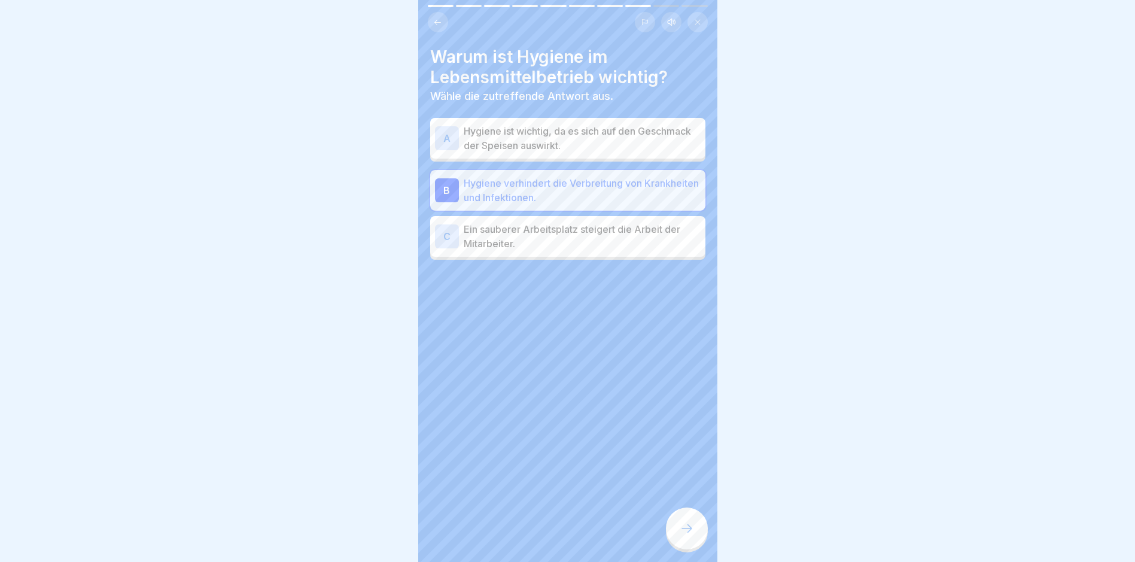
click at [684, 536] on icon at bounding box center [687, 528] width 14 height 14
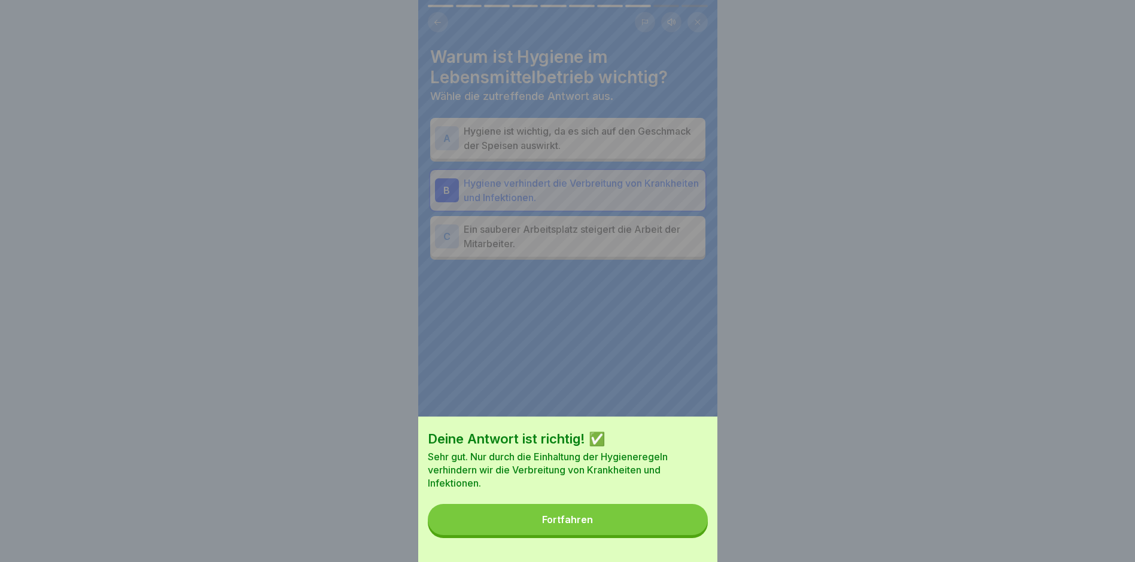
click at [578, 523] on button "Fortfahren" at bounding box center [568, 519] width 280 height 31
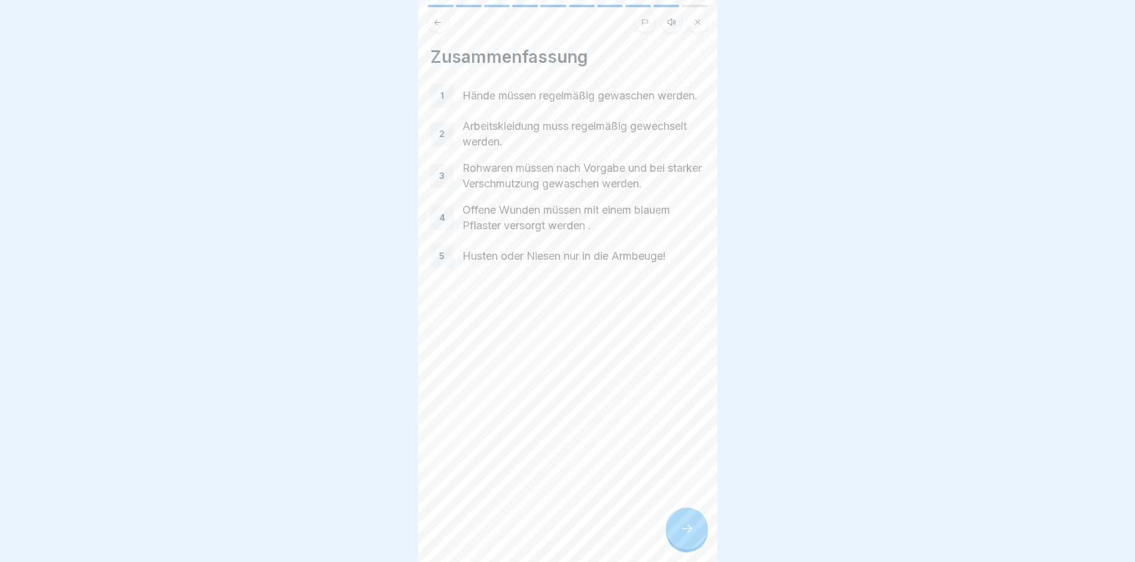
click at [689, 533] on icon at bounding box center [687, 528] width 14 height 14
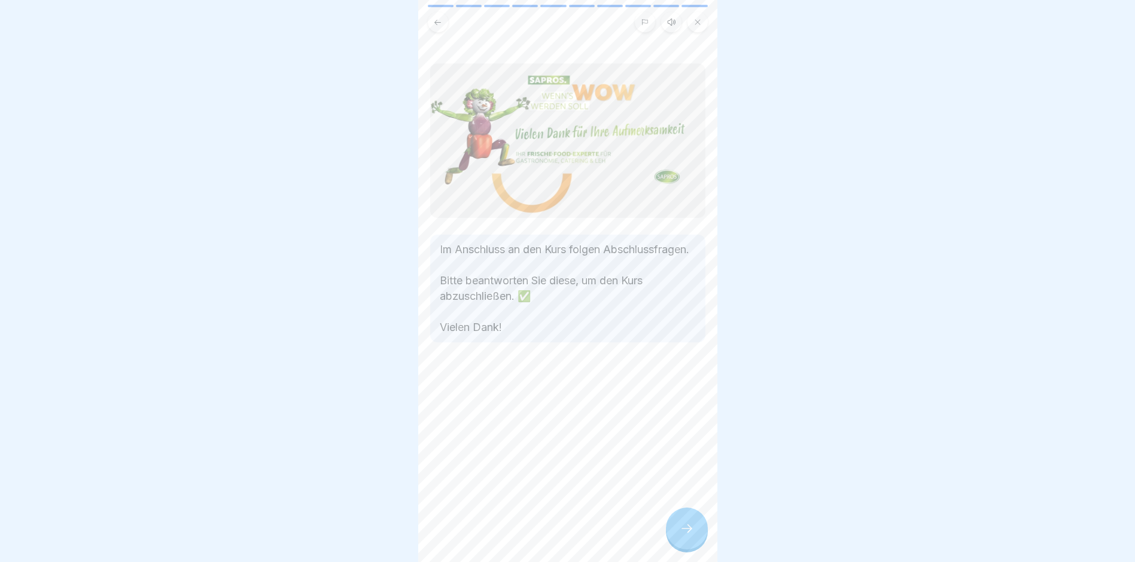
click at [687, 534] on icon at bounding box center [687, 528] width 14 height 14
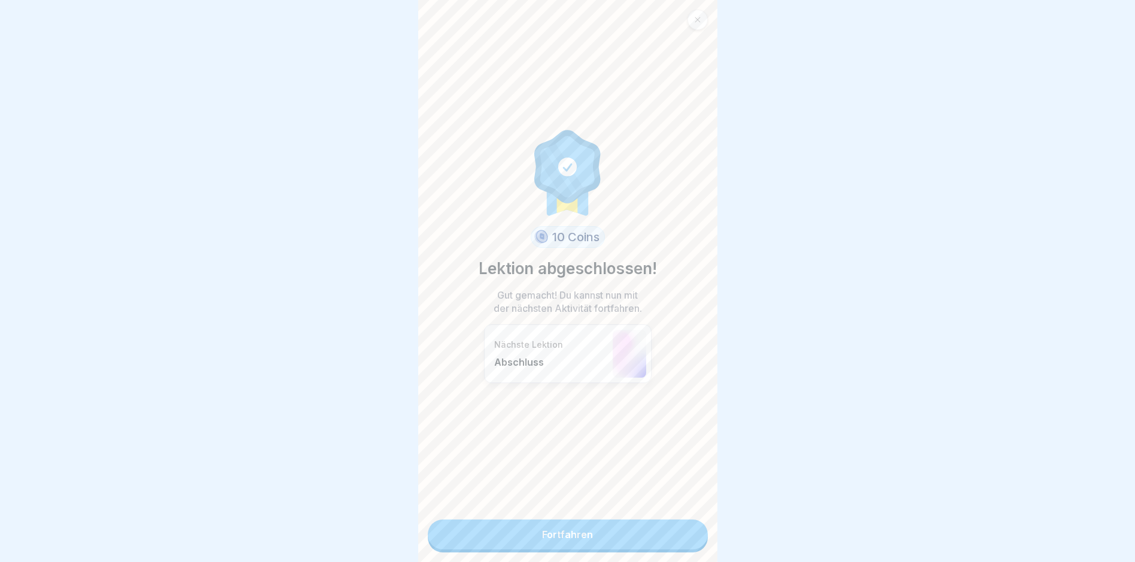
click at [558, 533] on link "Fortfahren" at bounding box center [568, 534] width 280 height 30
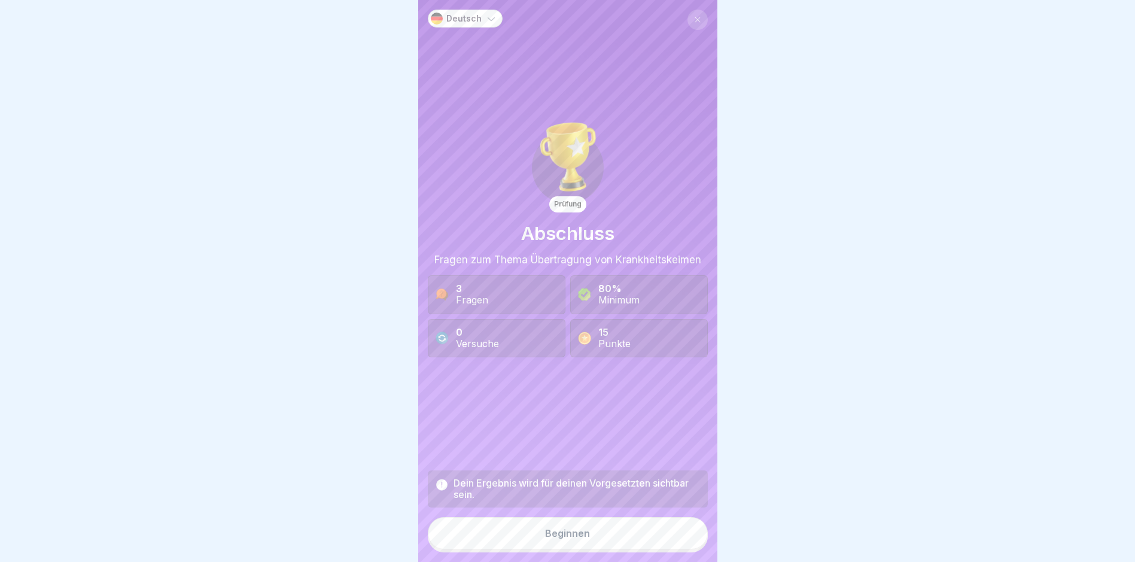
click at [574, 538] on div "Beginnen" at bounding box center [567, 533] width 45 height 11
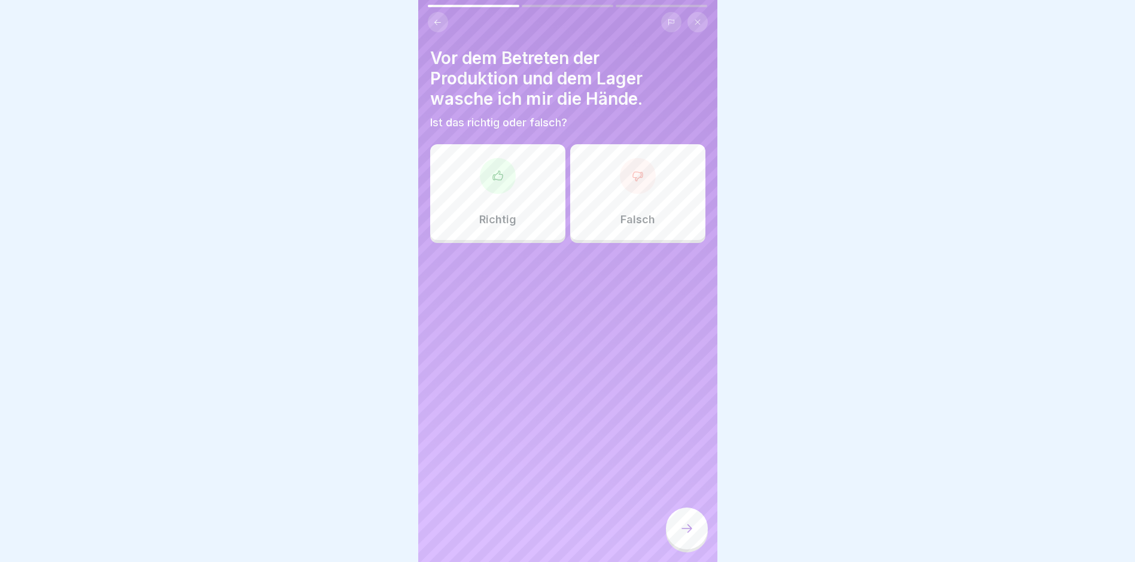
click at [493, 174] on icon at bounding box center [498, 176] width 12 height 12
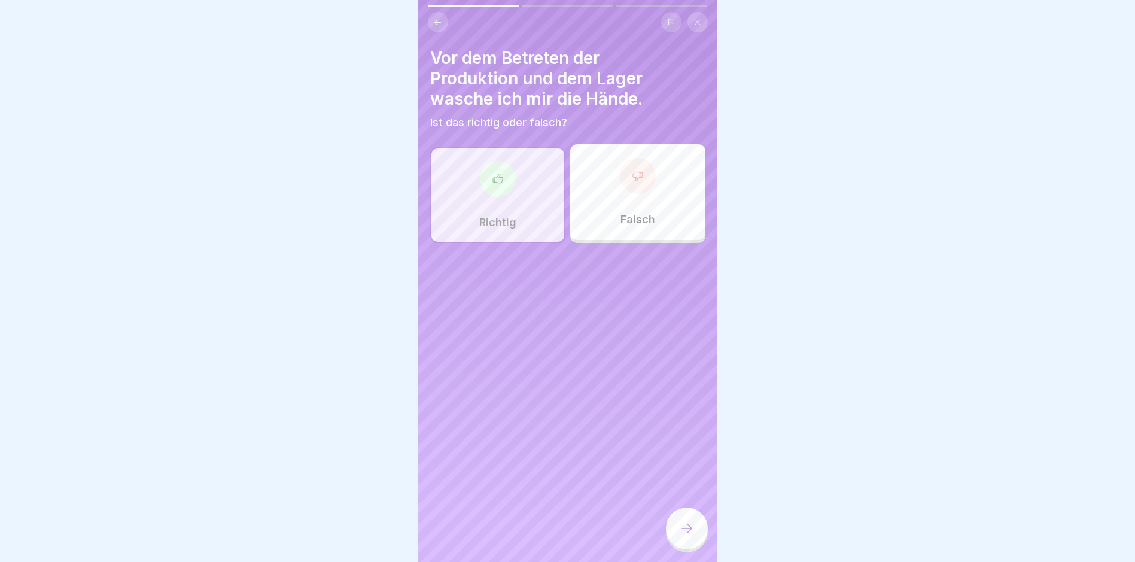
click at [690, 534] on icon at bounding box center [687, 528] width 14 height 14
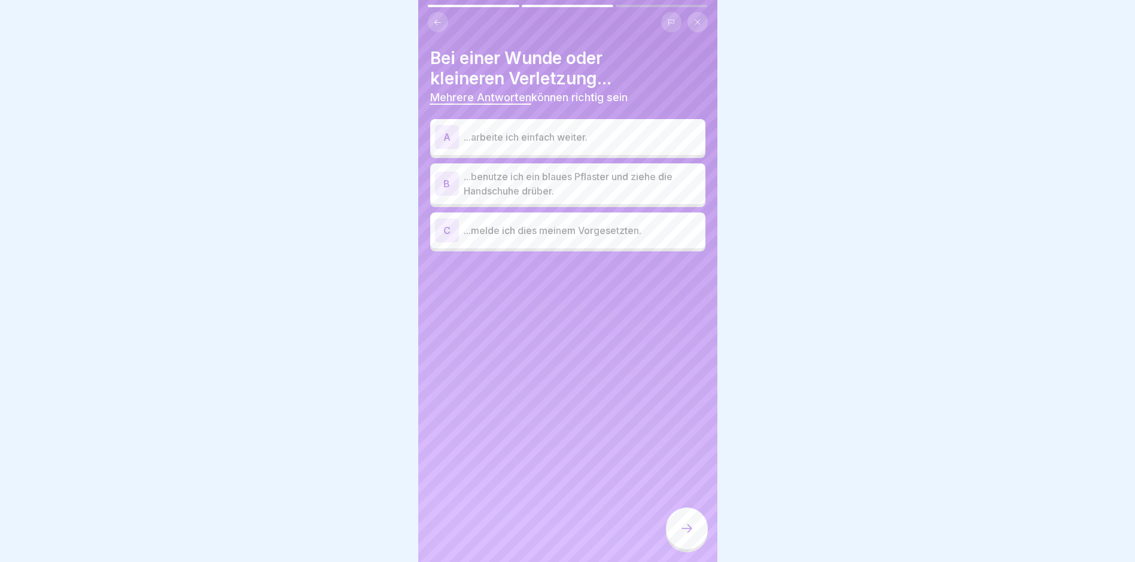
click at [448, 178] on div "B" at bounding box center [447, 184] width 24 height 24
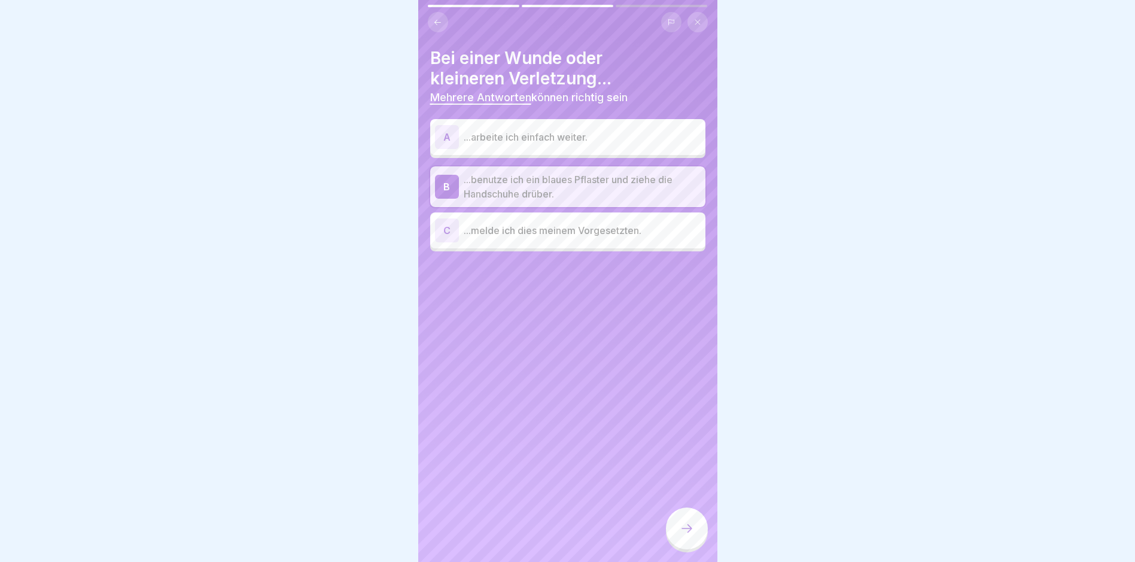
click at [450, 223] on div "C" at bounding box center [447, 230] width 24 height 24
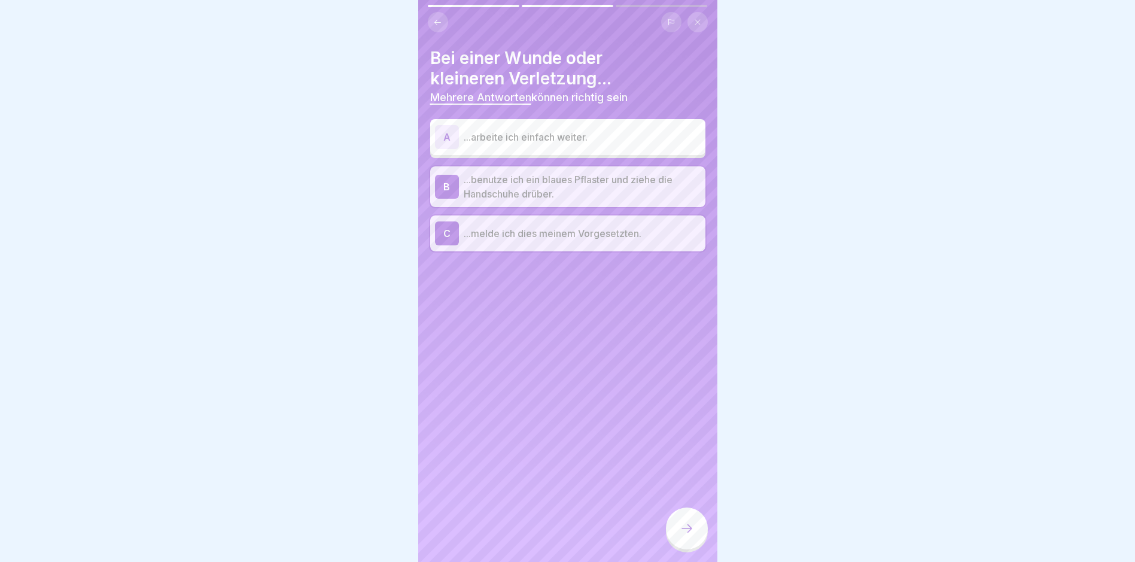
click at [688, 533] on icon at bounding box center [687, 528] width 14 height 14
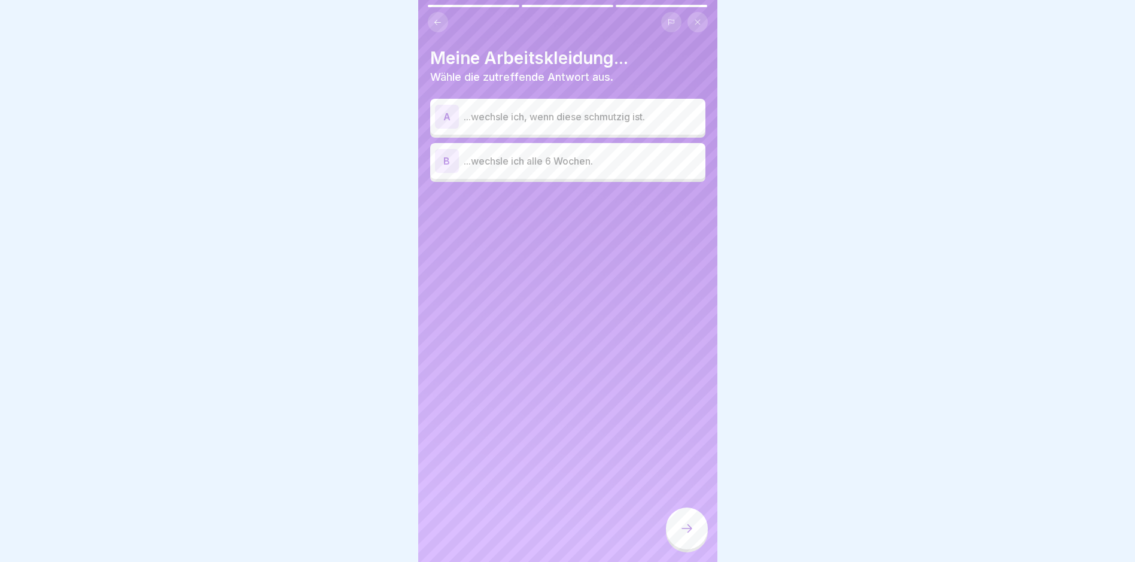
click at [455, 116] on div "A" at bounding box center [447, 117] width 24 height 24
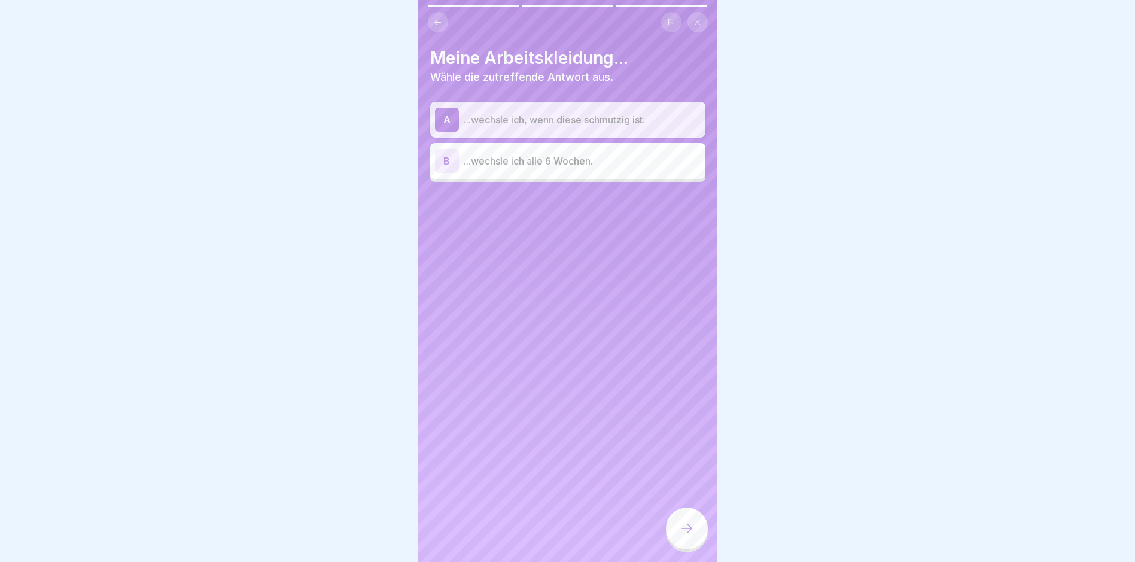
click at [689, 535] on icon at bounding box center [687, 528] width 14 height 14
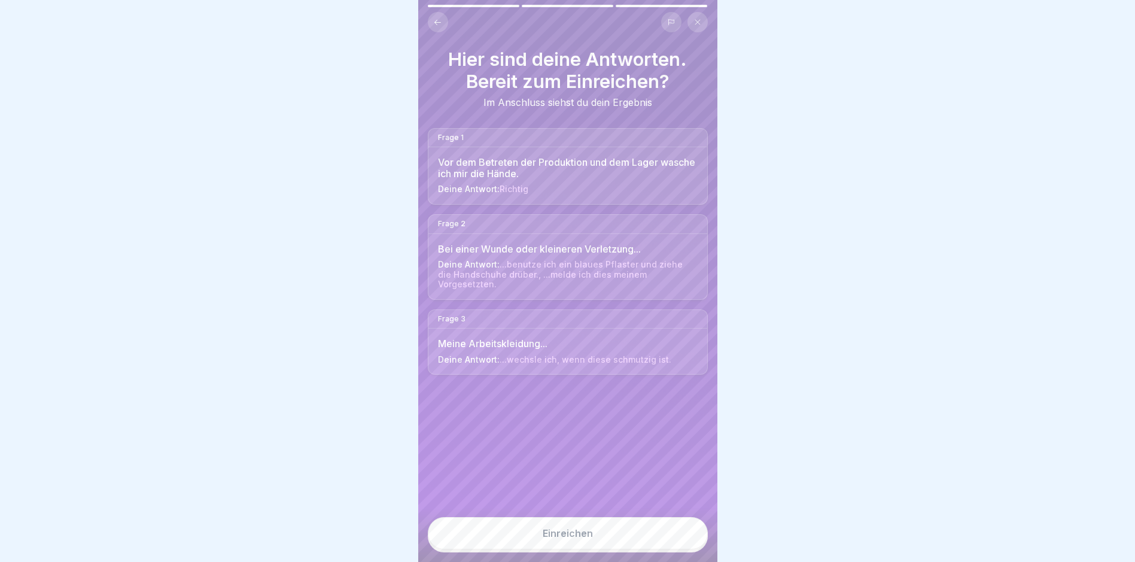
click at [567, 538] on div "Einreichen" at bounding box center [568, 533] width 50 height 11
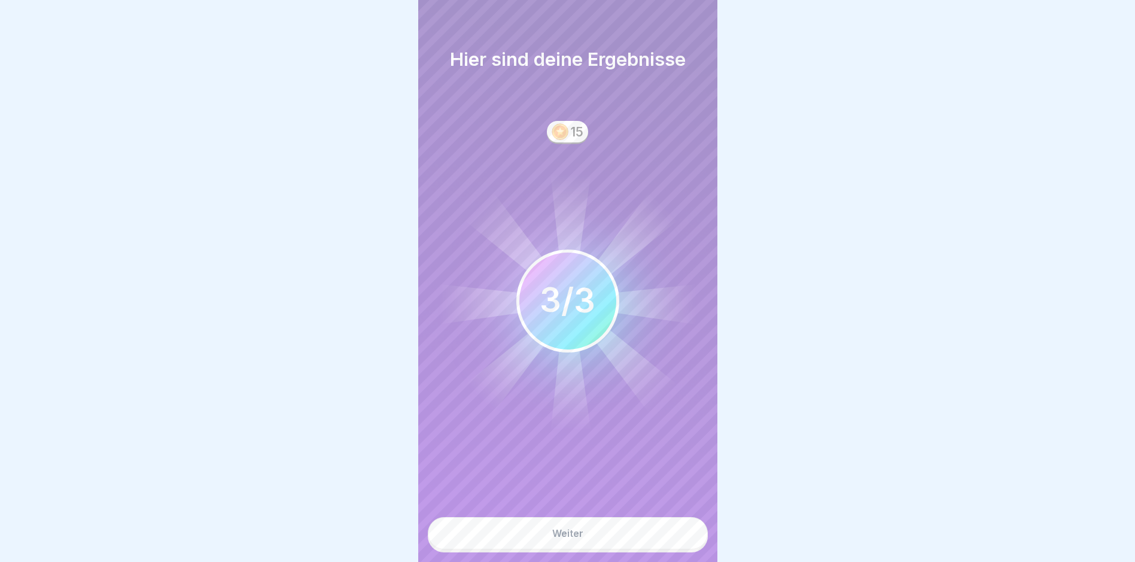
click at [567, 537] on div "Weiter" at bounding box center [567, 533] width 31 height 11
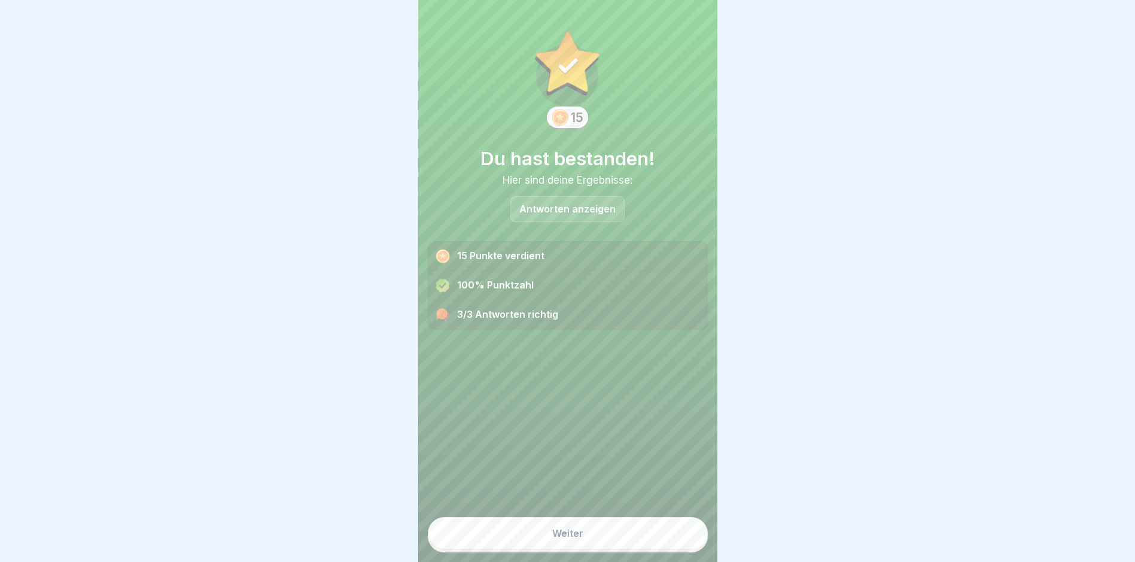
click at [567, 537] on button "Weiter" at bounding box center [568, 533] width 280 height 32
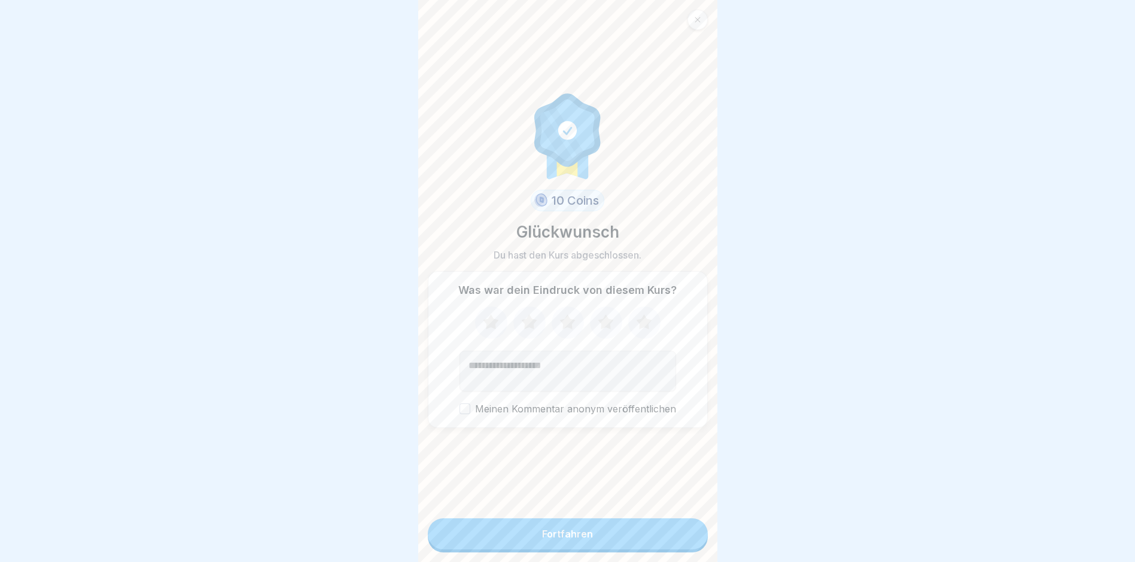
click at [567, 537] on button "Fortfahren" at bounding box center [568, 533] width 280 height 31
